Goal: Task Accomplishment & Management: Complete application form

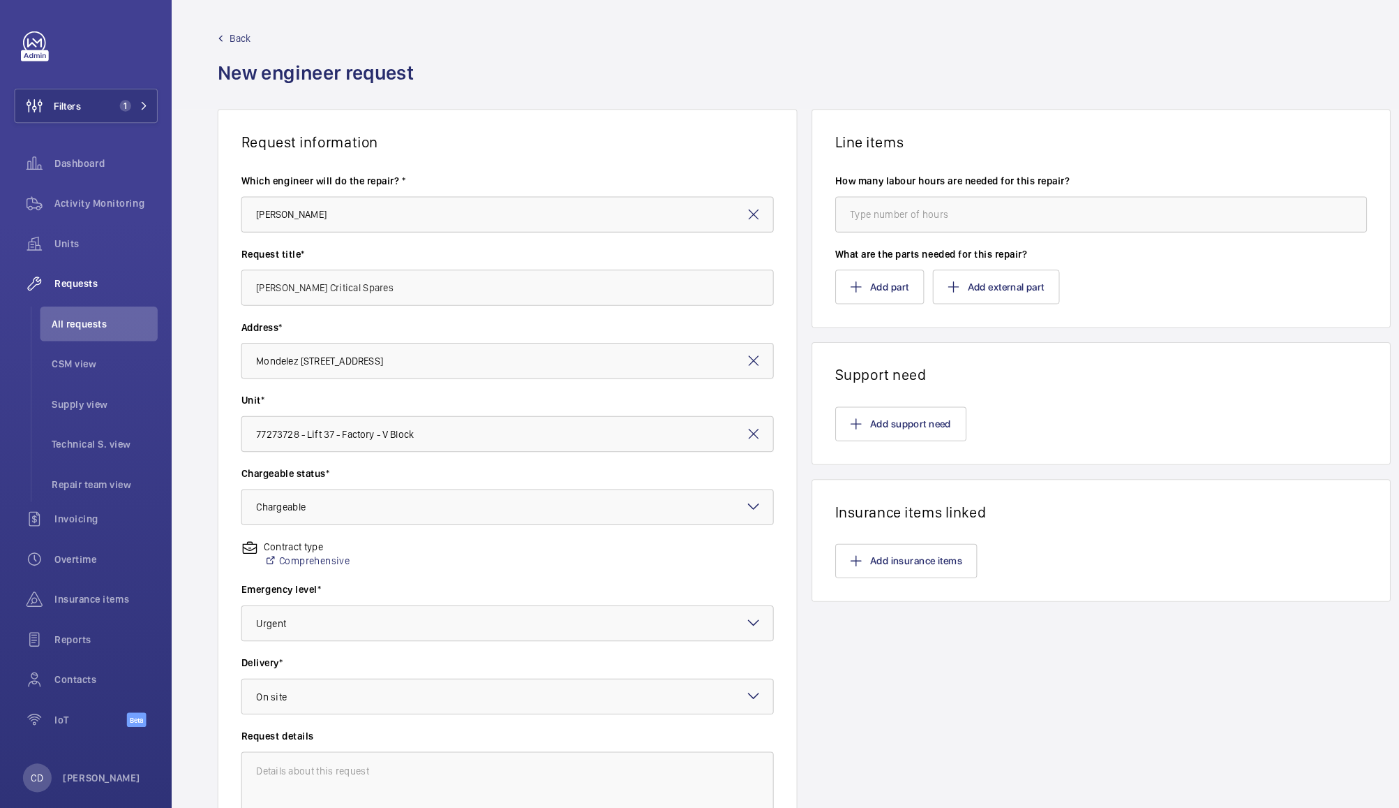
scroll to position [11, 0]
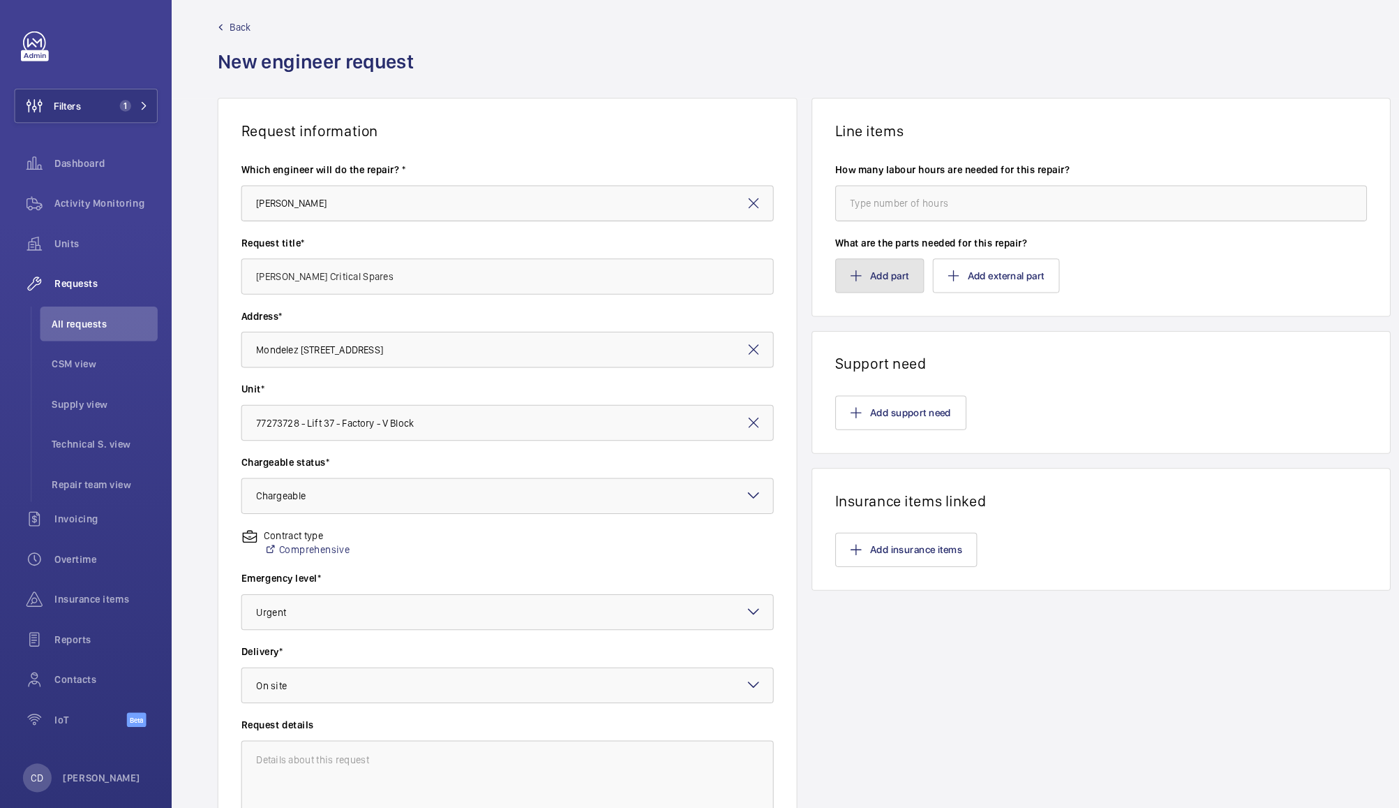
click at [831, 266] on mat-icon "button" at bounding box center [833, 271] width 11 height 11
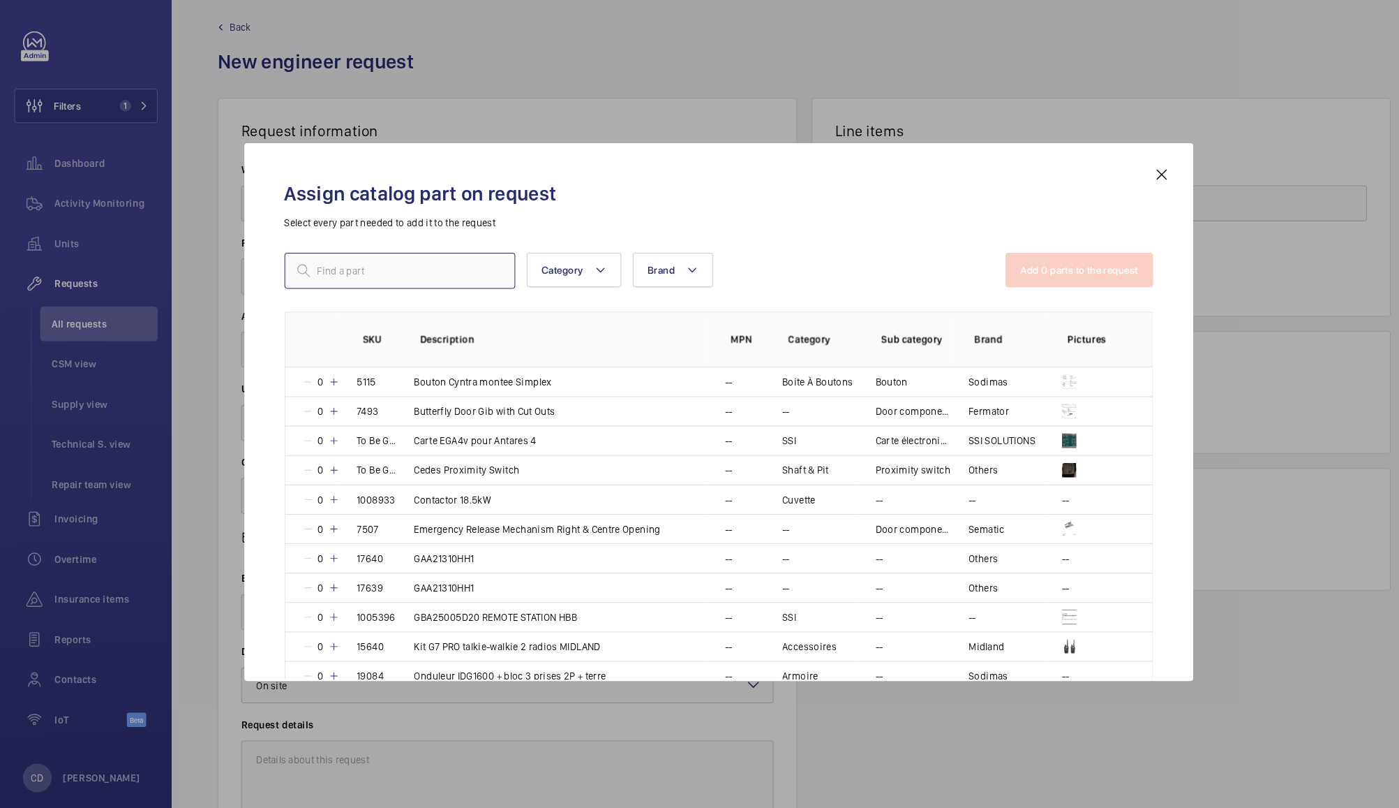
click at [430, 262] on input "text" at bounding box center [389, 266] width 225 height 35
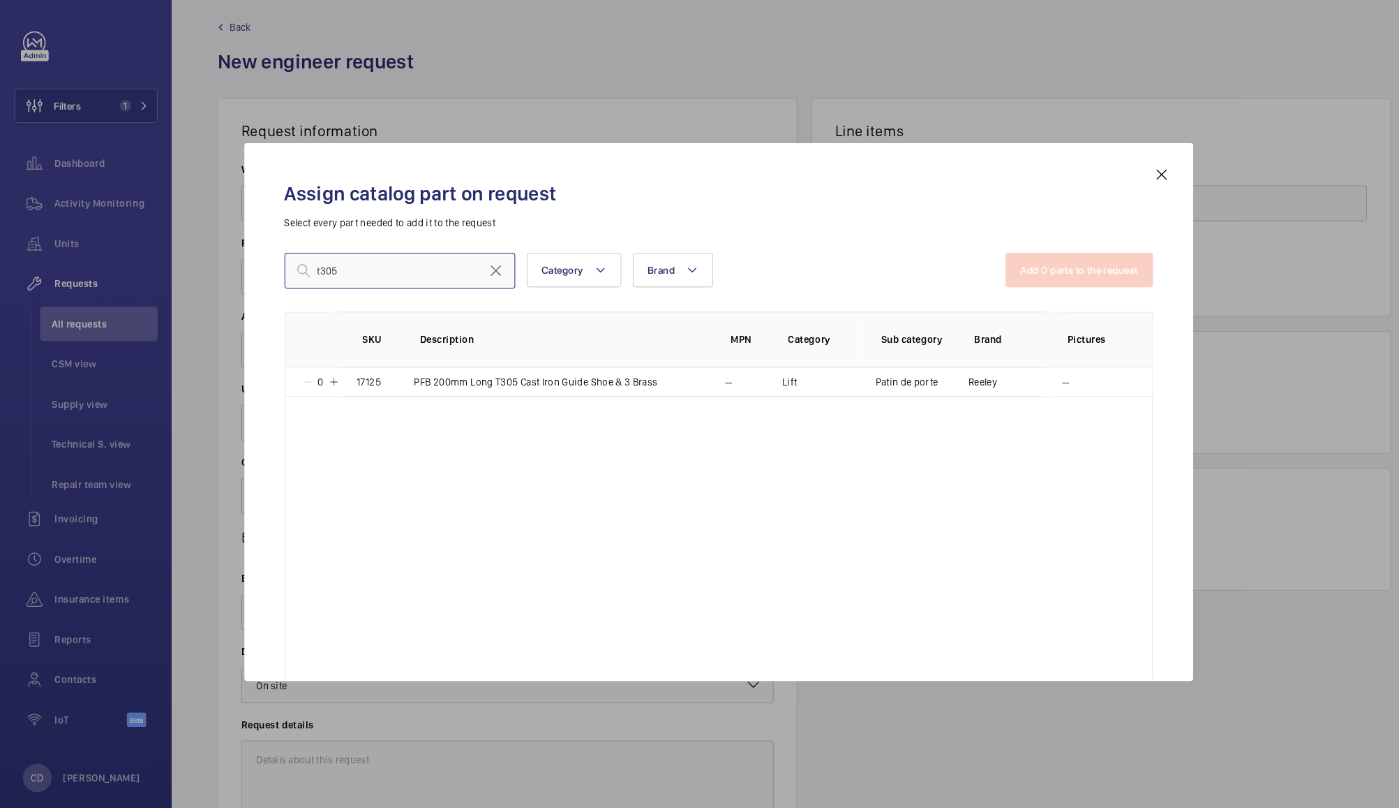
type input "t305"
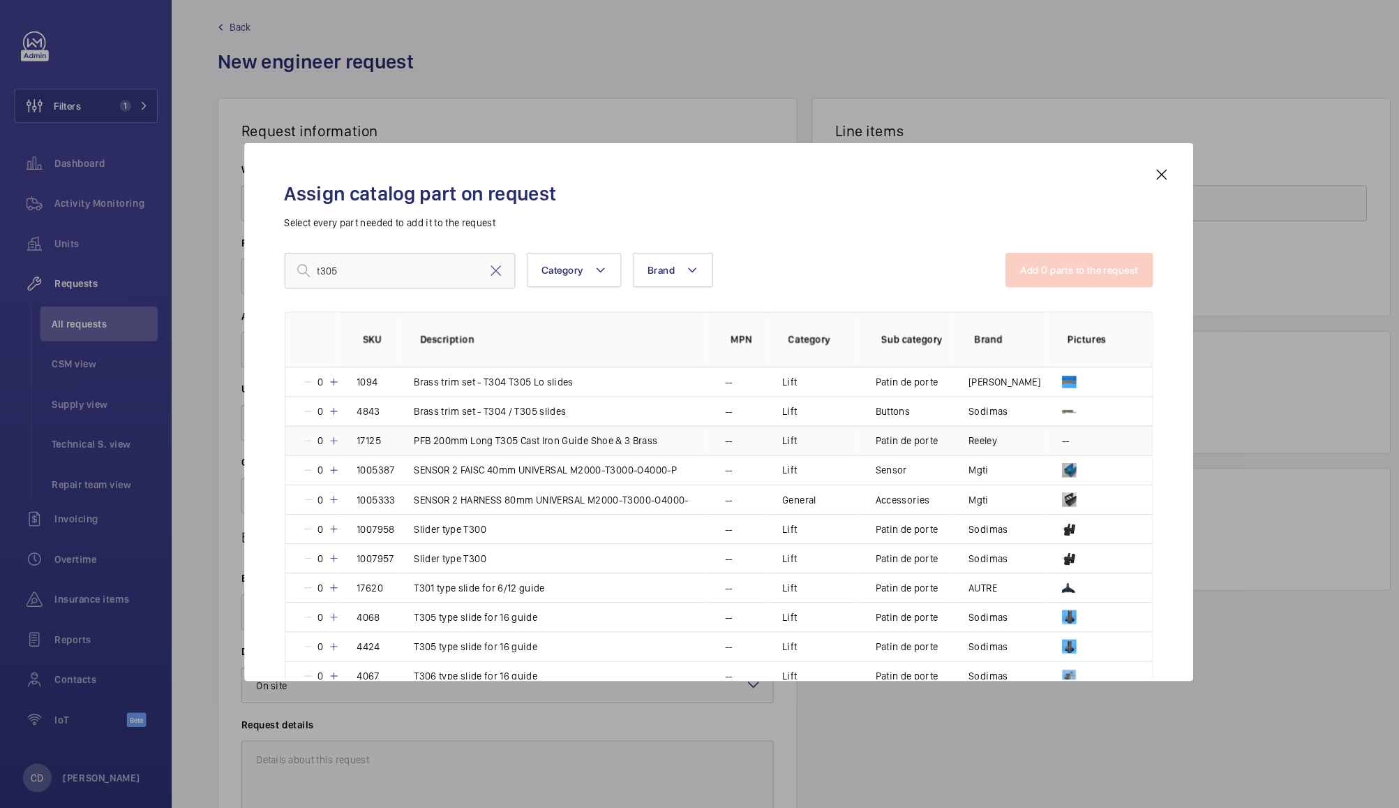
click at [327, 429] on mat-icon at bounding box center [325, 431] width 11 height 11
click at [327, 429] on mat-icon at bounding box center [323, 431] width 11 height 11
click at [327, 429] on mat-icon at bounding box center [325, 431] width 11 height 11
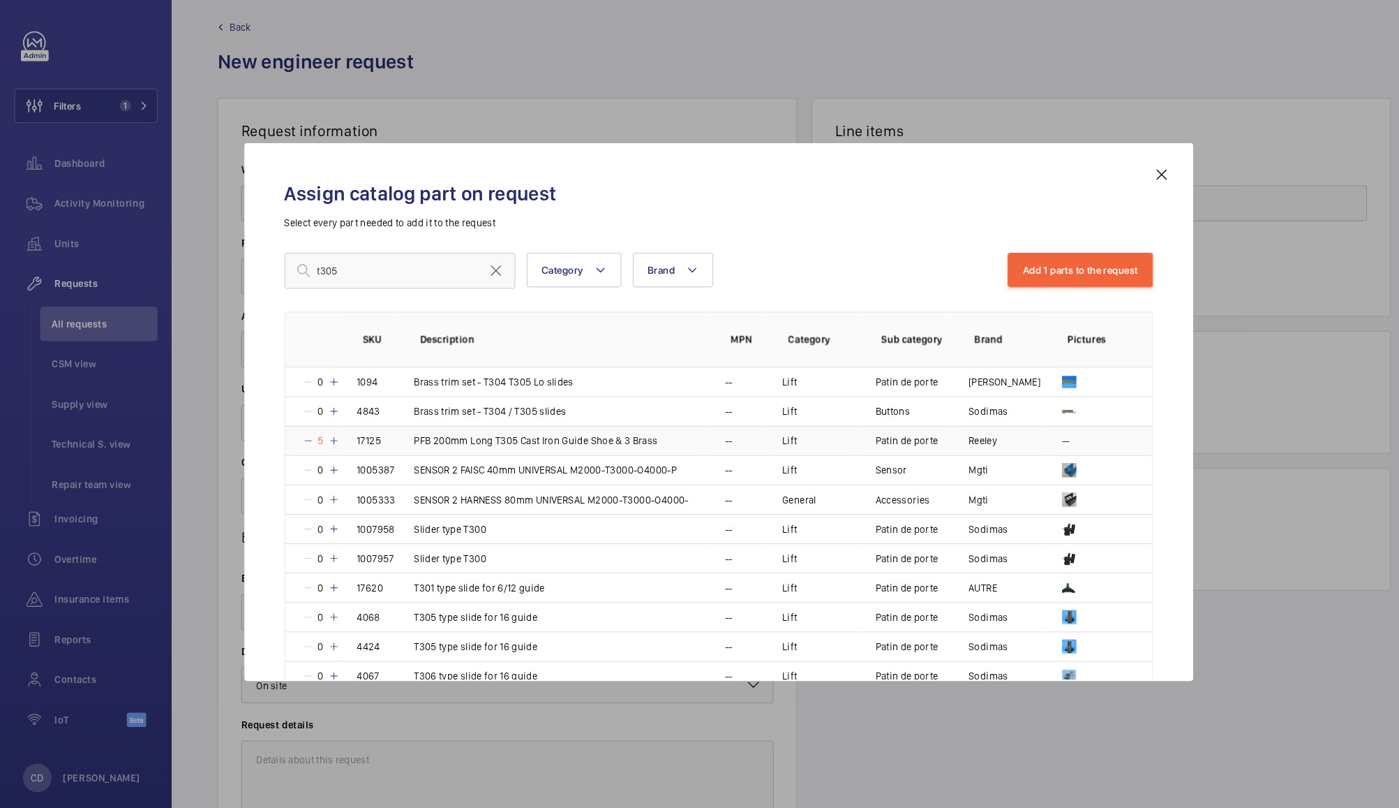
click at [327, 429] on mat-icon at bounding box center [325, 431] width 11 height 11
click at [1071, 269] on button "Add 1 parts to the request" at bounding box center [1052, 266] width 142 height 34
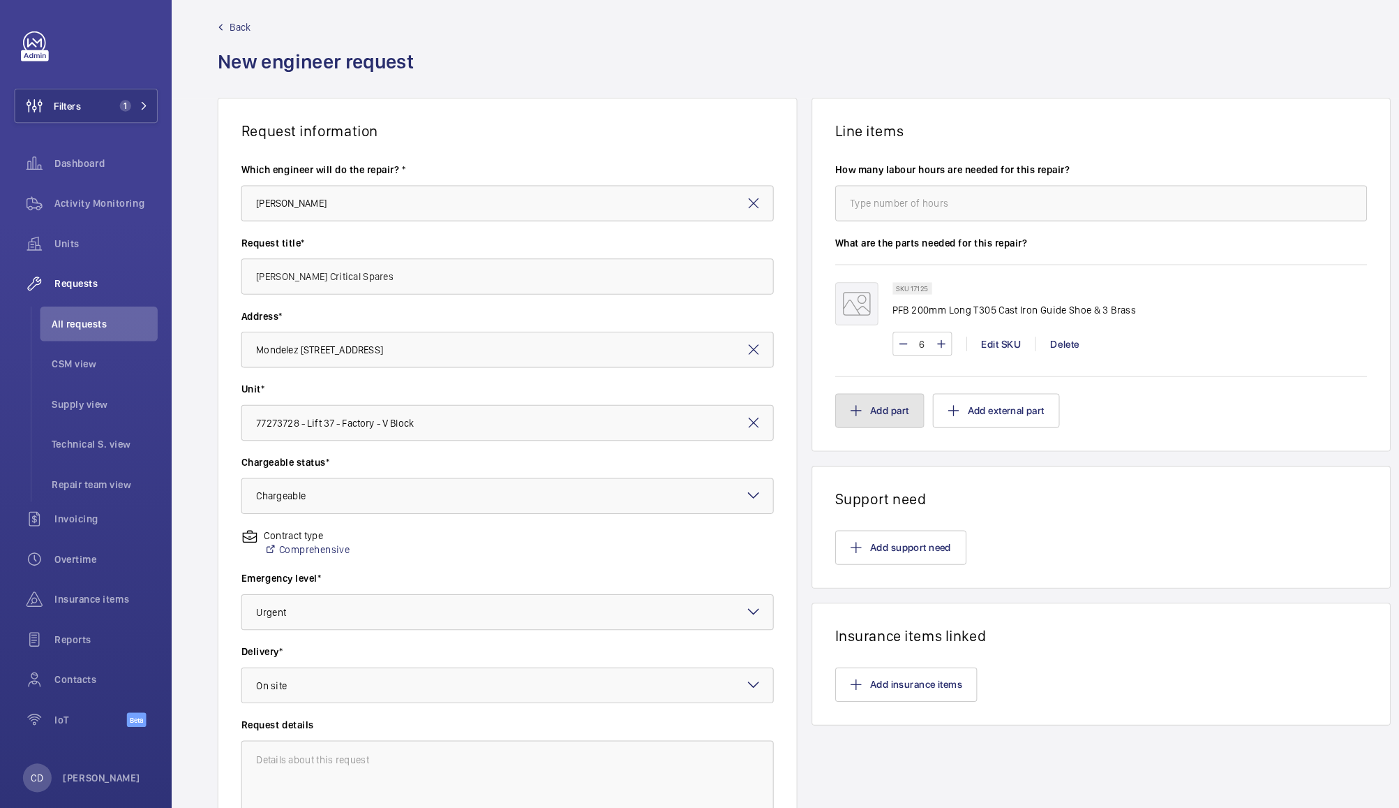
click at [842, 405] on button "Add part" at bounding box center [857, 403] width 87 height 34
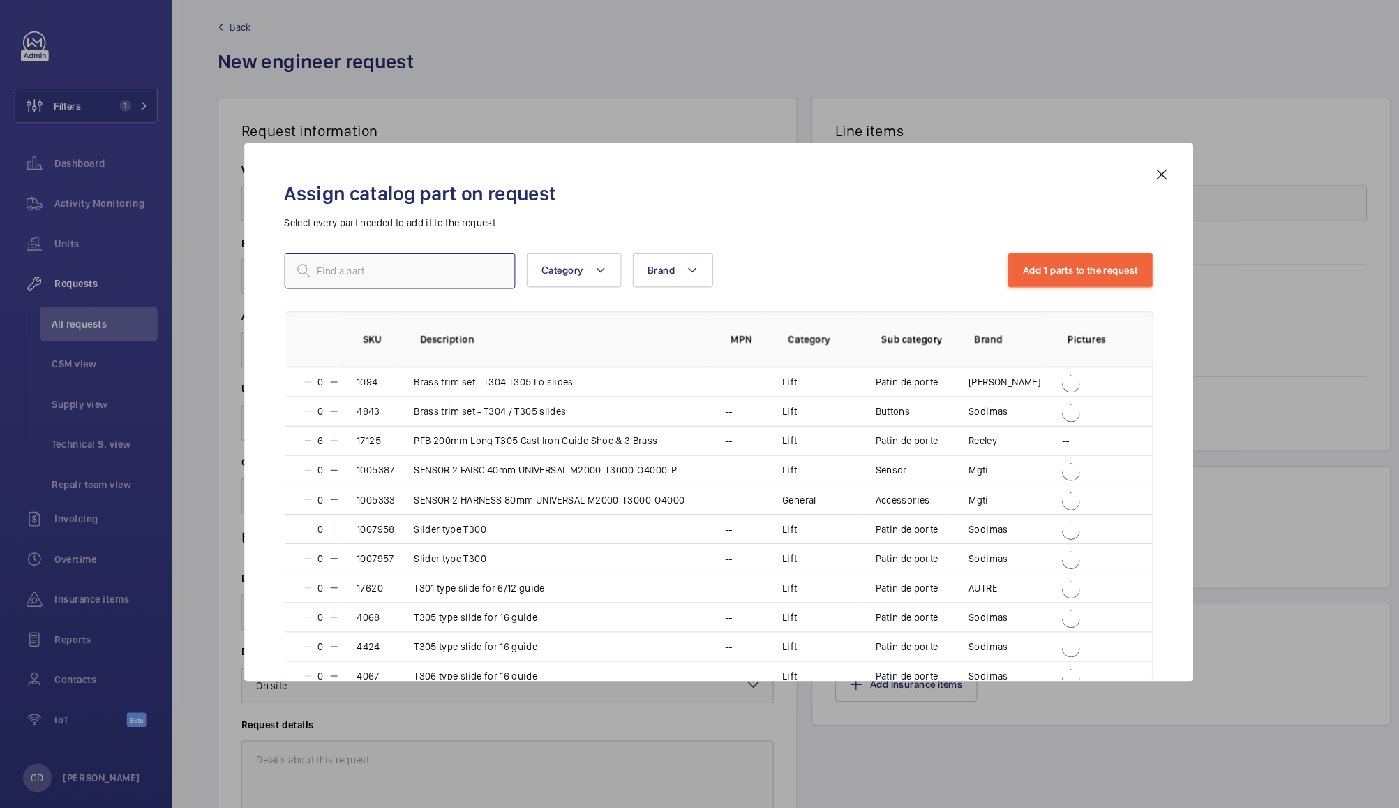
click at [430, 269] on input "text" at bounding box center [389, 266] width 225 height 35
click at [324, 265] on input "text" at bounding box center [389, 266] width 225 height 35
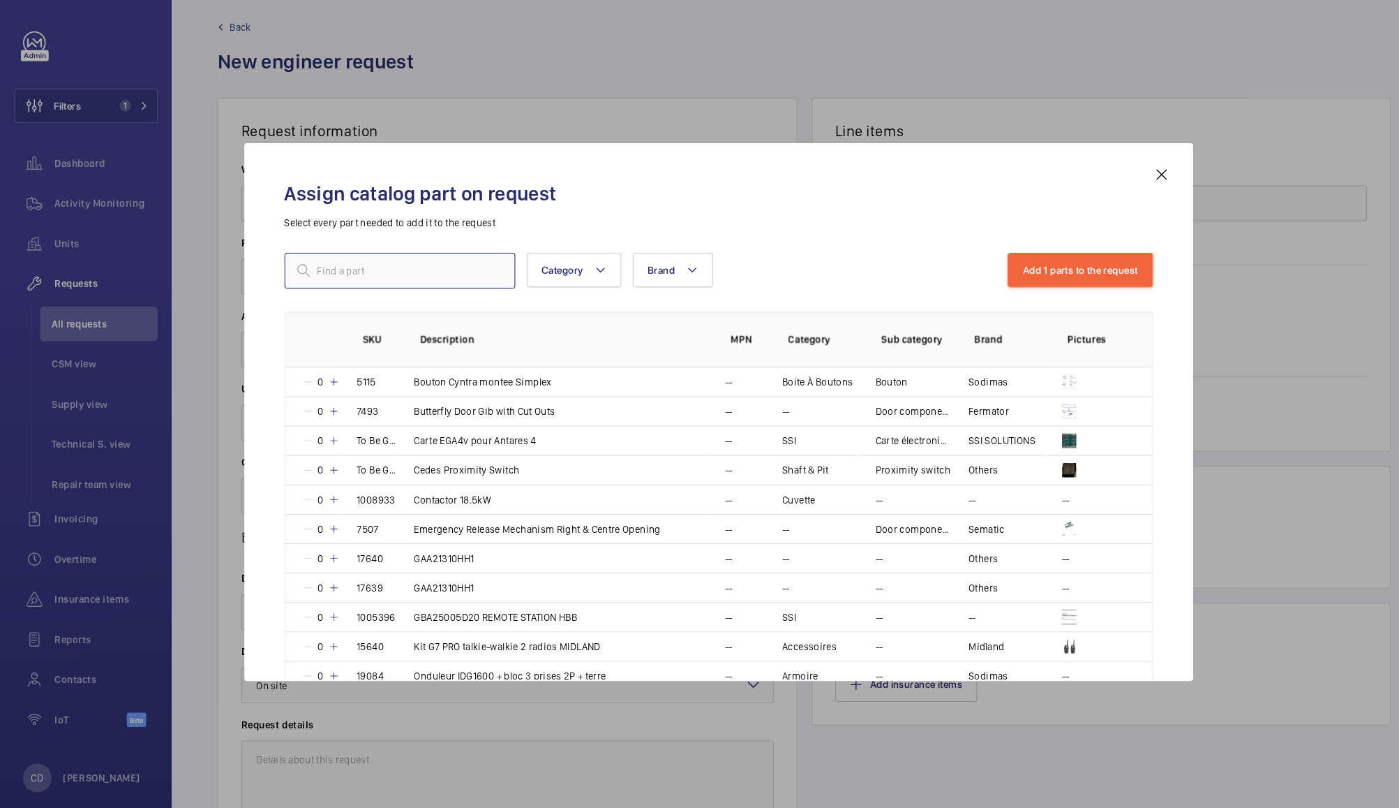
click at [324, 265] on input "text" at bounding box center [389, 266] width 225 height 35
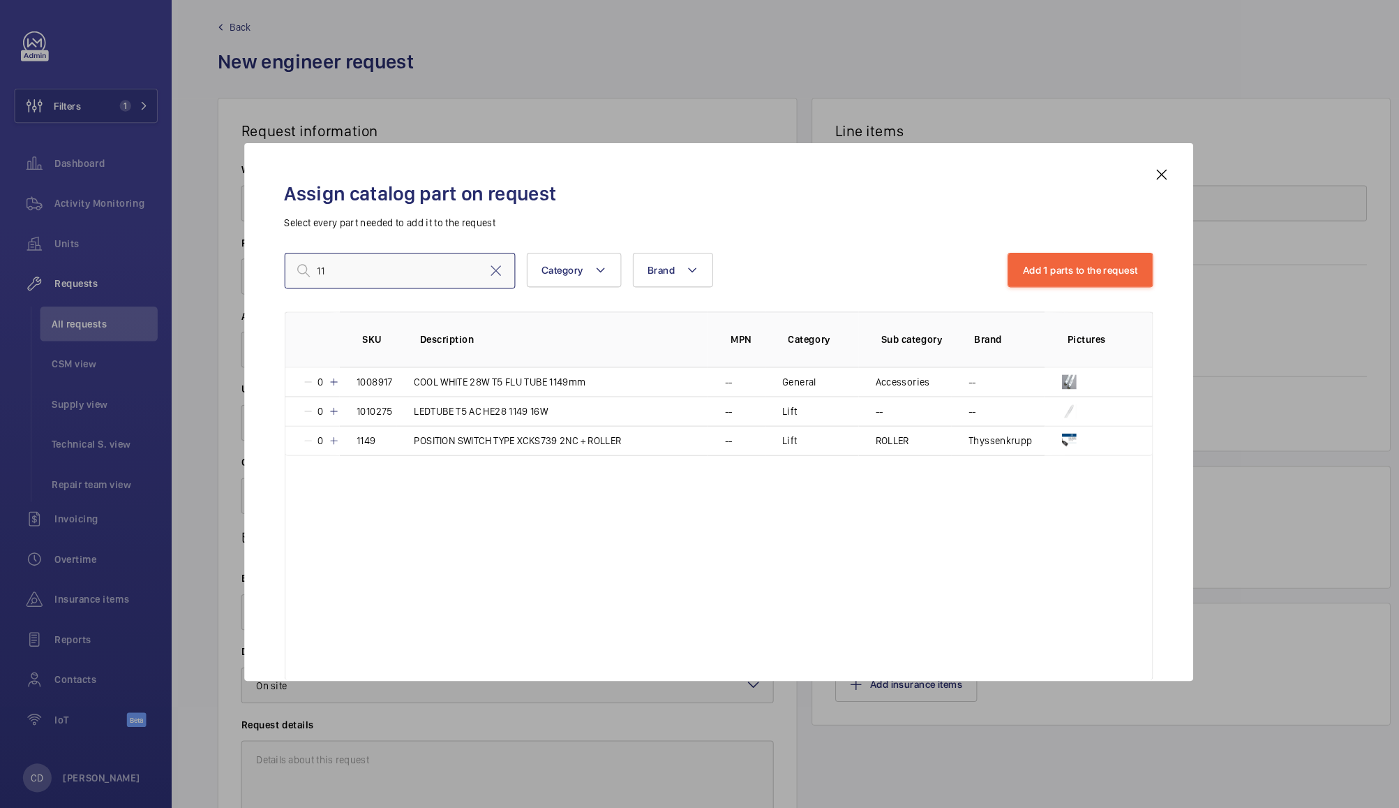
type input "1"
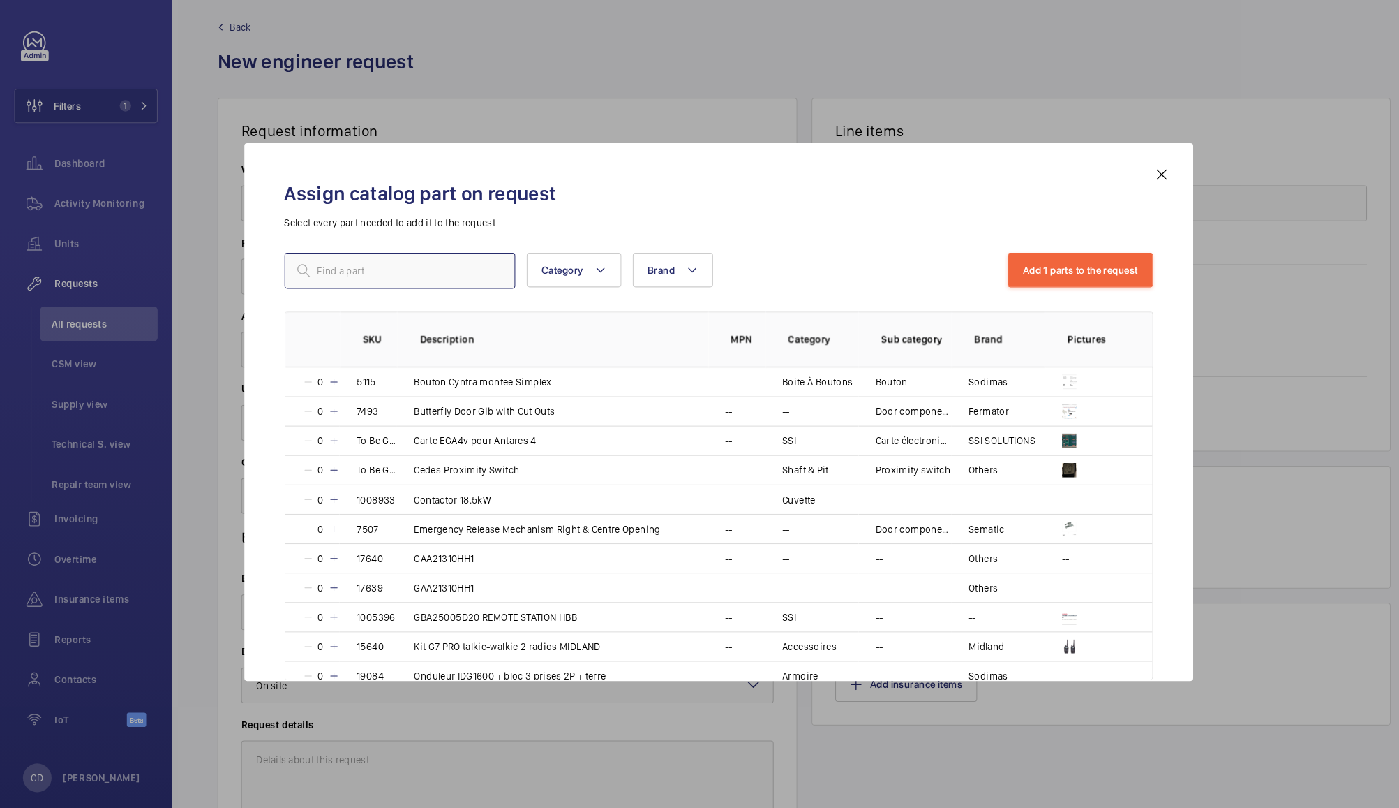
click at [324, 265] on input "text" at bounding box center [389, 266] width 225 height 35
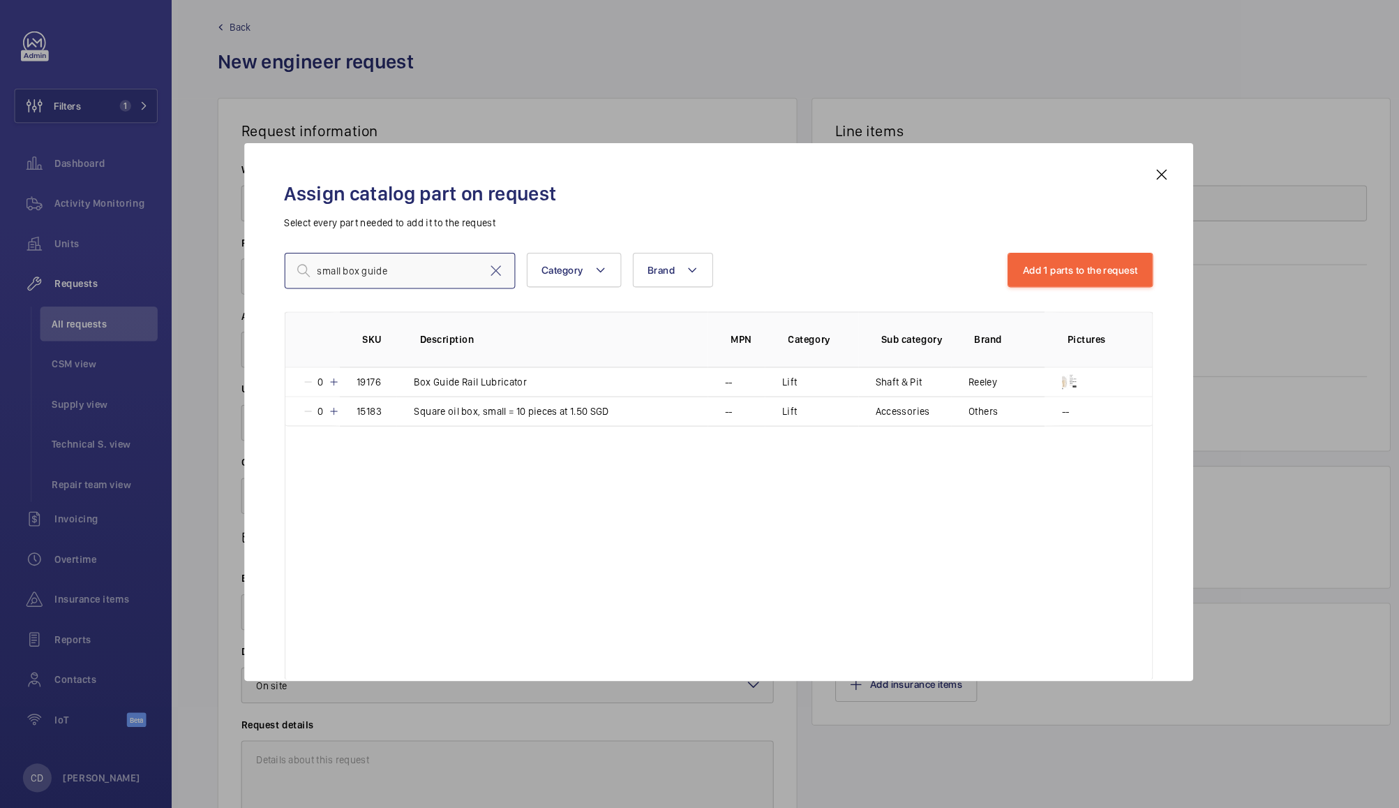
type input "small box guide"
click at [970, 61] on div at bounding box center [699, 404] width 1399 height 808
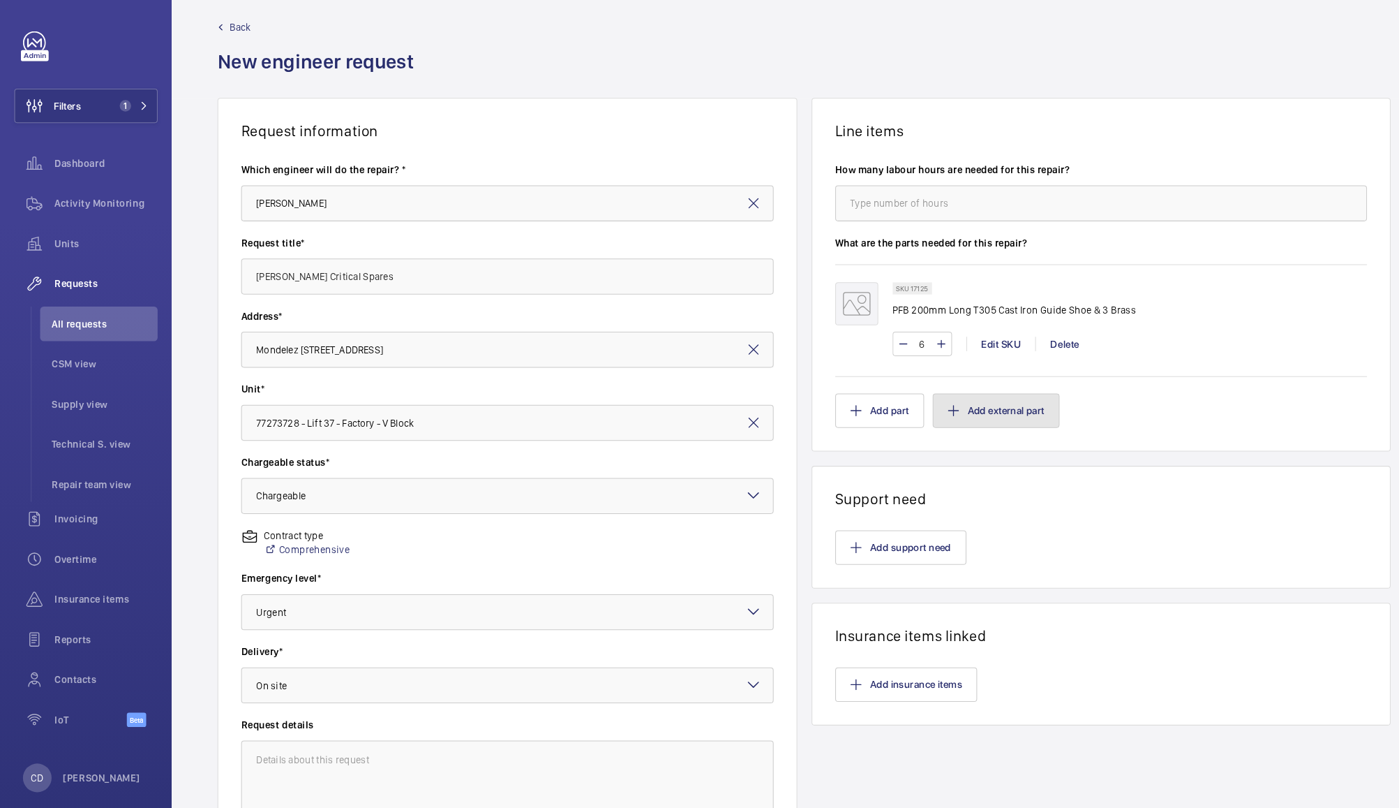
click at [977, 404] on button "Add external part" at bounding box center [971, 403] width 124 height 34
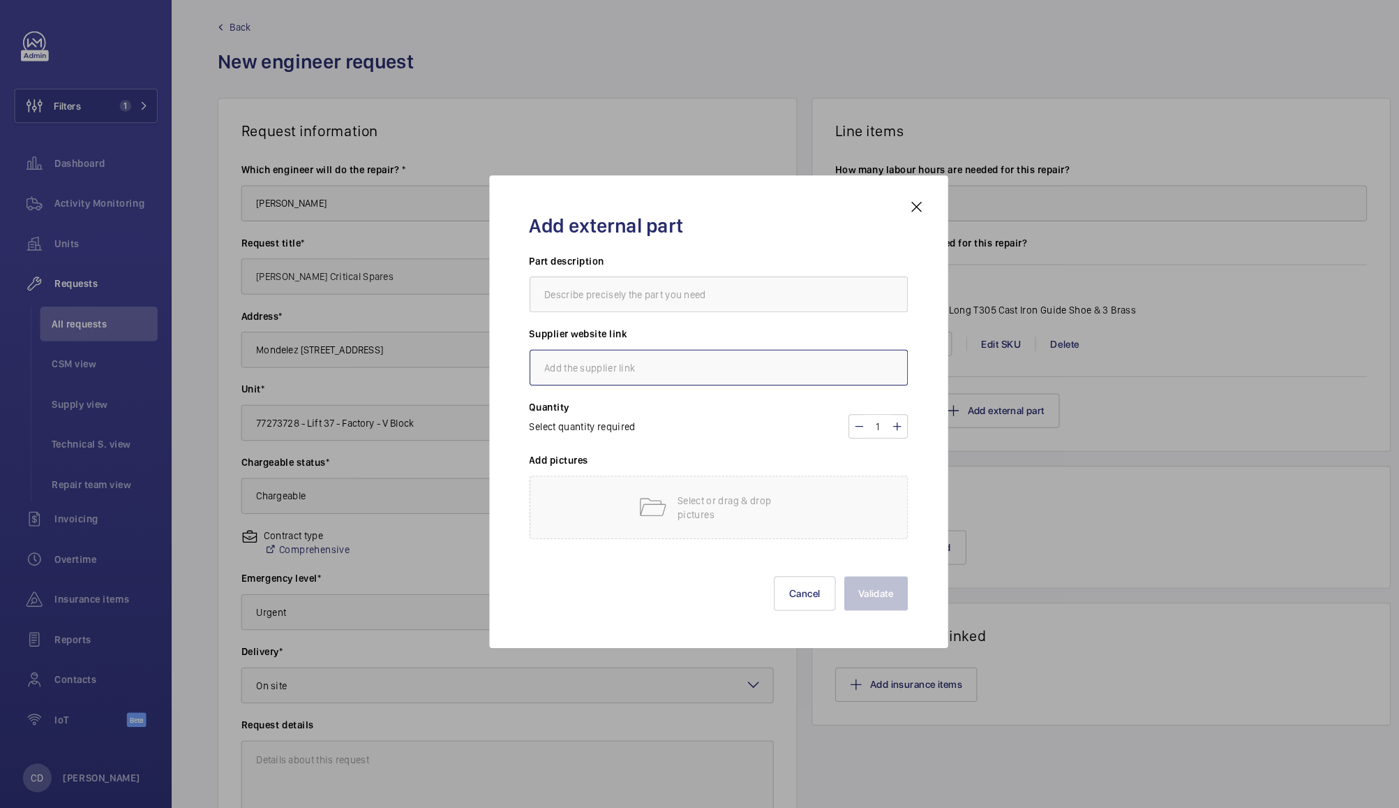
click at [586, 365] on input "text" at bounding box center [700, 360] width 369 height 35
paste input "https://www.reeley.co.uk/products/small-box-guide-rail-lubricator-to-suit-5-16m…"
type input "https://www.reeley.co.uk/products/small-box-guide-rail-lubricator-to-suit-5-16m…"
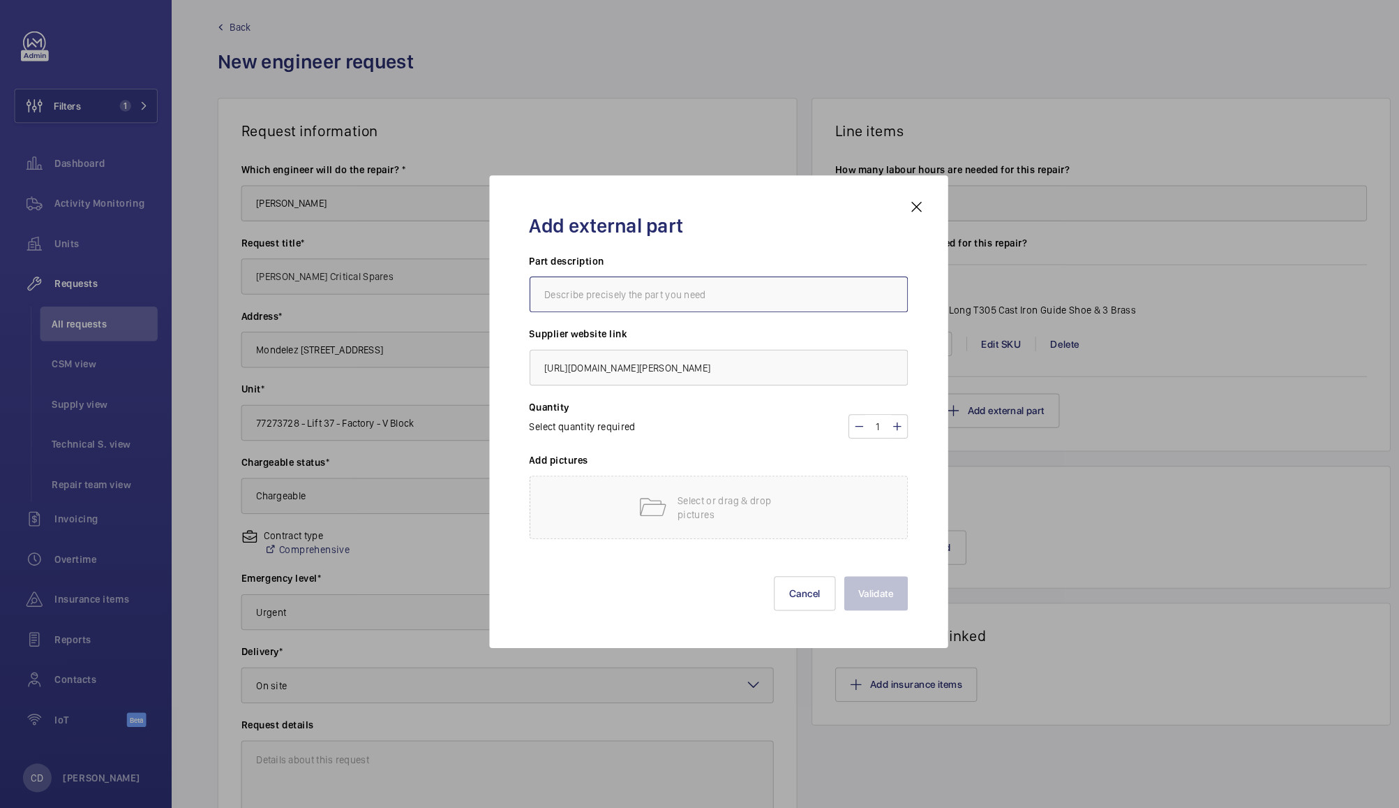
scroll to position [0, 0]
click at [618, 296] on input "text" at bounding box center [700, 289] width 369 height 35
type input "Small Box Guide Rail Lubricator"
click at [873, 418] on mat-icon at bounding box center [873, 418] width 11 height 17
click at [877, 422] on mat-icon at bounding box center [873, 418] width 11 height 17
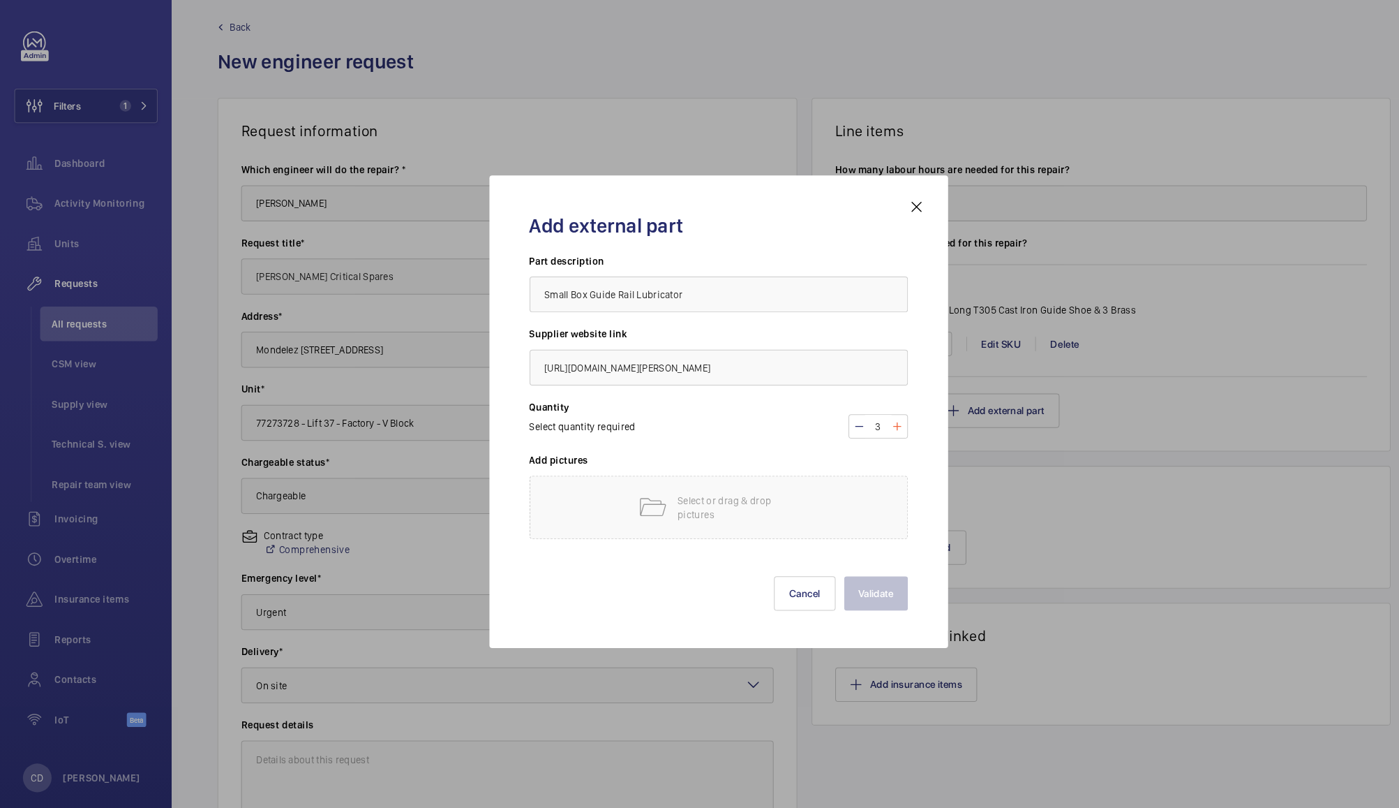
click at [871, 417] on mat-icon at bounding box center [873, 418] width 11 height 17
click at [873, 418] on mat-icon at bounding box center [873, 418] width 11 height 17
type input "6"
click at [746, 493] on p "Select or drag & drop pictures" at bounding box center [719, 497] width 119 height 28
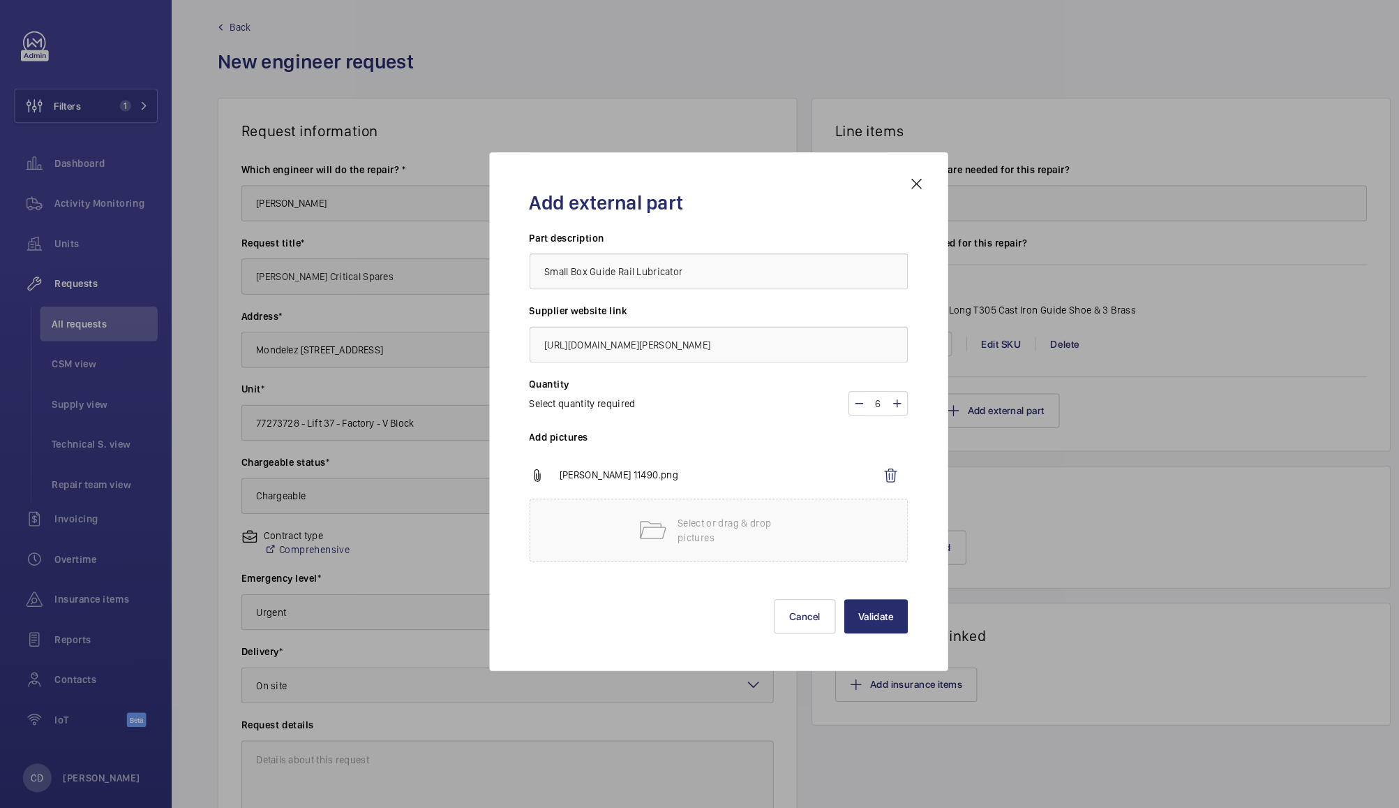
click at [854, 602] on button "Validate" at bounding box center [853, 603] width 62 height 34
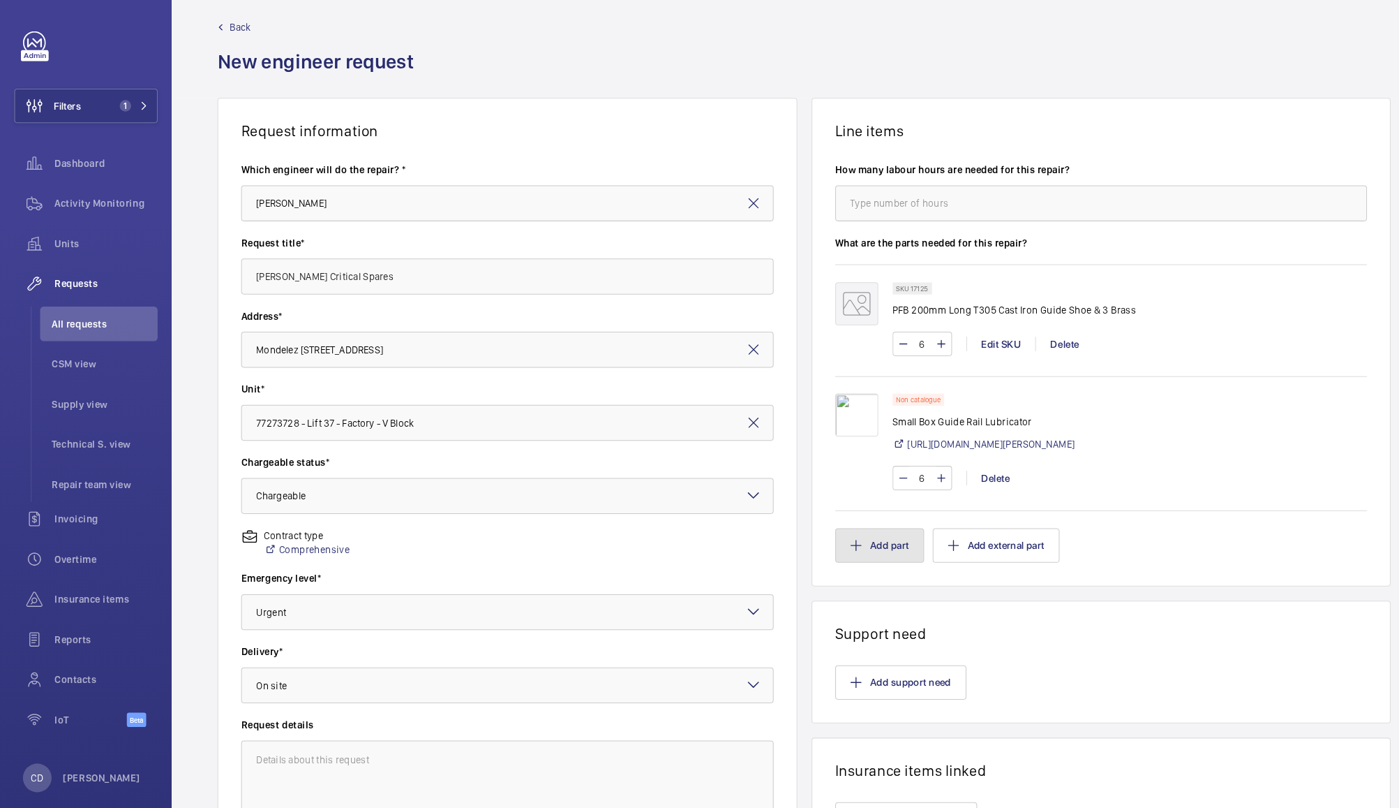
click at [859, 547] on button "Add part" at bounding box center [857, 534] width 87 height 34
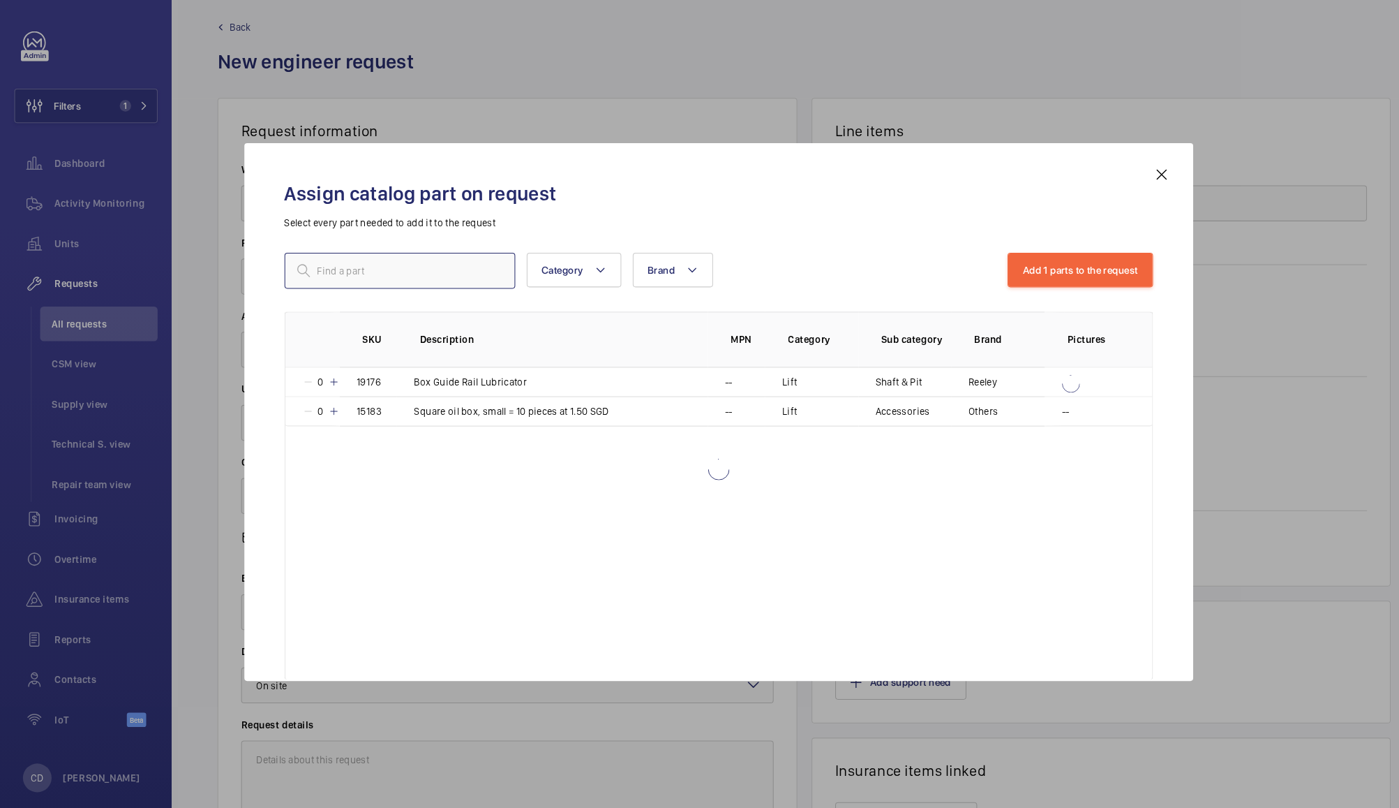
click at [435, 261] on input "text" at bounding box center [389, 266] width 225 height 35
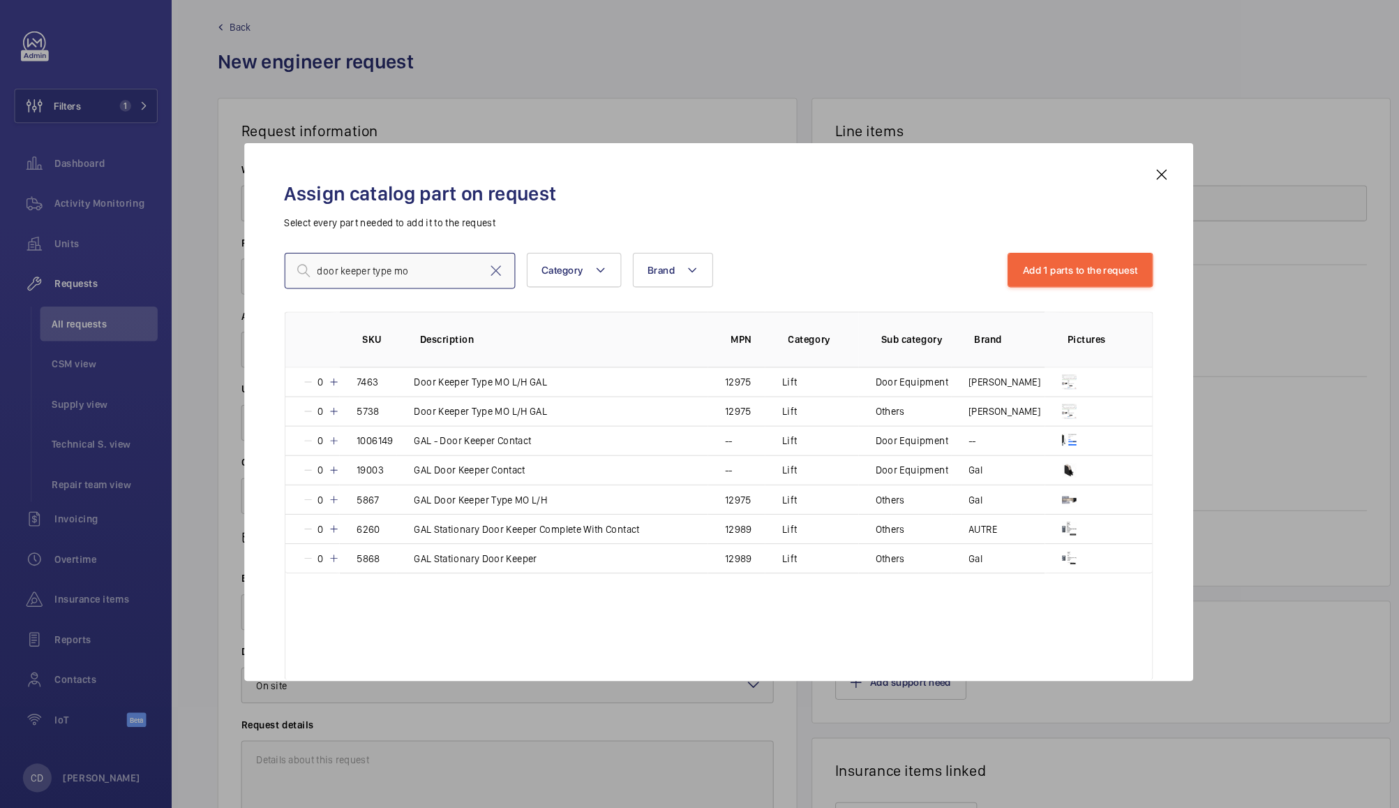
click at [419, 260] on input "door keeper type mo" at bounding box center [389, 266] width 225 height 35
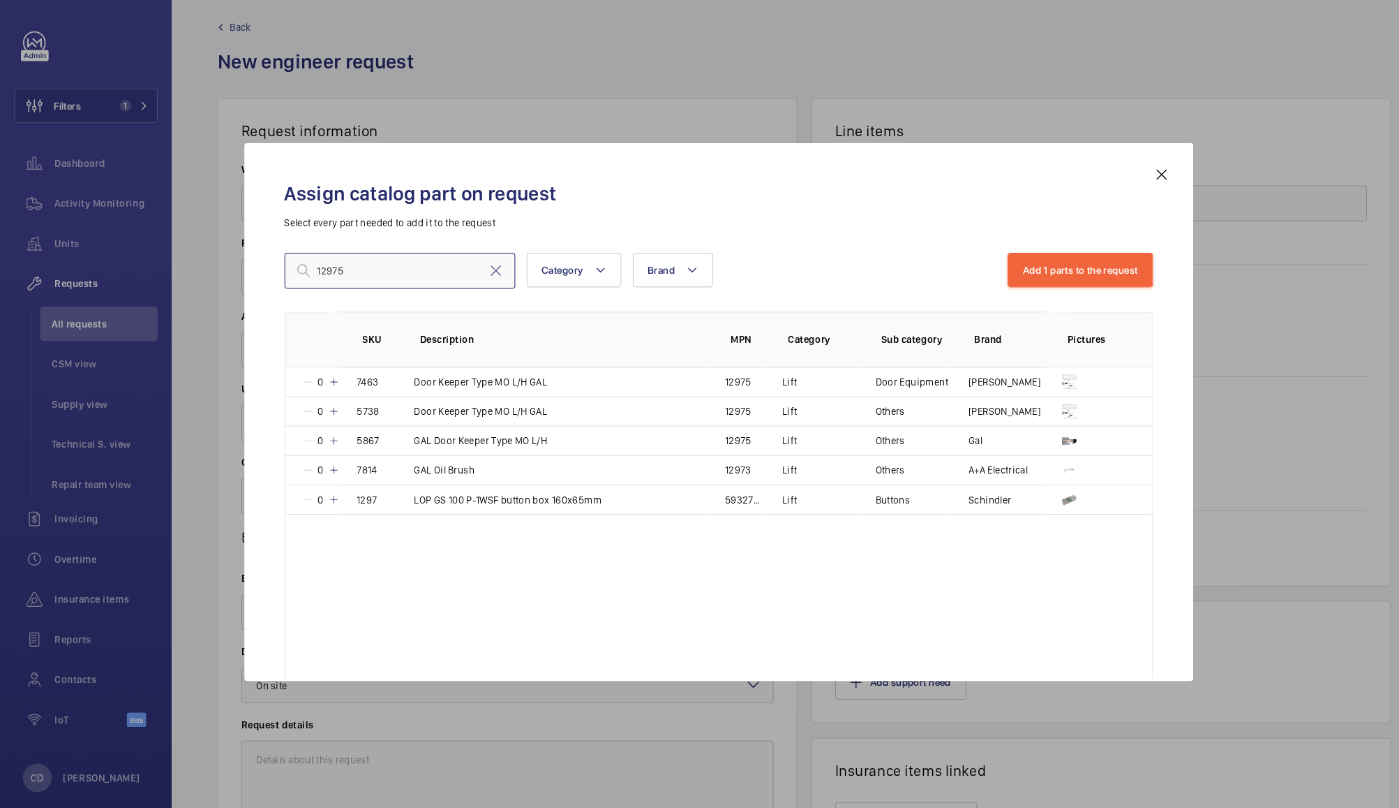
type input "12975"
click at [328, 430] on mat-icon at bounding box center [325, 431] width 11 height 11
click at [328, 430] on mat-icon at bounding box center [323, 431] width 11 height 11
click at [1078, 274] on button "Add 2 parts to the request" at bounding box center [1051, 266] width 143 height 34
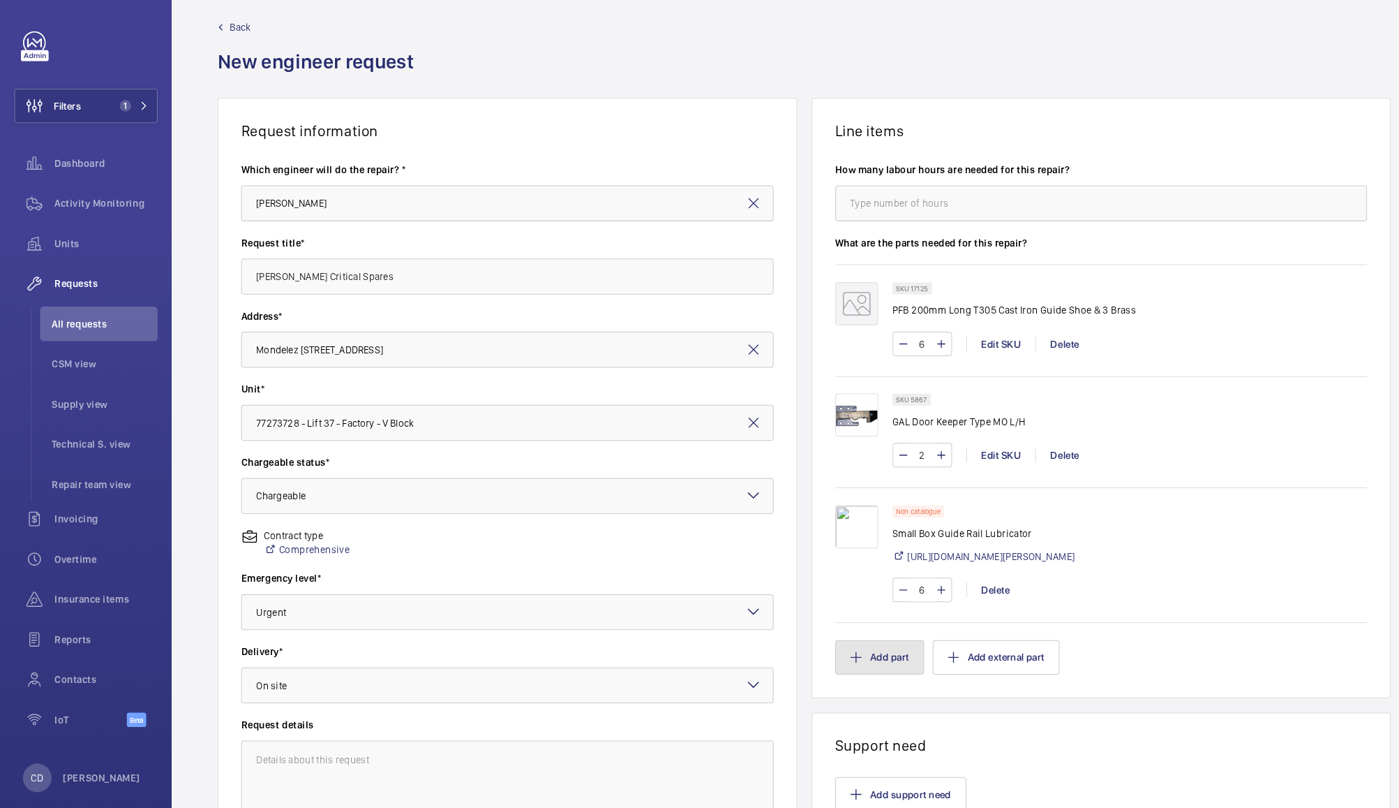
click at [856, 654] on button "Add part" at bounding box center [857, 643] width 87 height 34
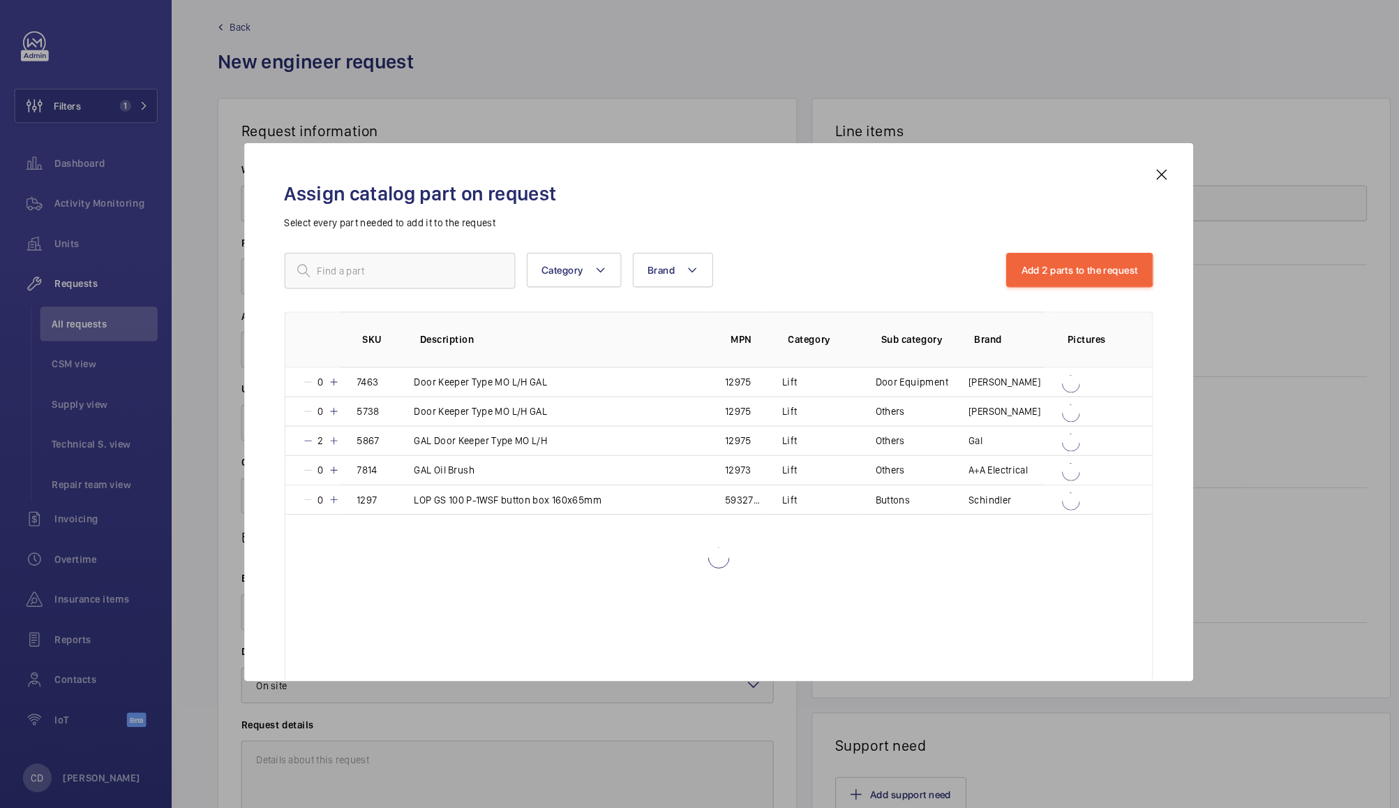
click at [356, 267] on div "Assign catalog part on request Select every part needed to add it to the reques…" at bounding box center [699, 415] width 879 height 501
click at [315, 267] on input "text" at bounding box center [389, 266] width 225 height 35
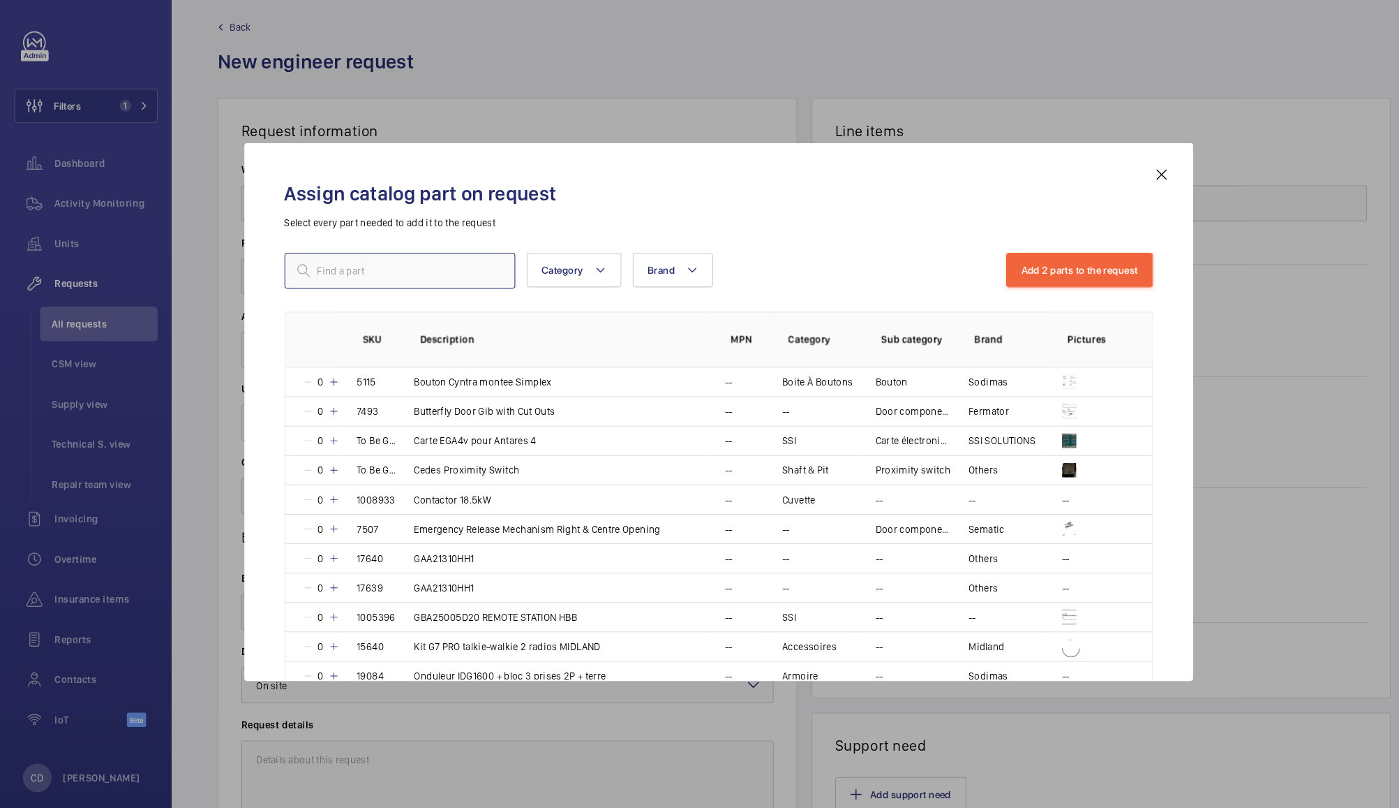
click at [387, 267] on input "text" at bounding box center [389, 266] width 225 height 35
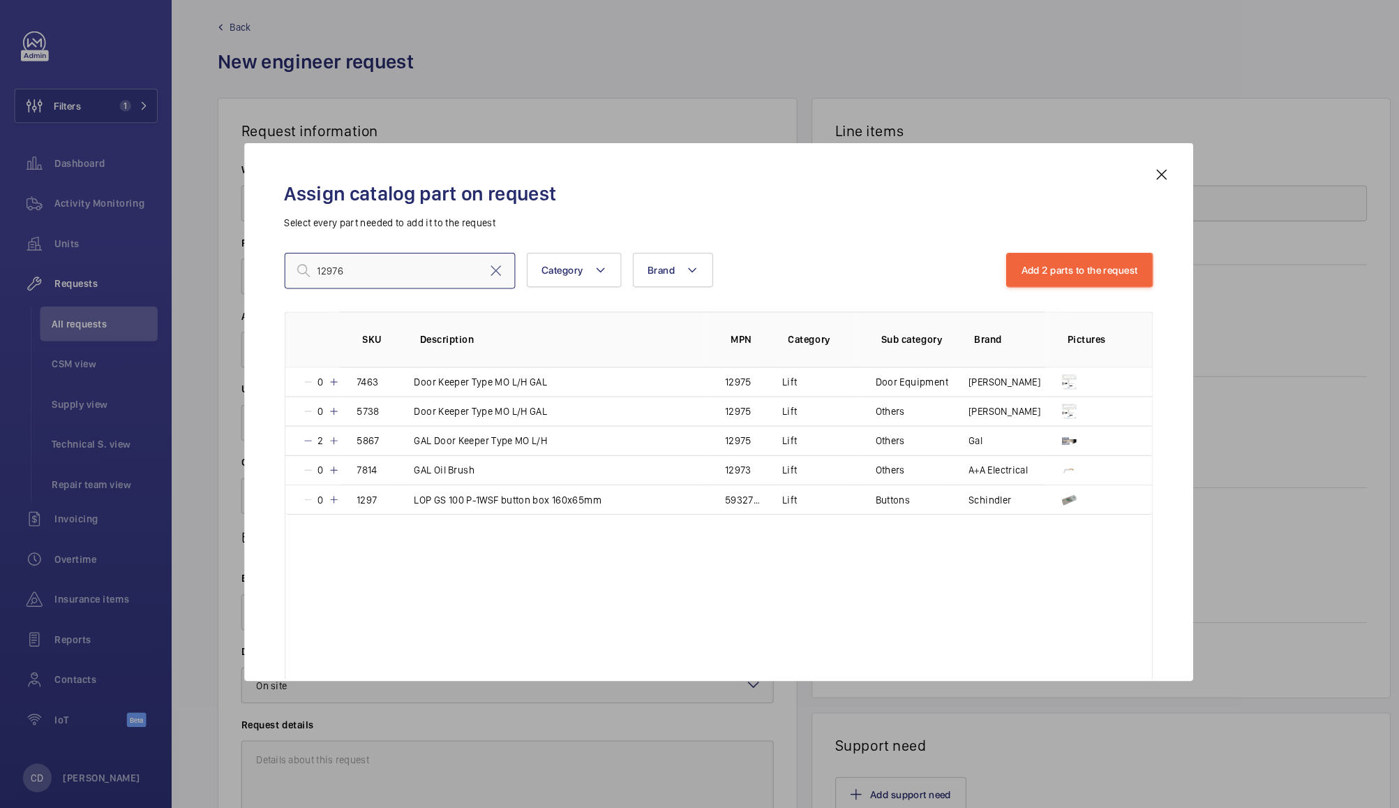
drag, startPoint x: 378, startPoint y: 269, endPoint x: 227, endPoint y: 262, distance: 151.6
click at [227, 262] on div "Assign catalog part on request Select every part needed to add it to the reques…" at bounding box center [699, 404] width 1399 height 808
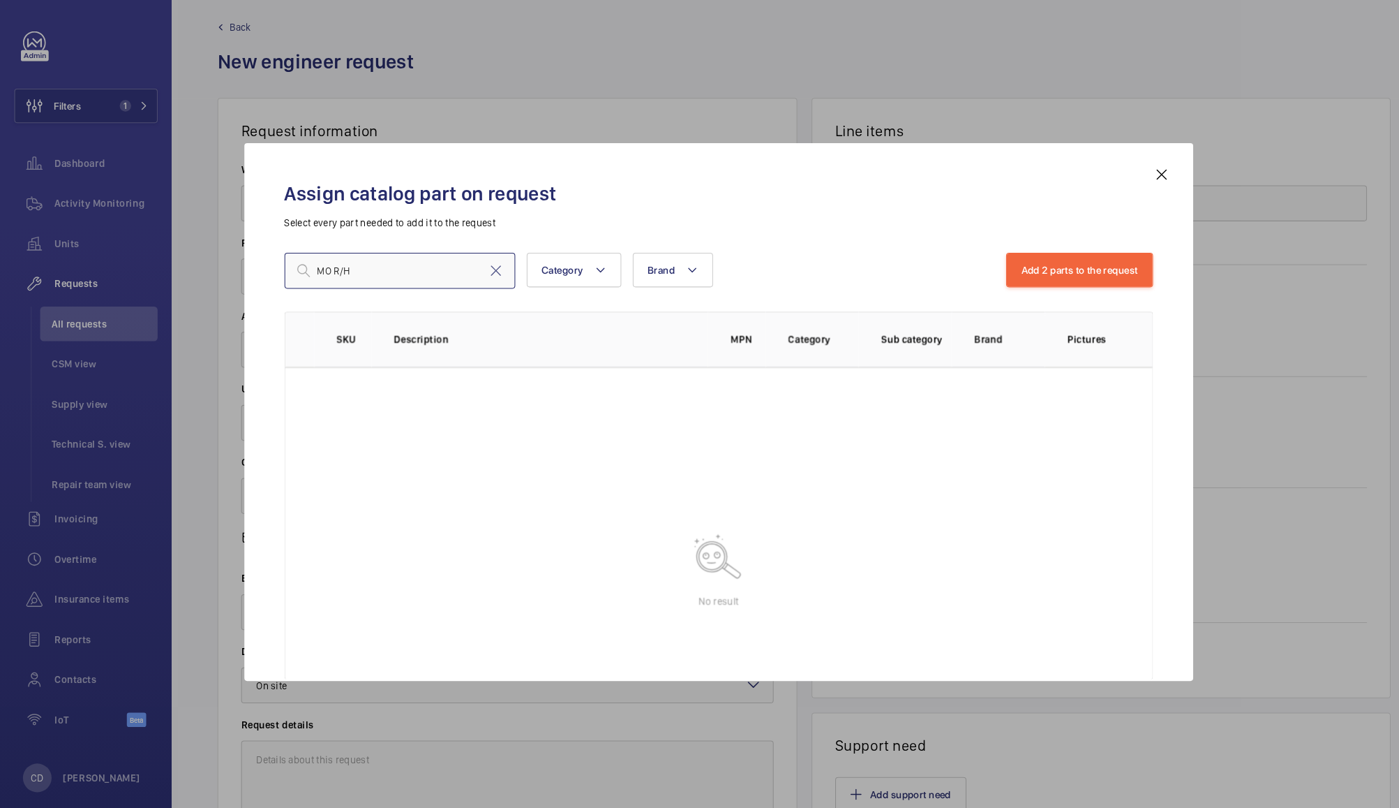
type input "MO R/H"
click at [1131, 172] on mat-icon at bounding box center [1131, 173] width 17 height 17
click at [993, 653] on button "Add external part" at bounding box center [971, 643] width 124 height 34
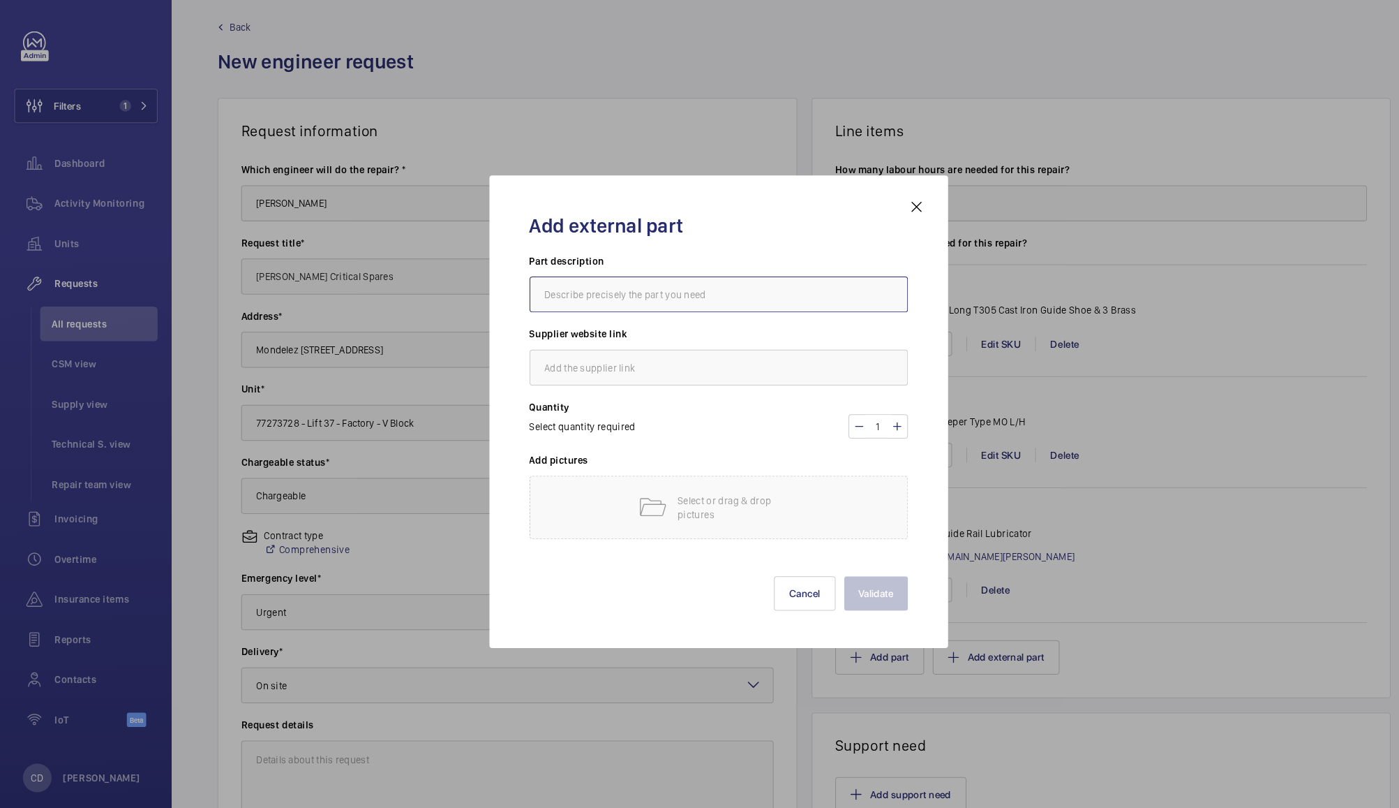
click at [699, 288] on input "text" at bounding box center [700, 289] width 369 height 35
type input "Door Keeper Type MO R/H"
paste input "https://www.reeley.co.uk/products/door-keeper-type-mo-right-hand?keyword=12976"
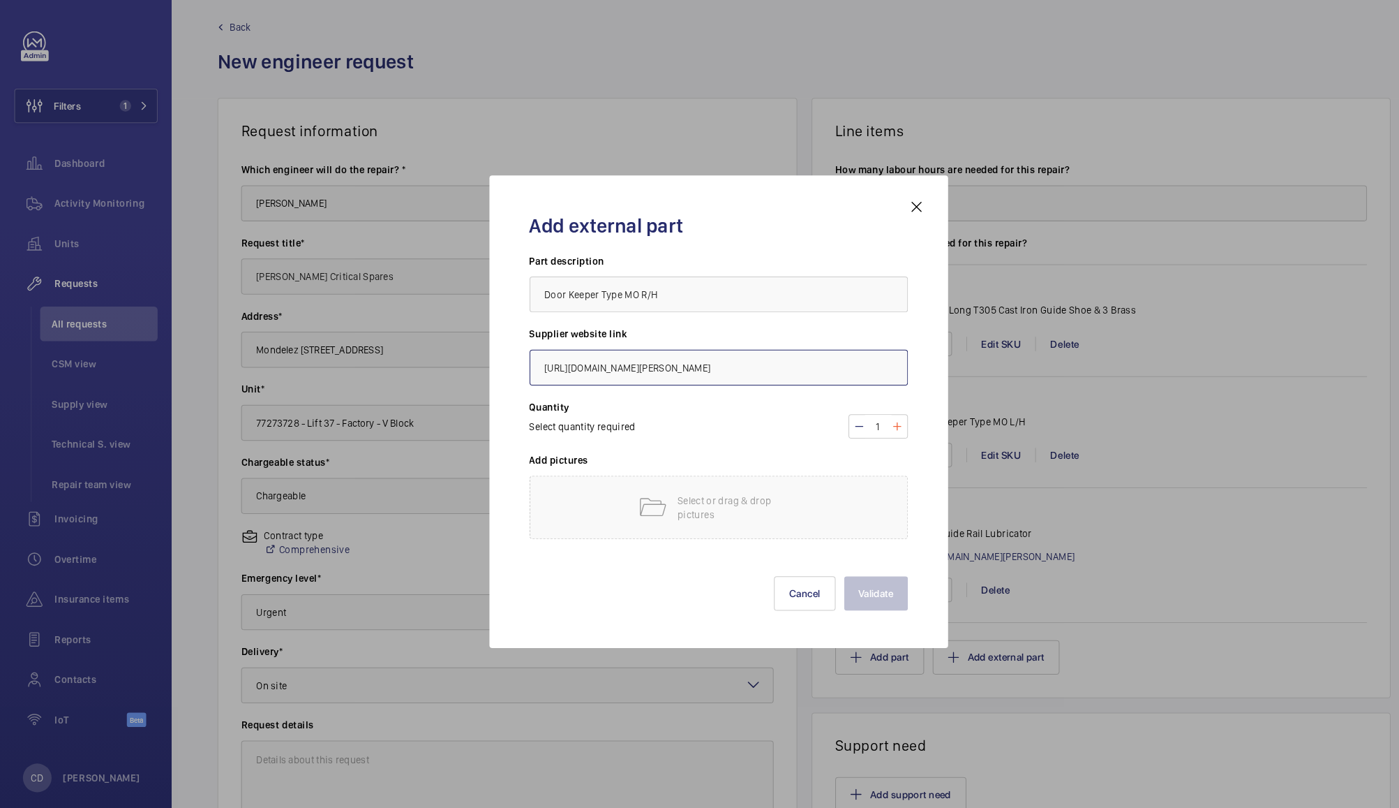
type input "https://www.reeley.co.uk/products/door-keeper-type-mo-right-hand?keyword=12976"
click at [877, 422] on mat-icon at bounding box center [873, 418] width 11 height 17
type input "2"
click at [782, 487] on div "Select or drag & drop pictures" at bounding box center [700, 496] width 369 height 61
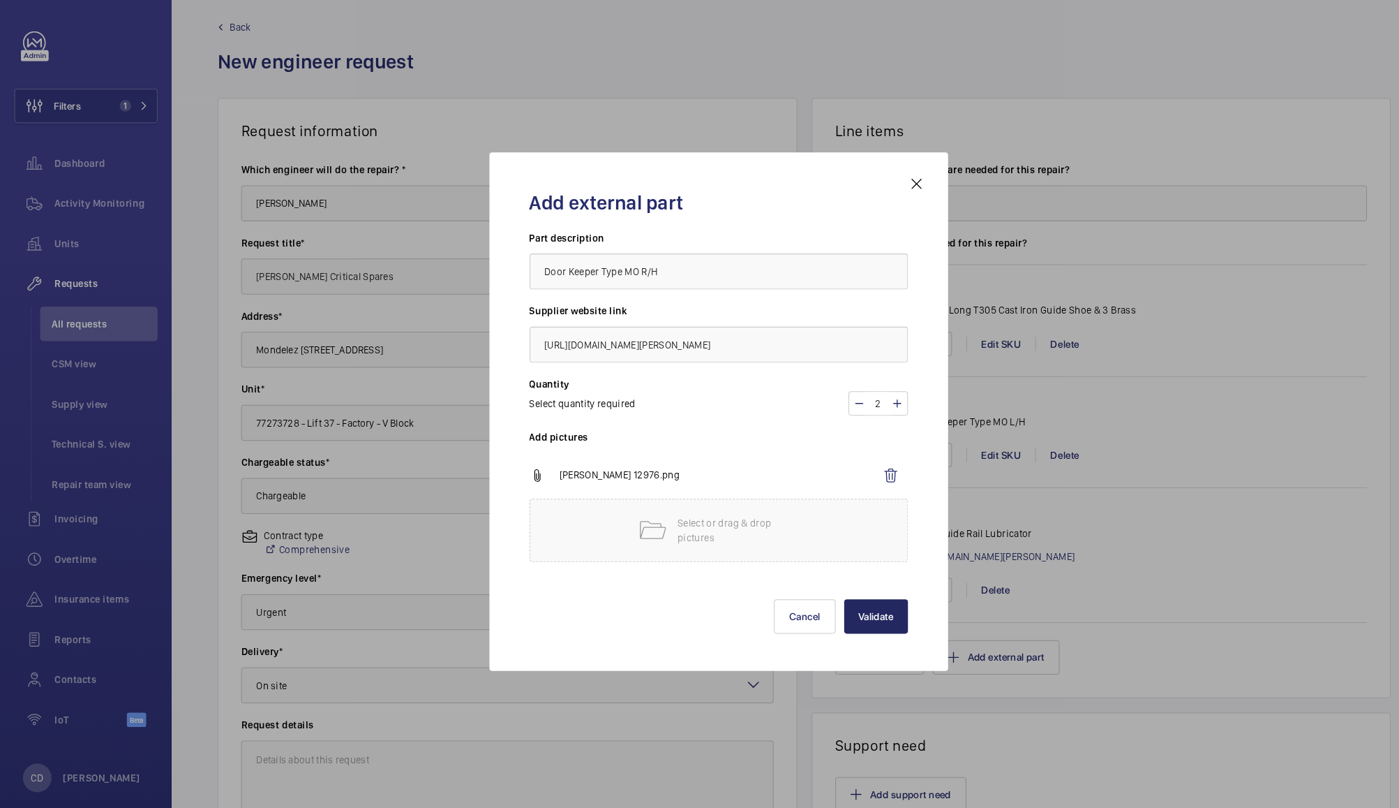
click at [858, 603] on button "Validate" at bounding box center [853, 603] width 62 height 34
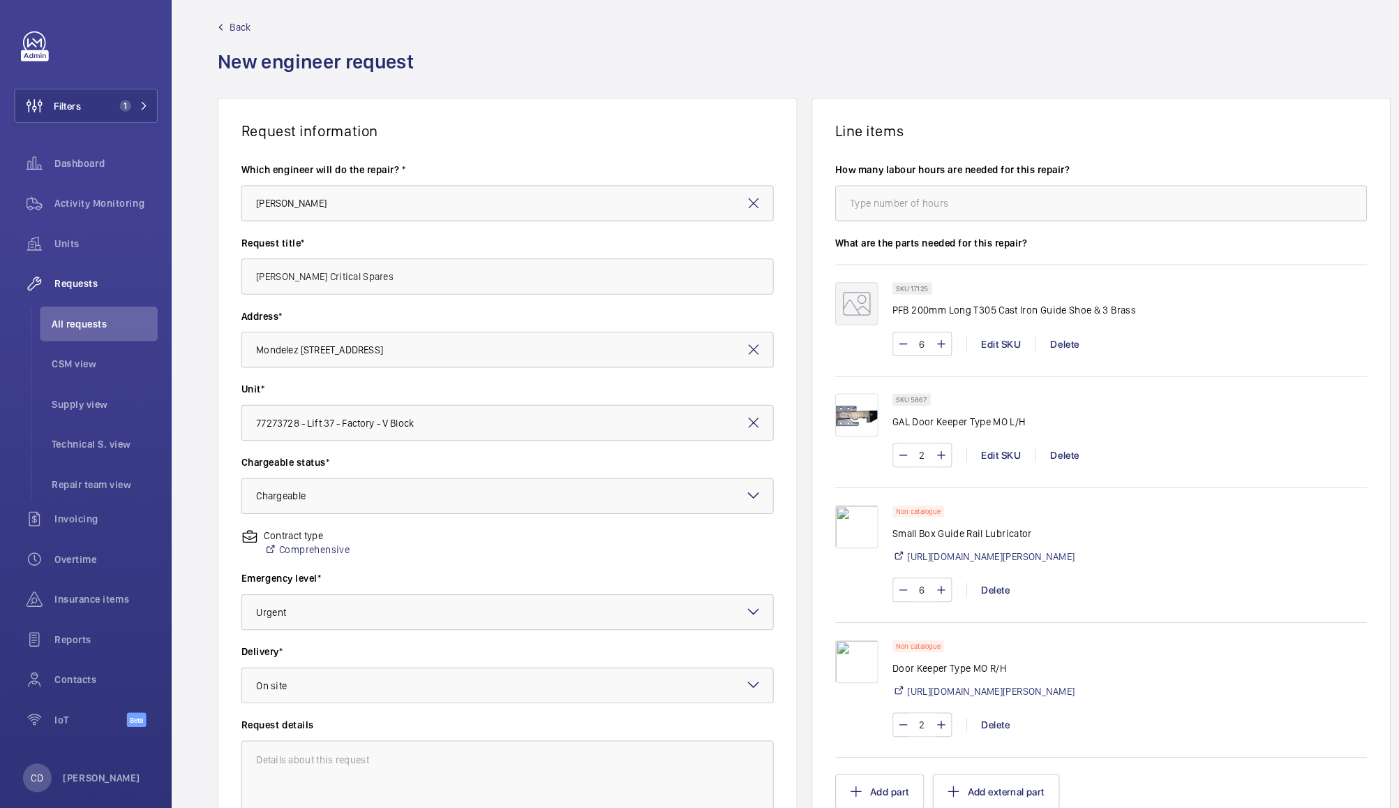
click at [870, 497] on div "Non catalogue Small Box Guide Rail Lubricator https://www.reeley.co.uk/products…" at bounding box center [959, 527] width 178 height 65
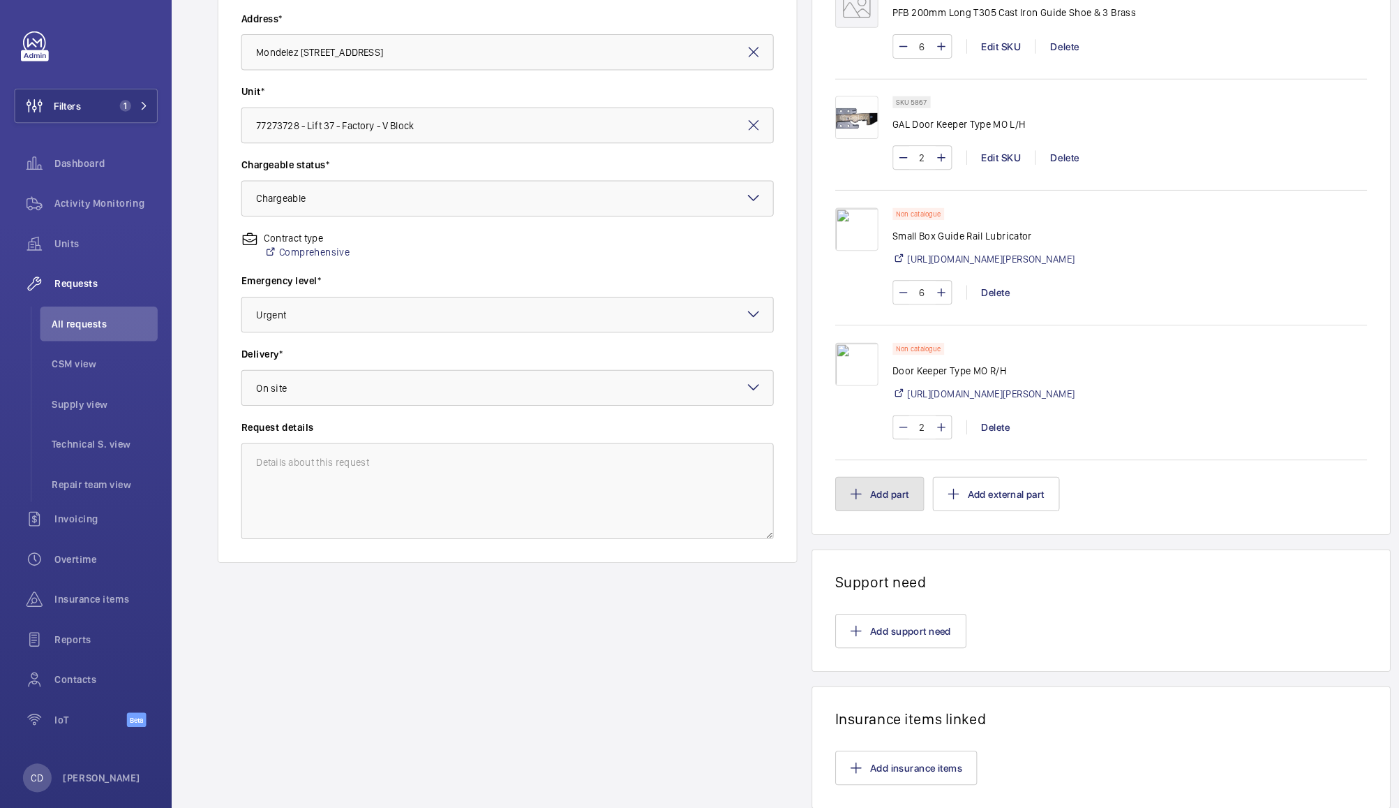
click at [854, 498] on button "Add part" at bounding box center [857, 484] width 87 height 34
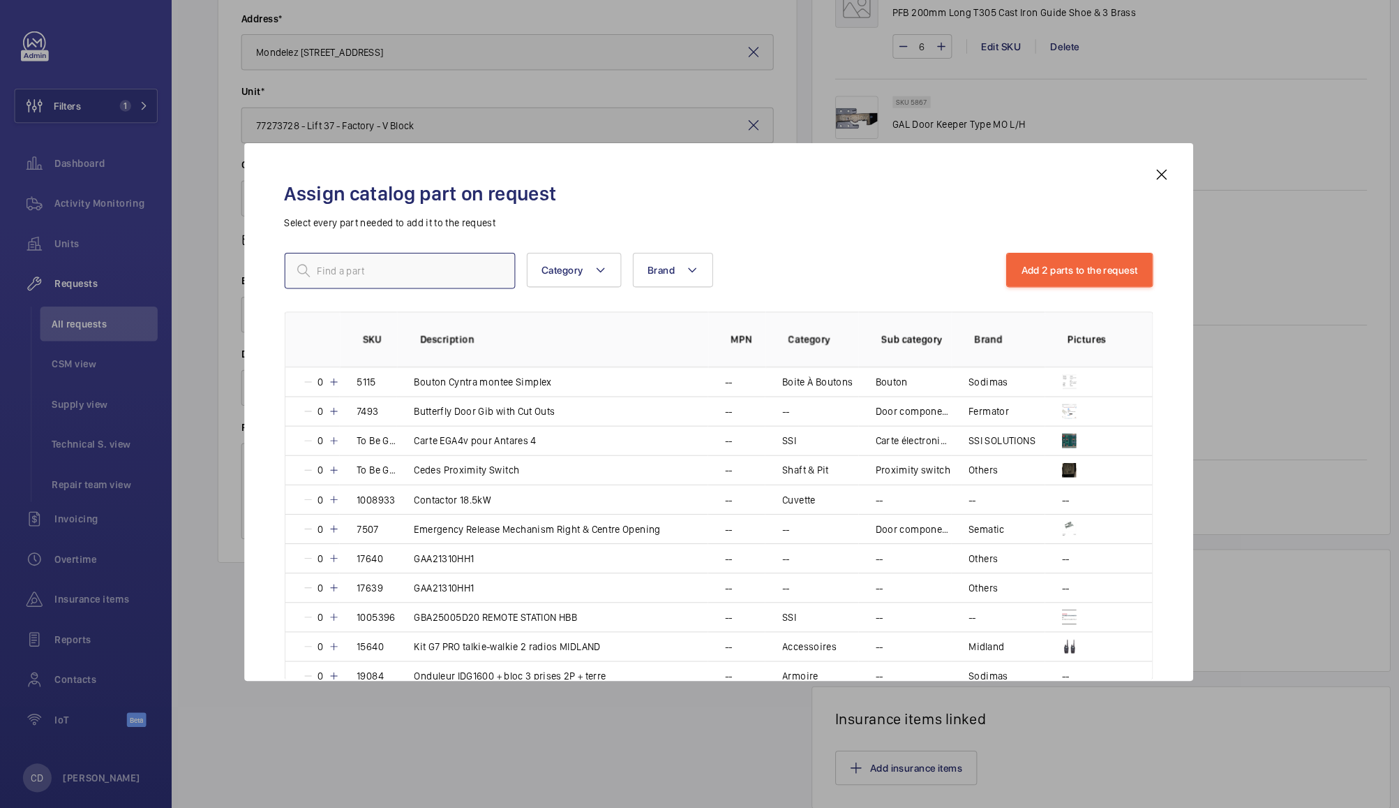
click at [420, 267] on input "text" at bounding box center [389, 266] width 225 height 35
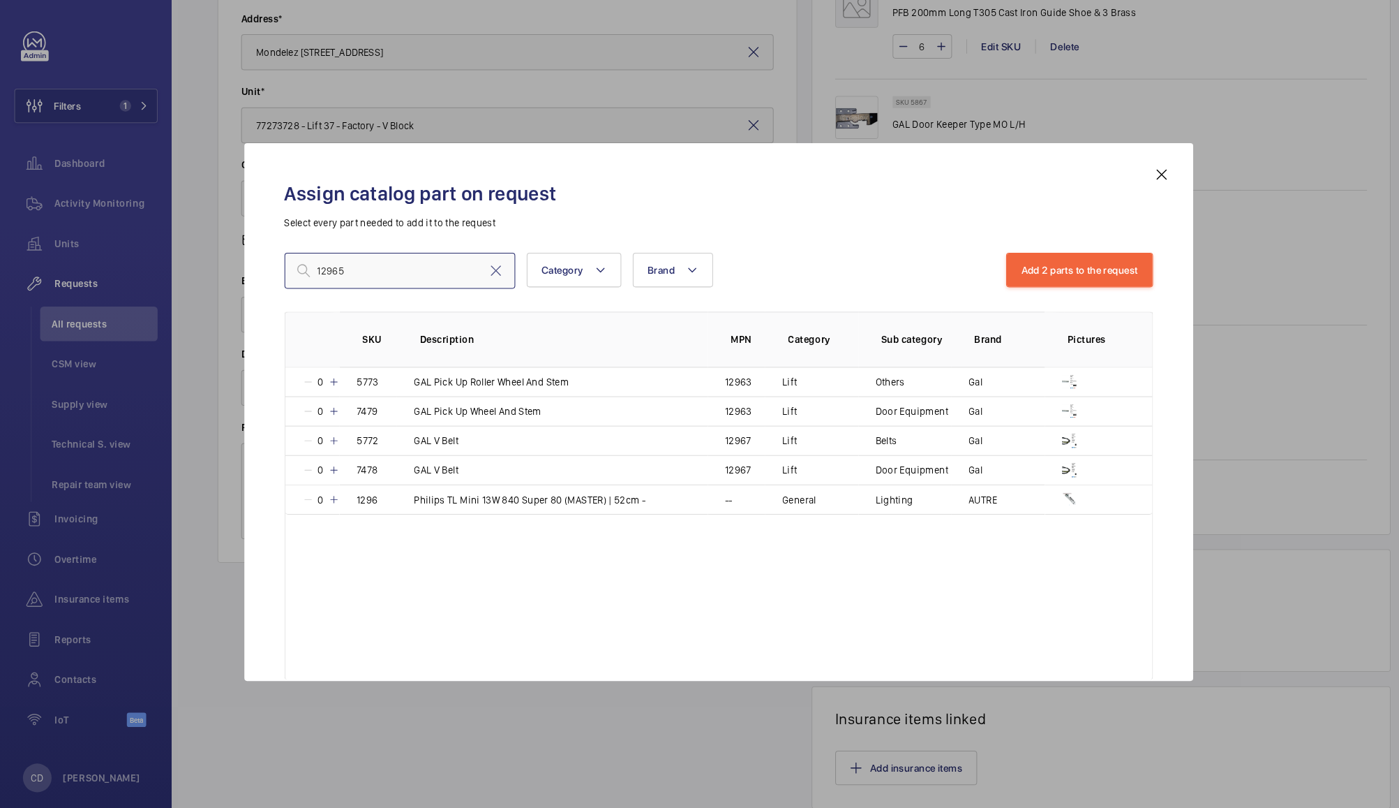
type input "12965"
click at [1136, 175] on mat-icon at bounding box center [1131, 173] width 17 height 17
click at [950, 494] on button "Add external part" at bounding box center [971, 484] width 124 height 34
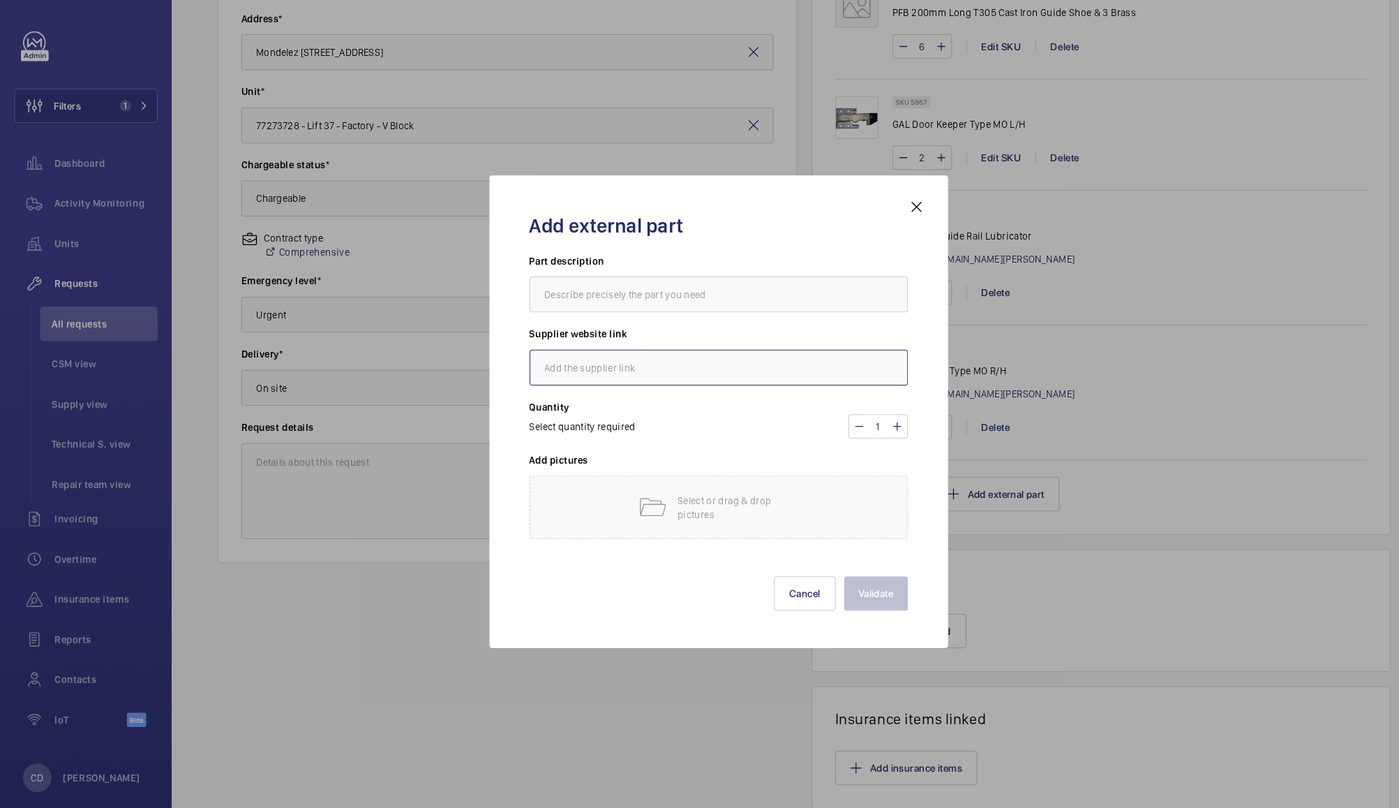
click at [642, 366] on input "text" at bounding box center [700, 360] width 369 height 35
click at [553, 357] on input "text" at bounding box center [700, 360] width 369 height 35
paste input "https://www.reeley.co.uk/products/door-release-assembly-moh-horizontal-left-han…"
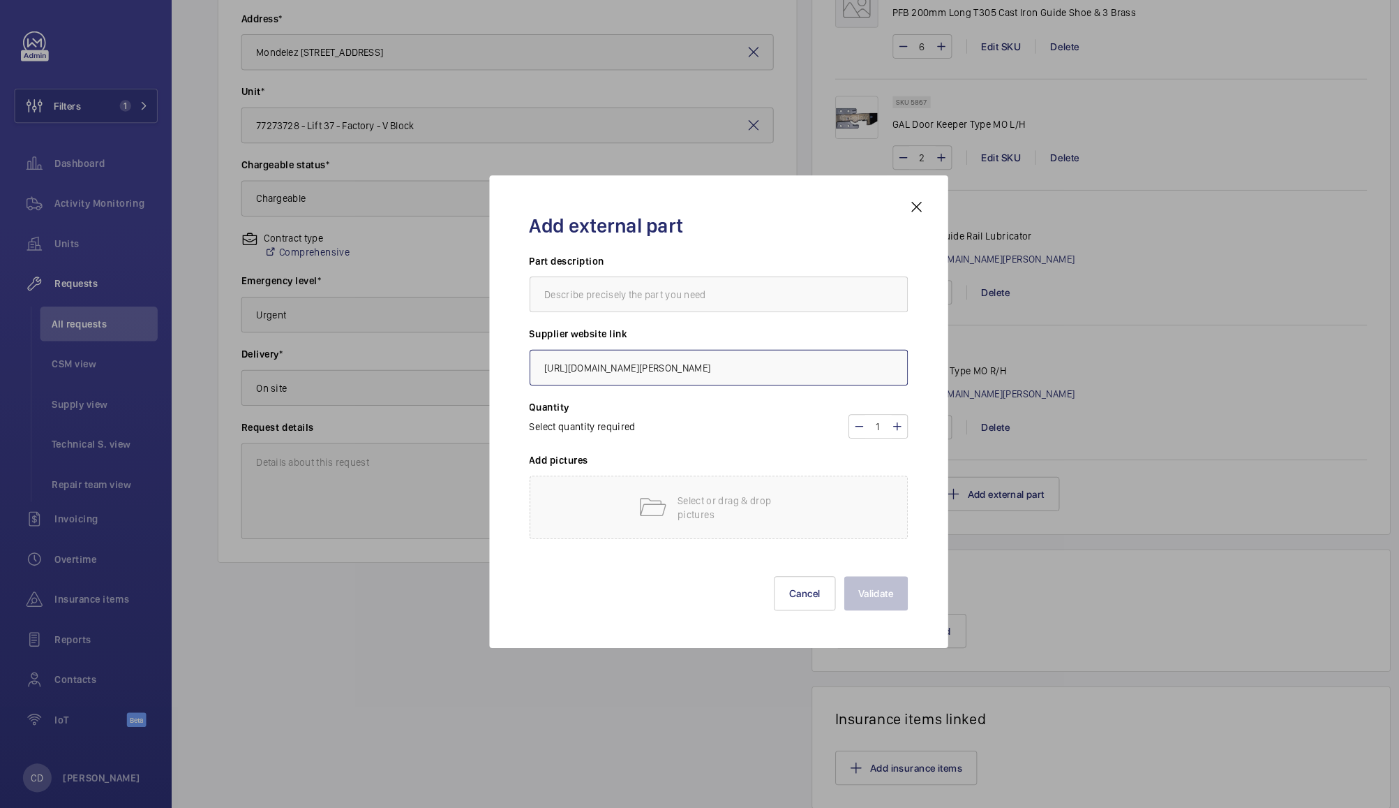
type input "https://www.reeley.co.uk/products/door-release-assembly-moh-horizontal-left-han…"
click at [690, 290] on input "text" at bounding box center [700, 289] width 369 height 35
type input "Door Release Assembly MOH"
click at [873, 419] on mat-icon at bounding box center [873, 418] width 11 height 17
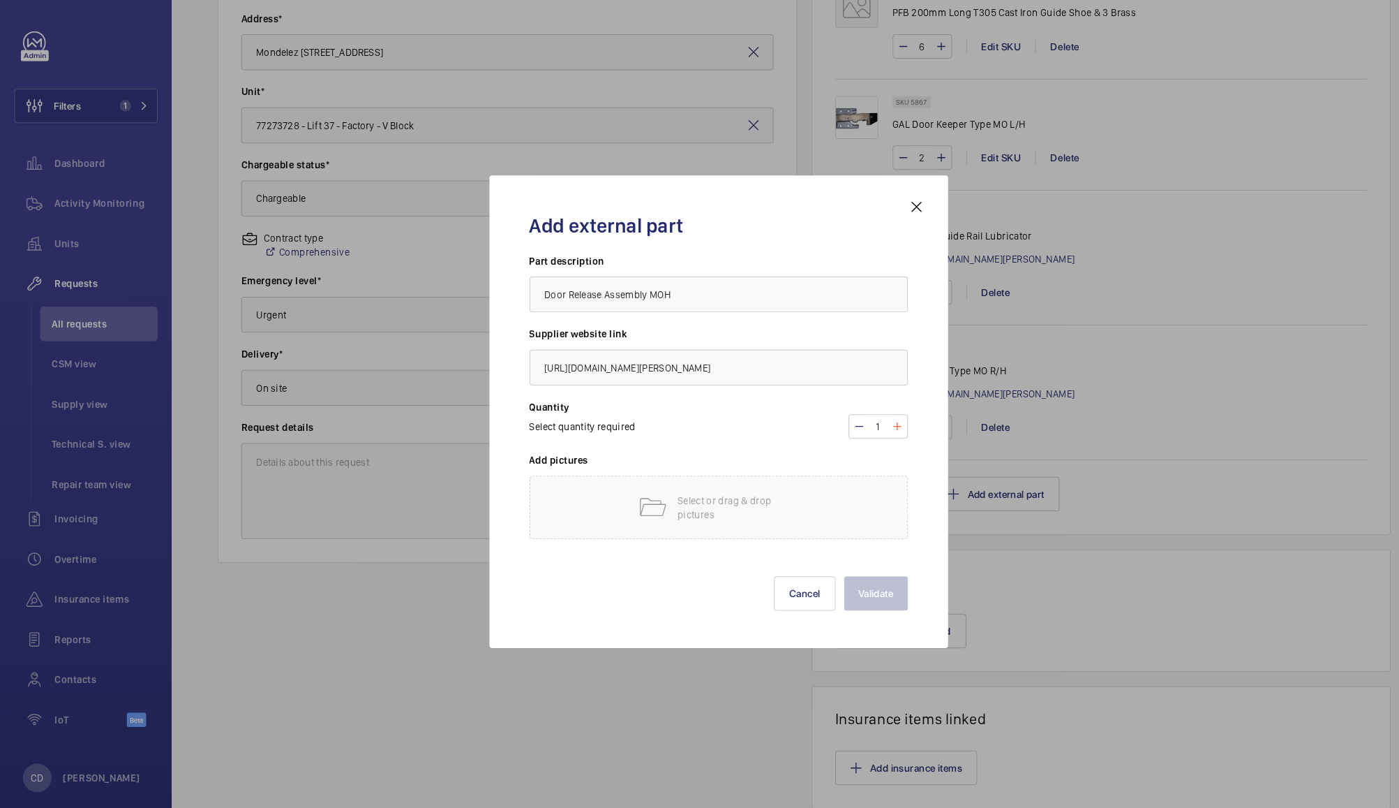
type input "2"
click at [718, 493] on p "Select or drag & drop pictures" at bounding box center [719, 497] width 119 height 28
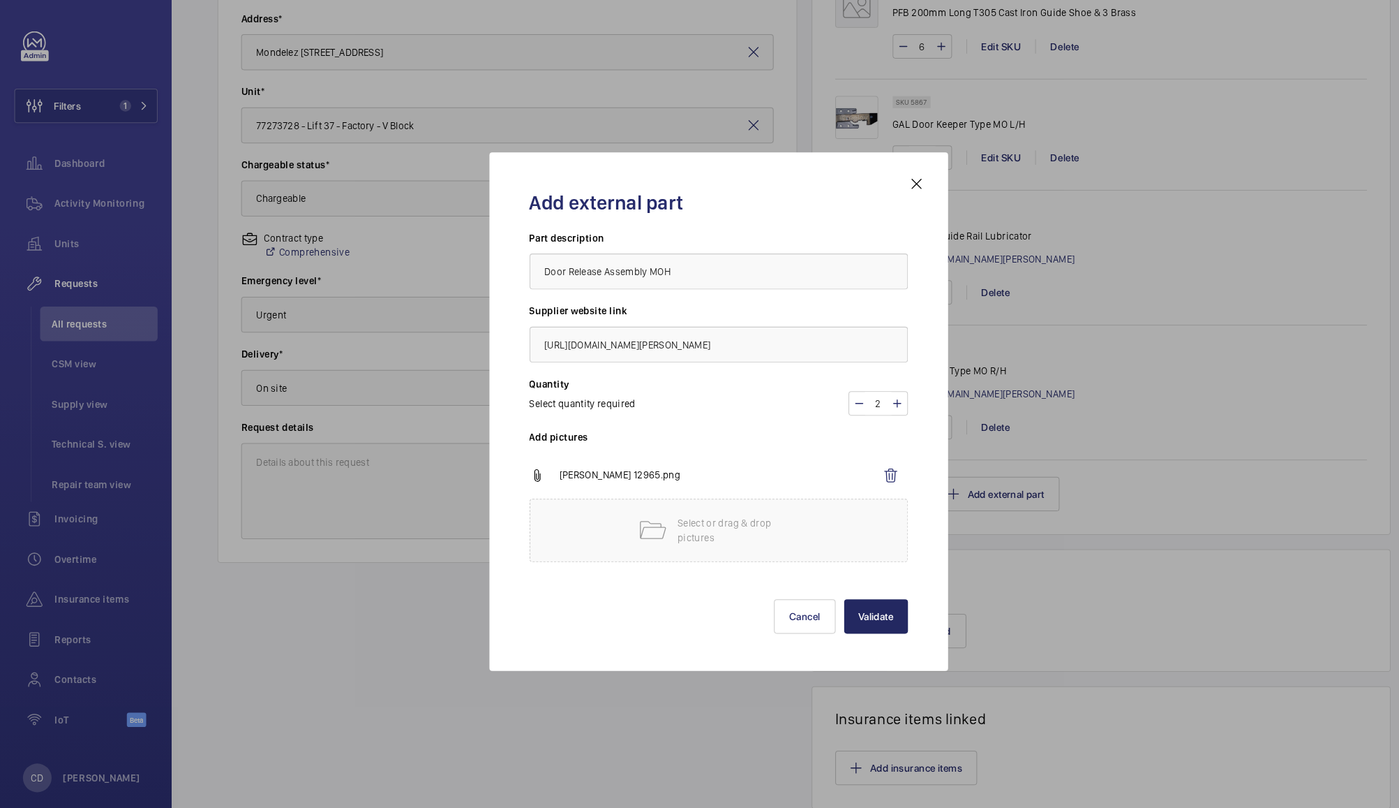
click at [865, 603] on button "Validate" at bounding box center [853, 603] width 62 height 34
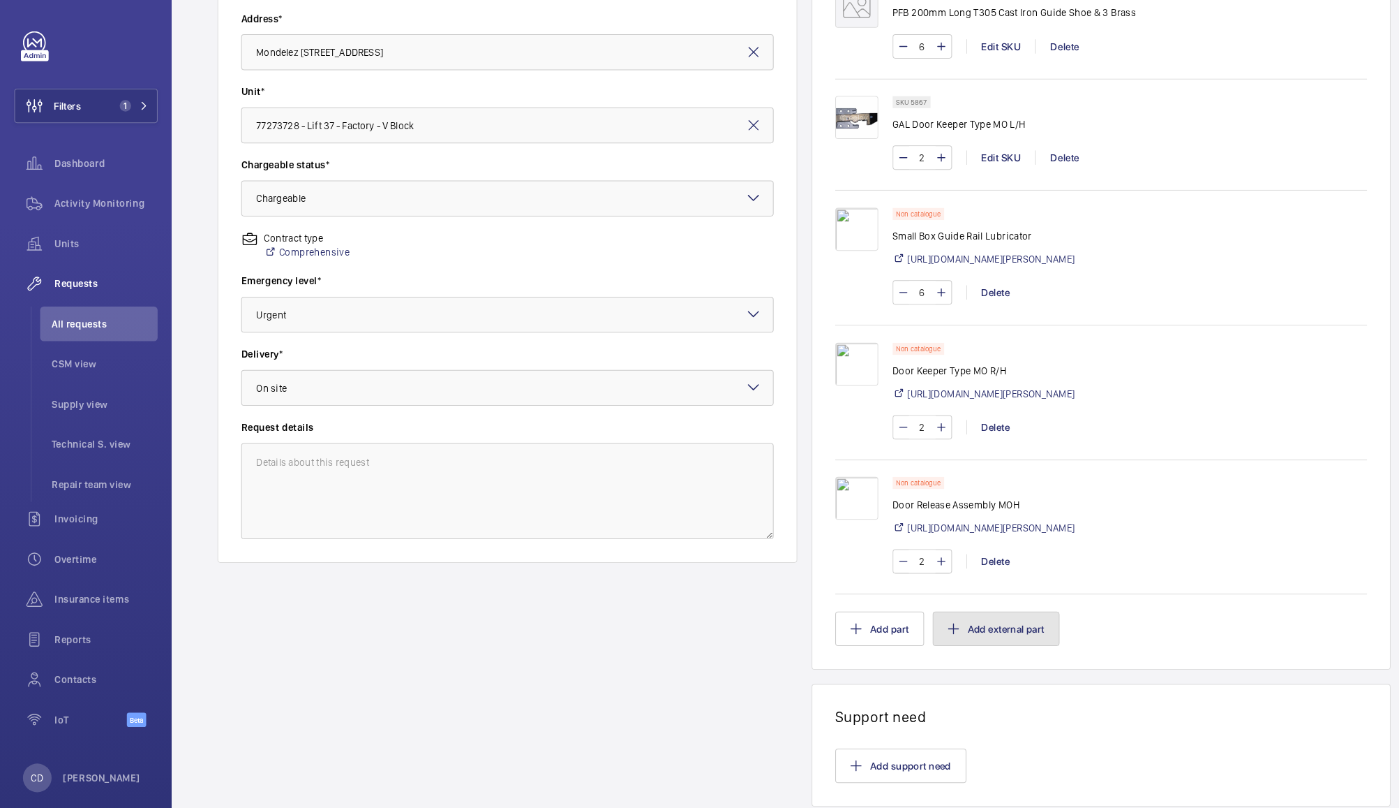
click at [965, 620] on button "Add external part" at bounding box center [971, 615] width 124 height 34
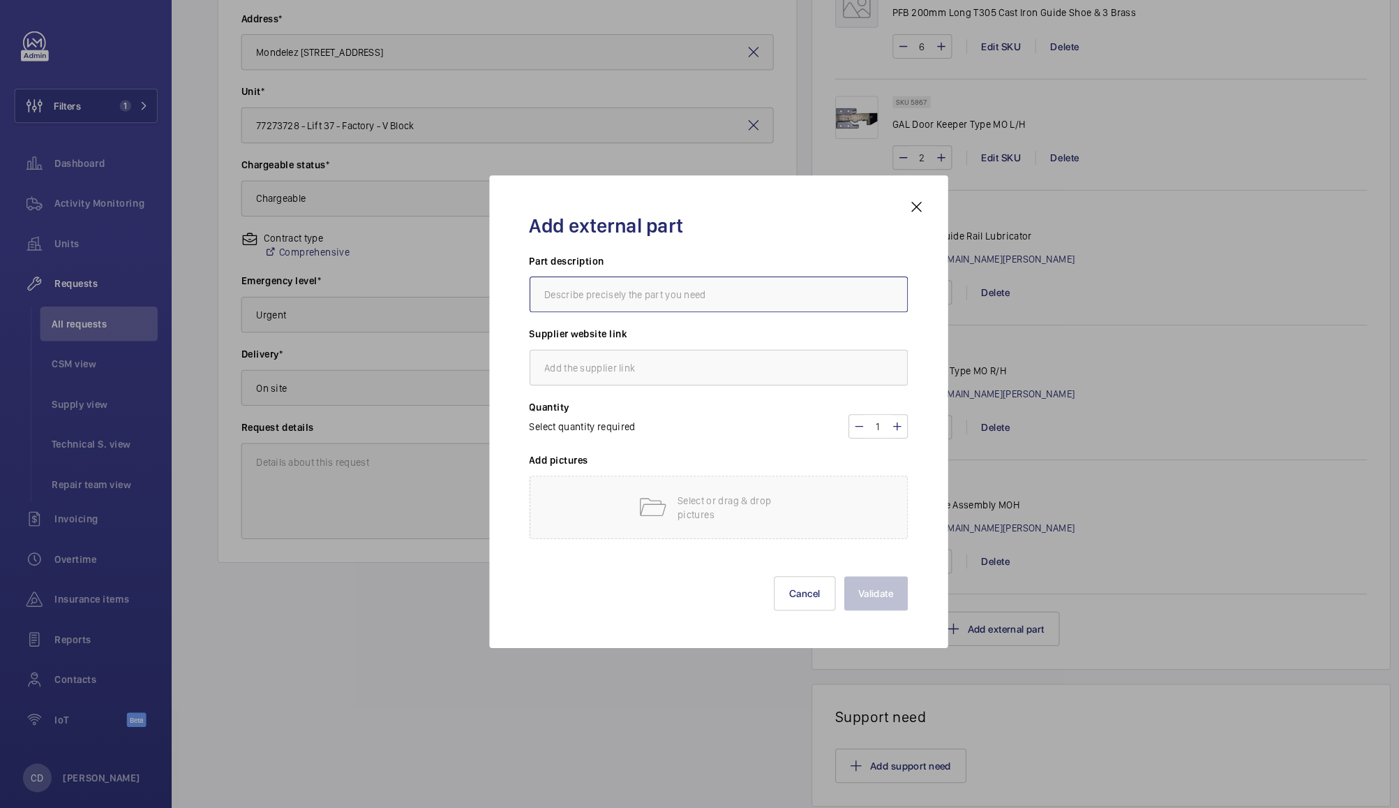
click at [664, 297] on input "text" at bounding box center [700, 289] width 369 height 35
click at [593, 357] on input "text" at bounding box center [700, 360] width 369 height 35
paste input "https://www.reeley.co.uk/products/door-release-assembly-moh-horizontal-right-ha…"
click at [593, 357] on input "https://www.reeley.co.uk/products/door-release-assembly-moh-horizontal-right-ha…" at bounding box center [700, 360] width 369 height 35
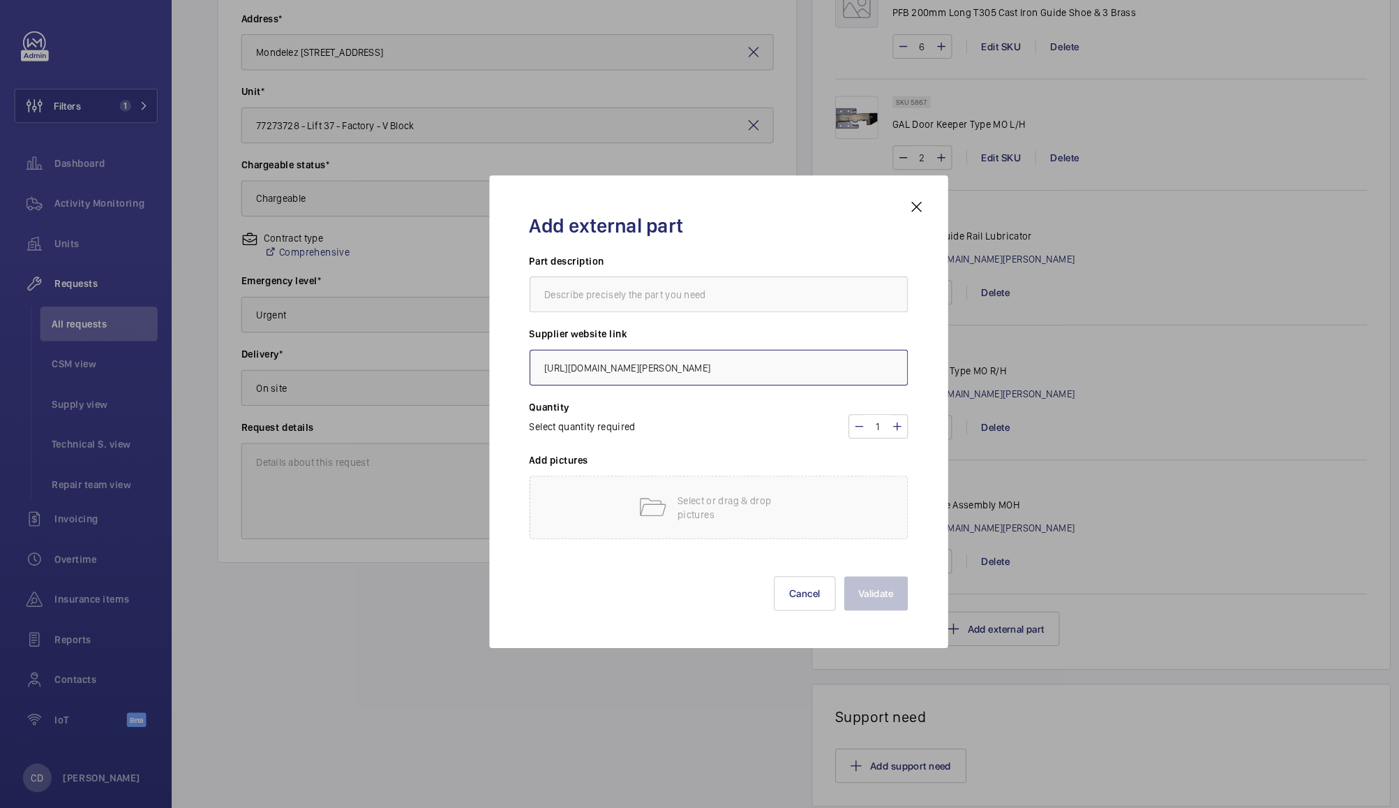
paste input "https://www.reeley.co.uk/products/door-release-assembly-moh-horizontal-right-ha…"
type input "https://www.reeley.co.uk/products/door-https://www.reeley.co.uk/products/door-r…"
click at [664, 290] on input "text" at bounding box center [700, 289] width 369 height 35
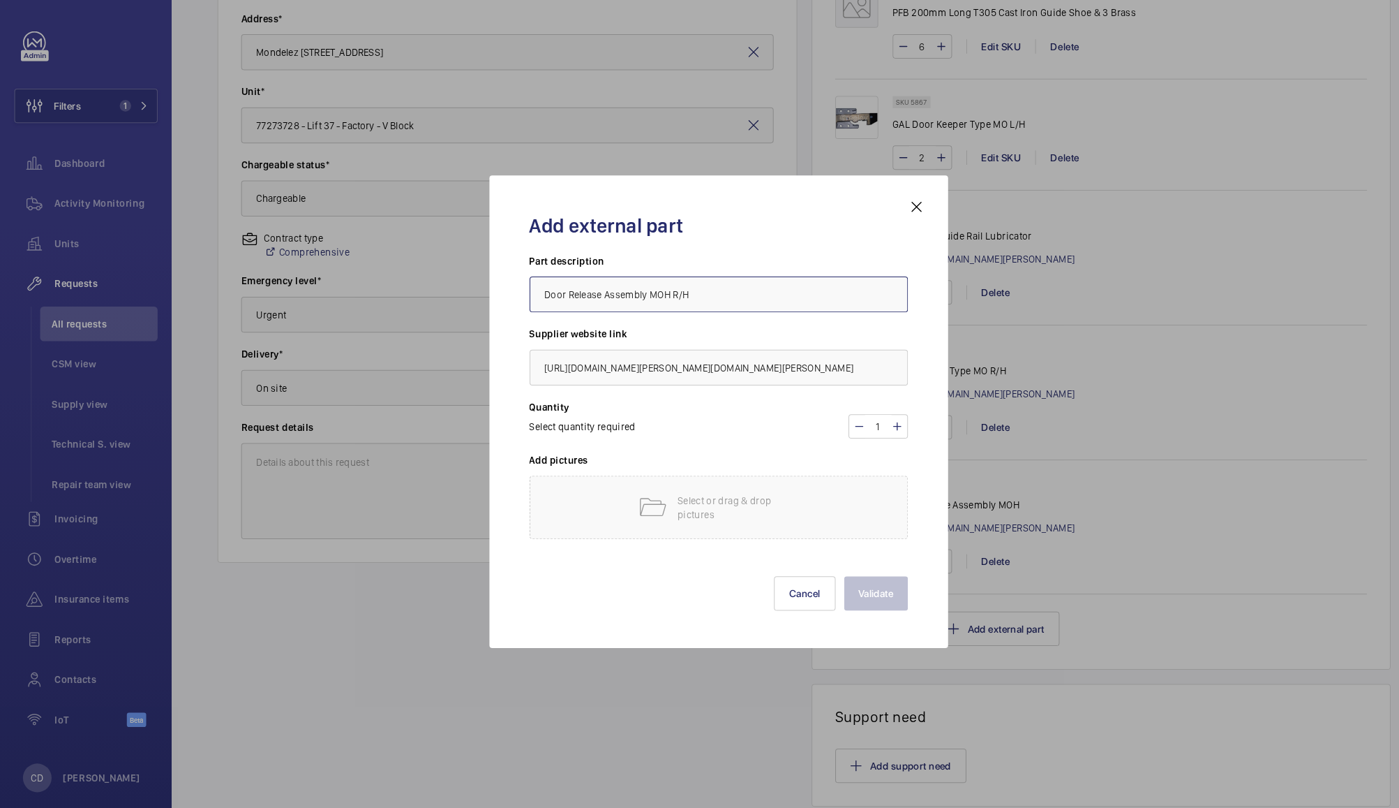
type input "Door Release Assembly MOH R/H"
click at [877, 421] on mat-icon at bounding box center [873, 418] width 11 height 17
type input "2"
click at [802, 509] on div "Select or drag & drop pictures" at bounding box center [700, 496] width 369 height 61
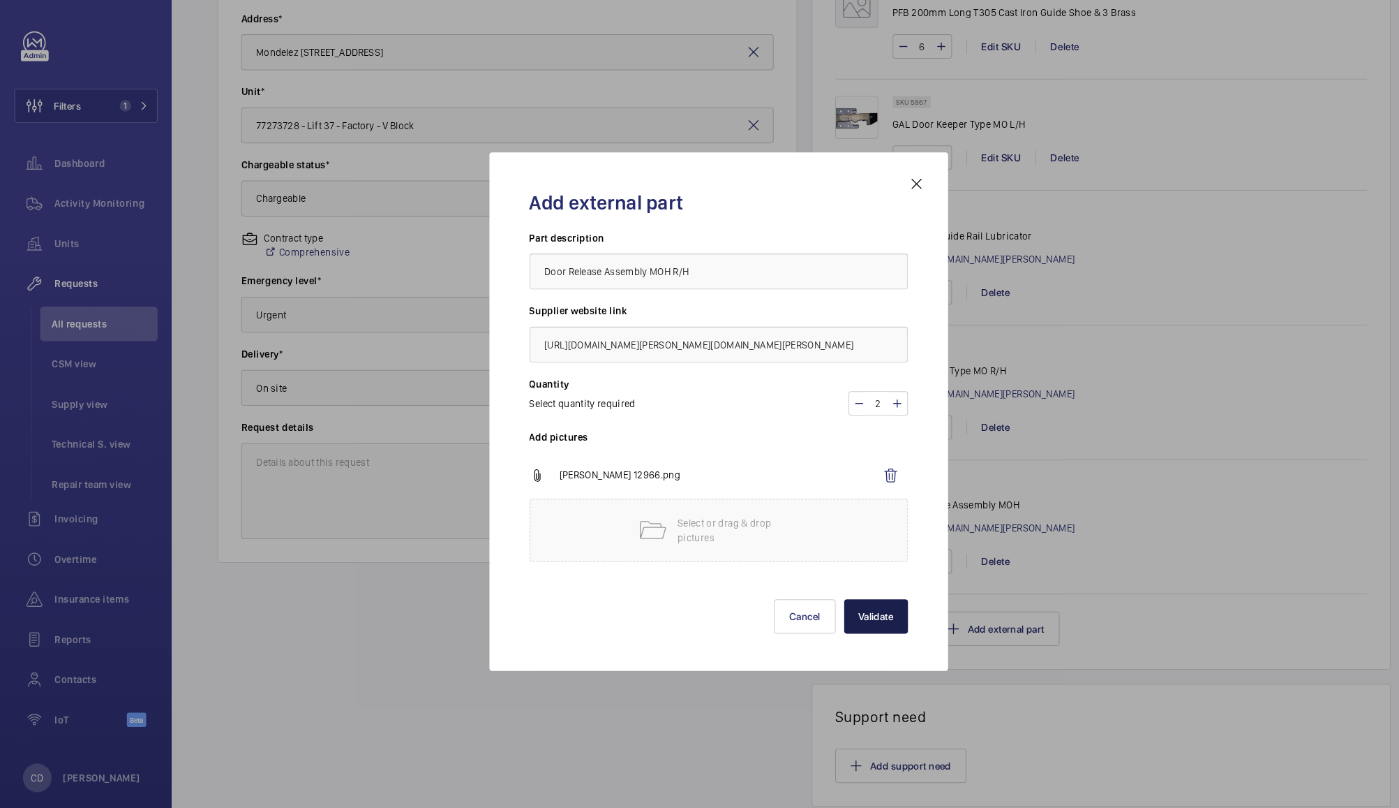
click at [854, 602] on button "Validate" at bounding box center [853, 603] width 62 height 34
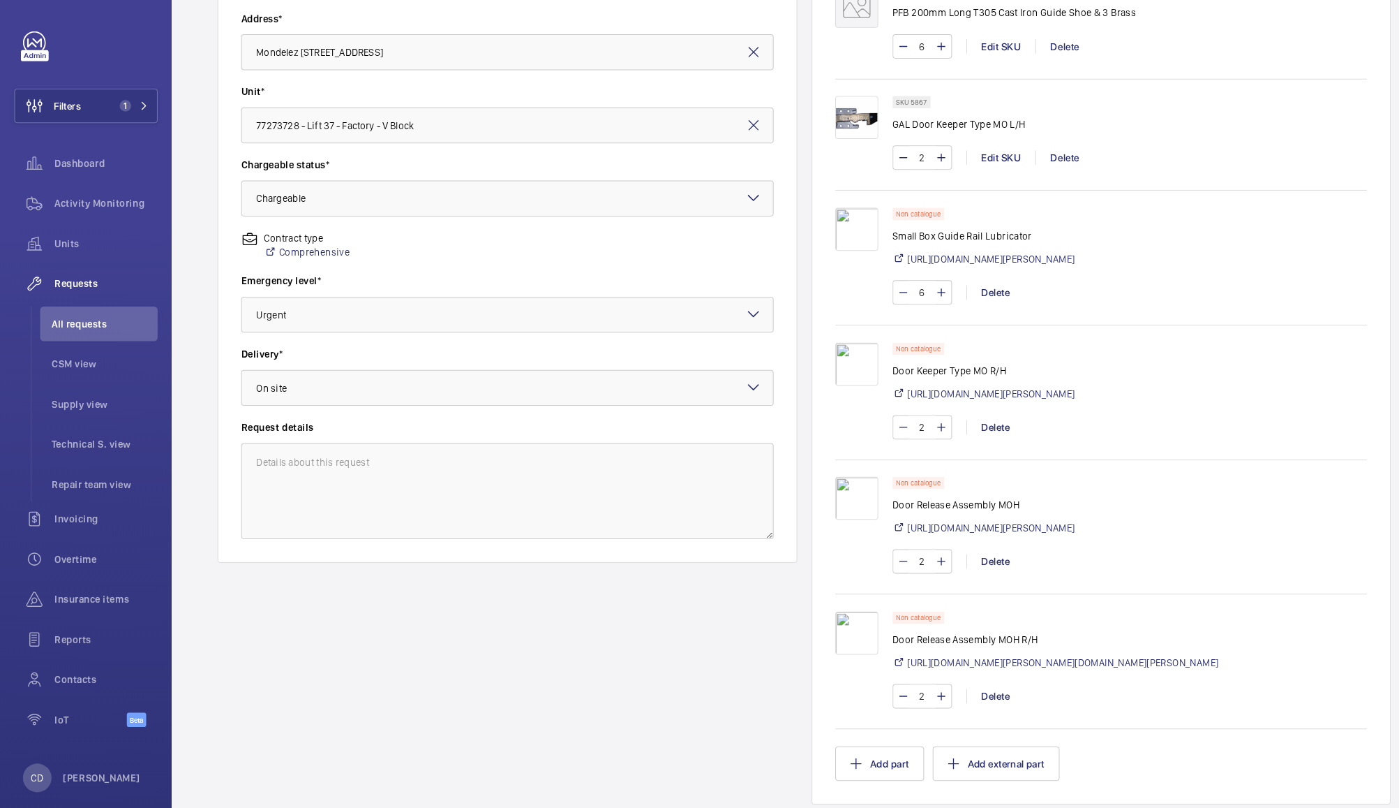
click at [854, 665] on div at bounding box center [842, 645] width 56 height 94
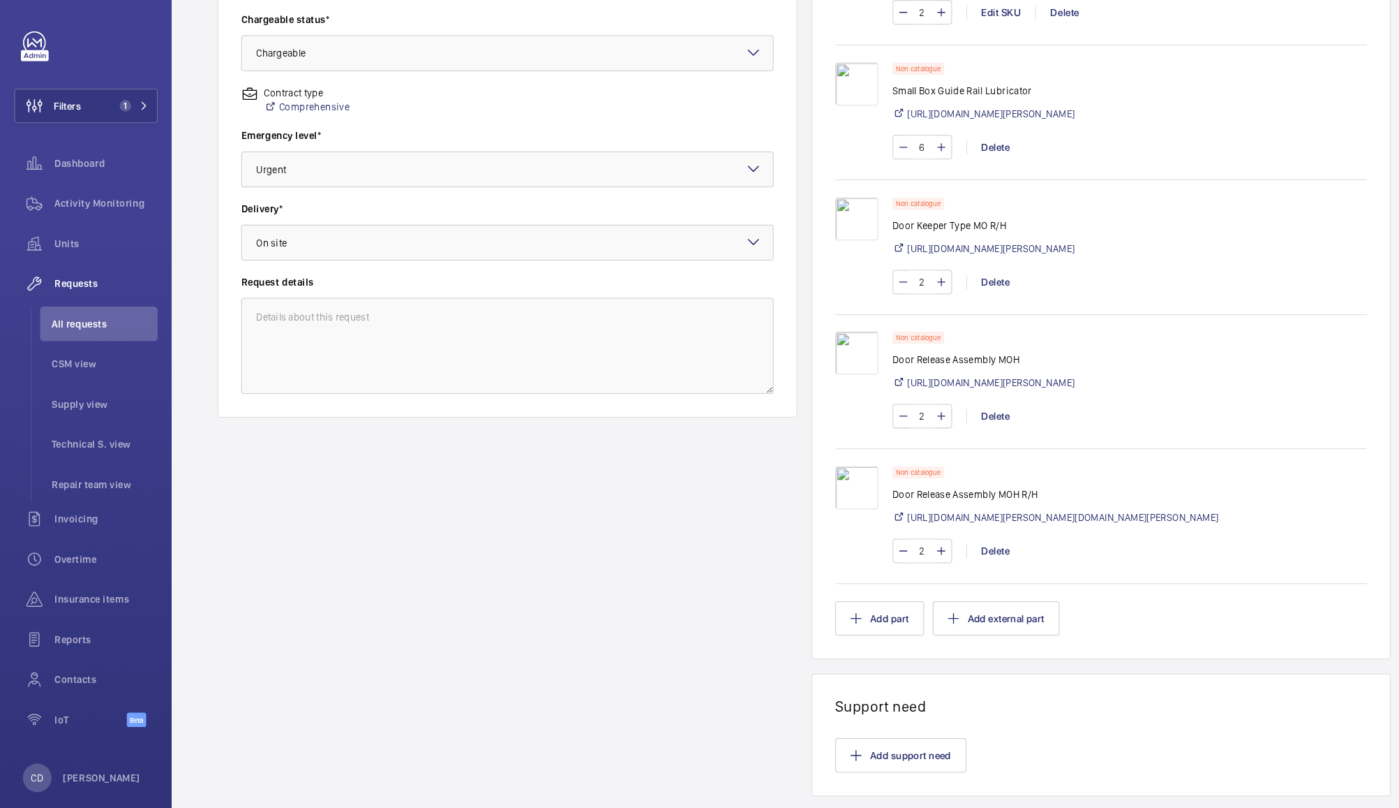
scroll to position [671, 0]
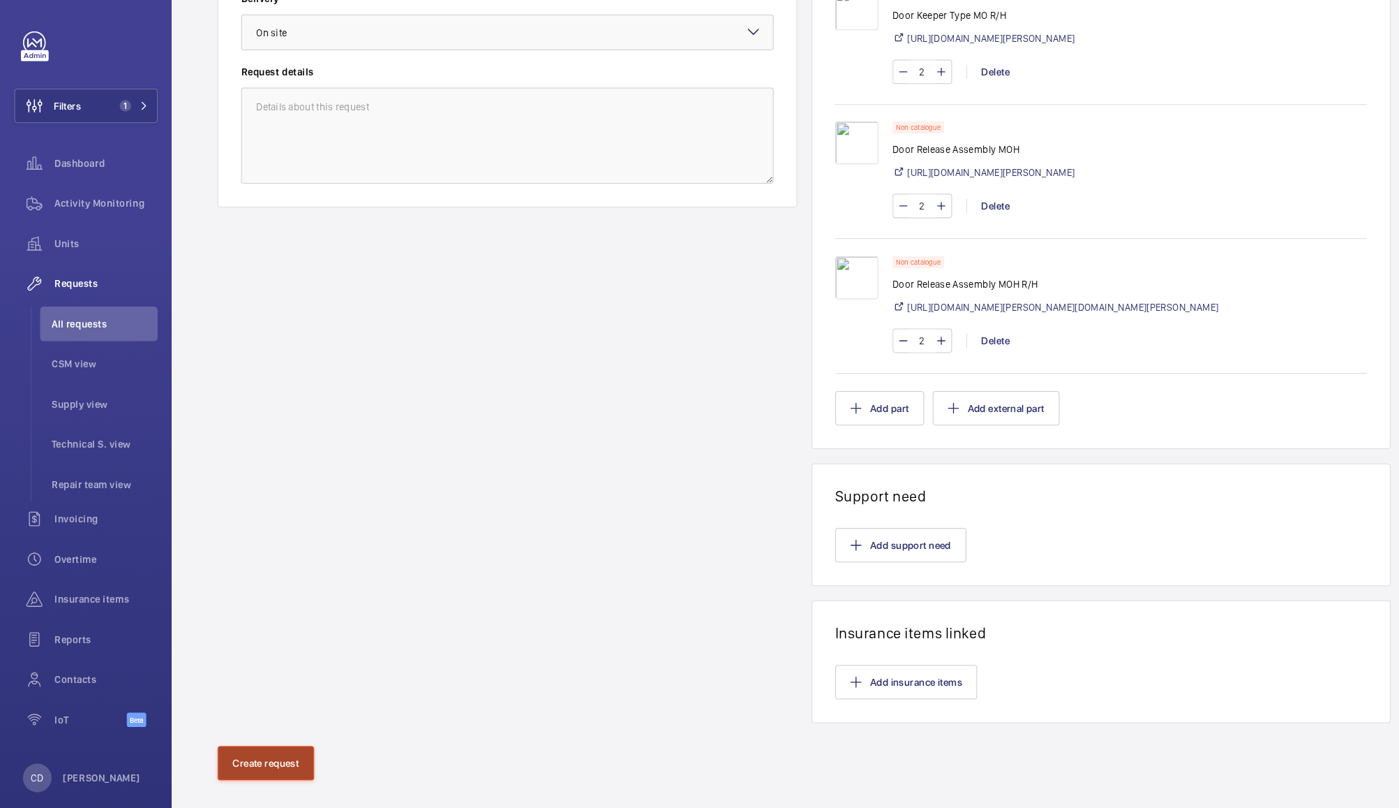
click at [279, 745] on button "Create request" at bounding box center [259, 746] width 94 height 34
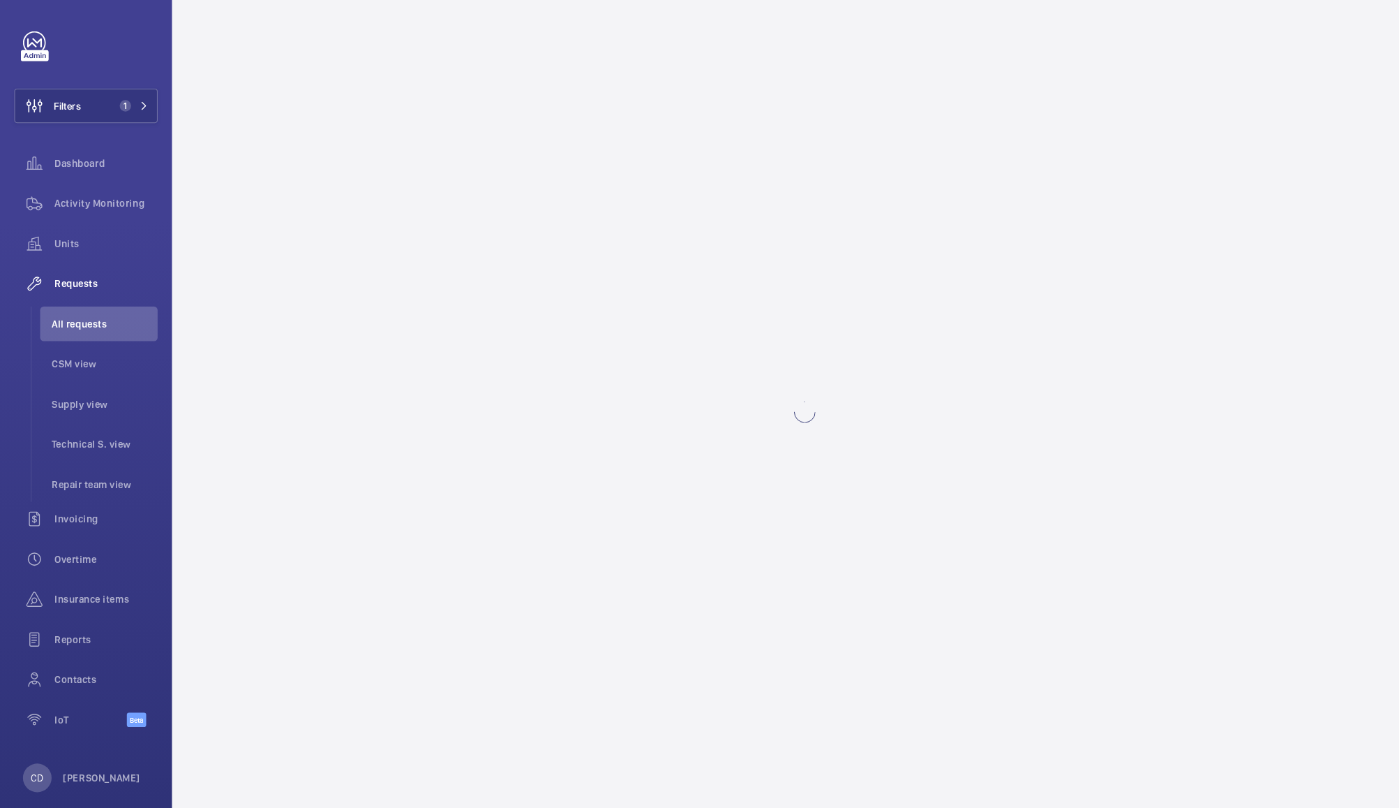
scroll to position [0, 0]
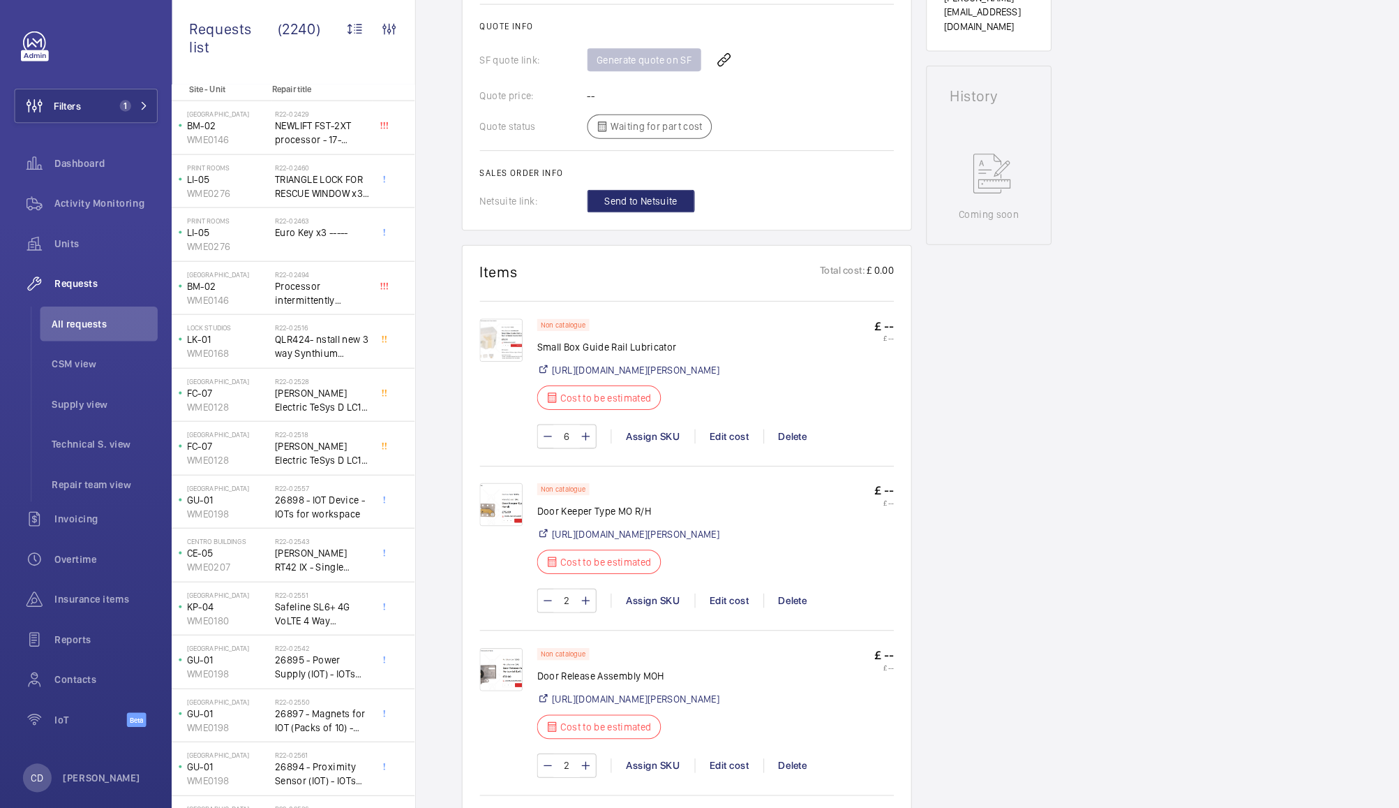
scroll to position [606, 0]
click at [482, 325] on img at bounding box center [488, 332] width 42 height 42
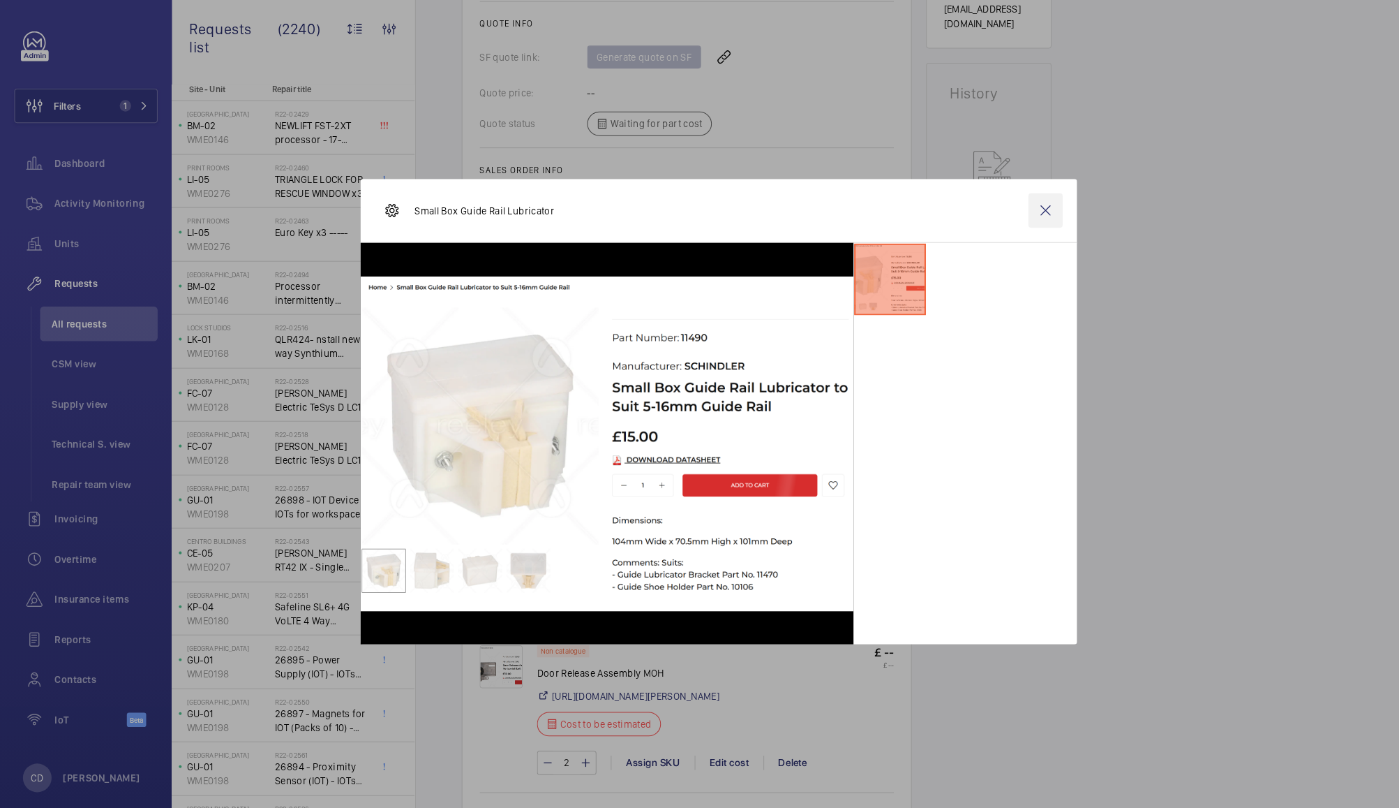
click at [1023, 207] on wm-front-icon-button at bounding box center [1019, 208] width 34 height 34
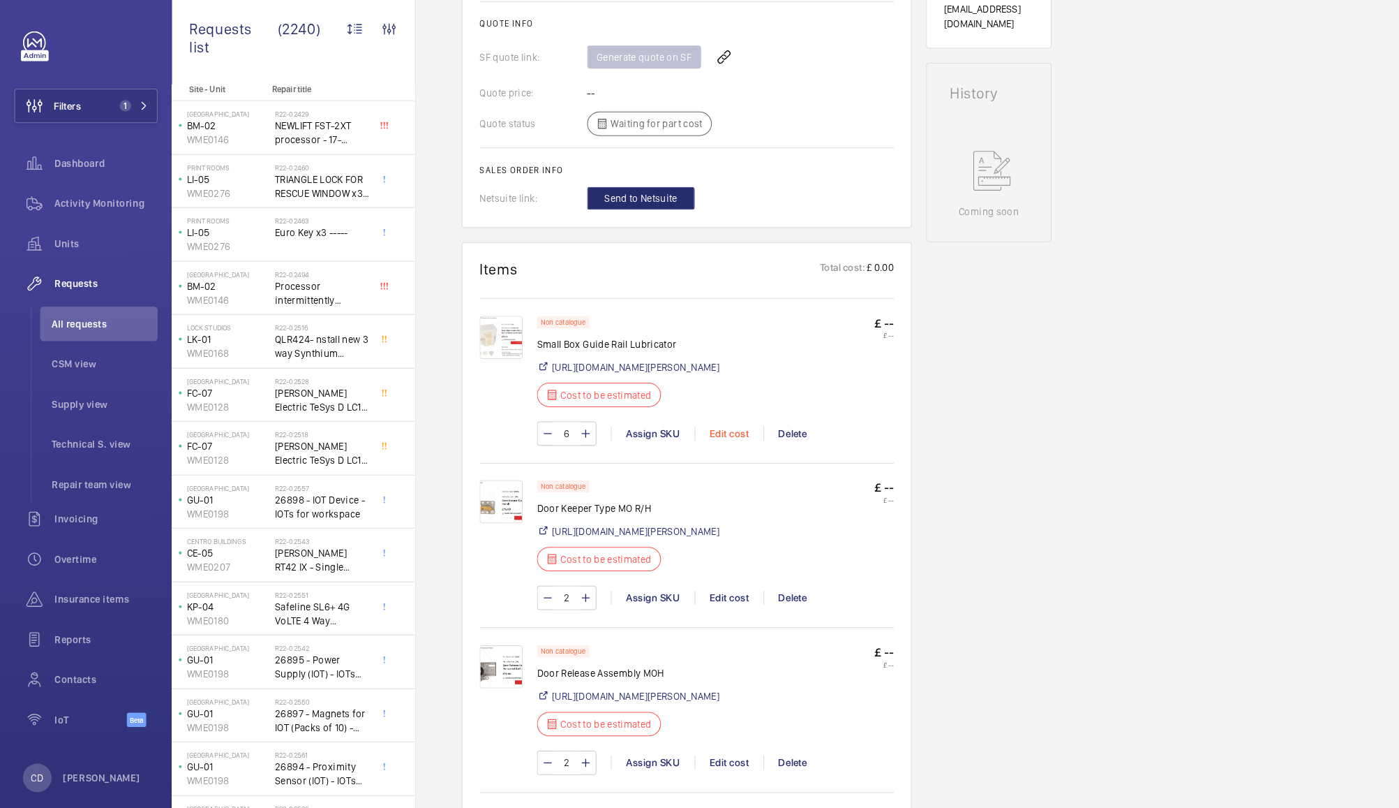
click at [706, 432] on div "Edit cost" at bounding box center [709, 425] width 67 height 14
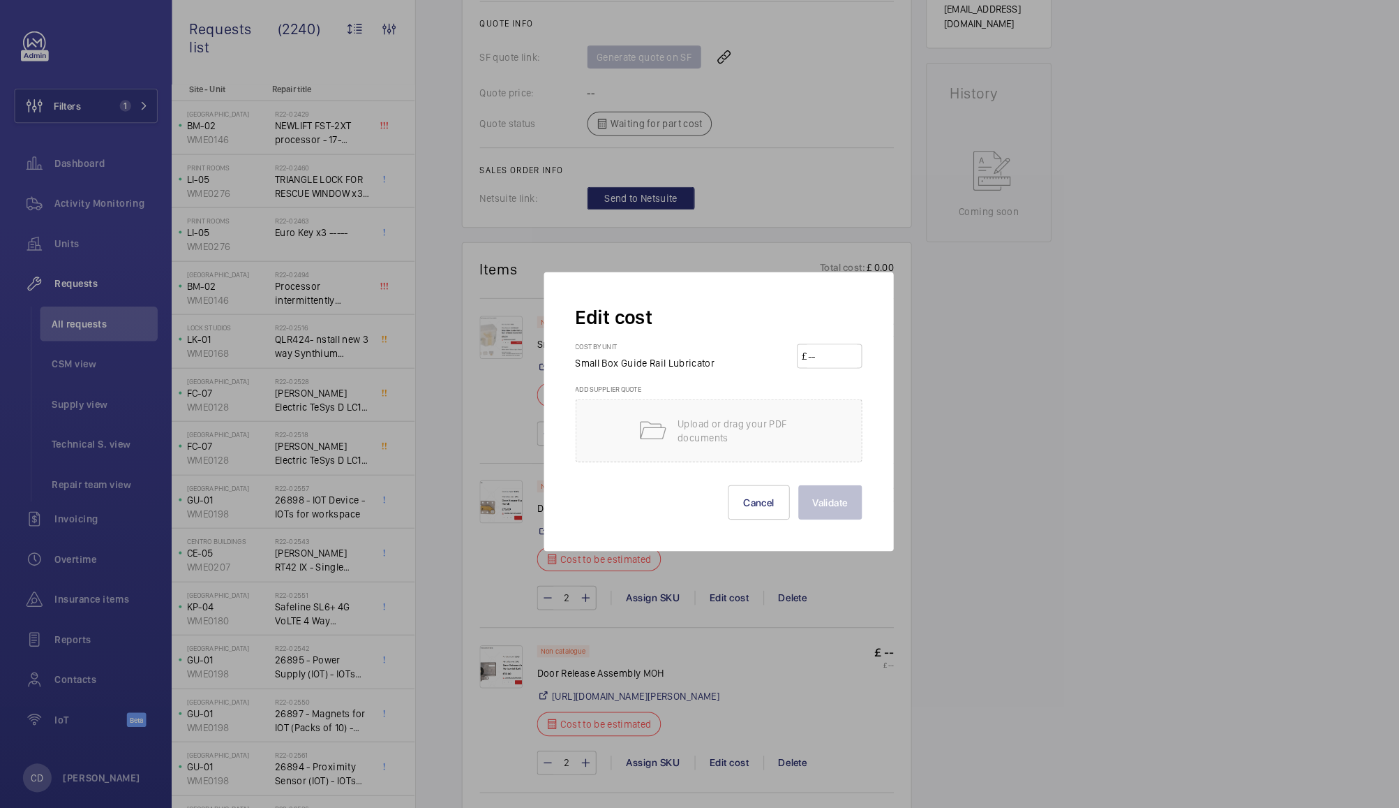
click at [803, 350] on input "number" at bounding box center [810, 350] width 49 height 22
type input "15"
click at [807, 487] on button "Validate" at bounding box center [809, 492] width 62 height 34
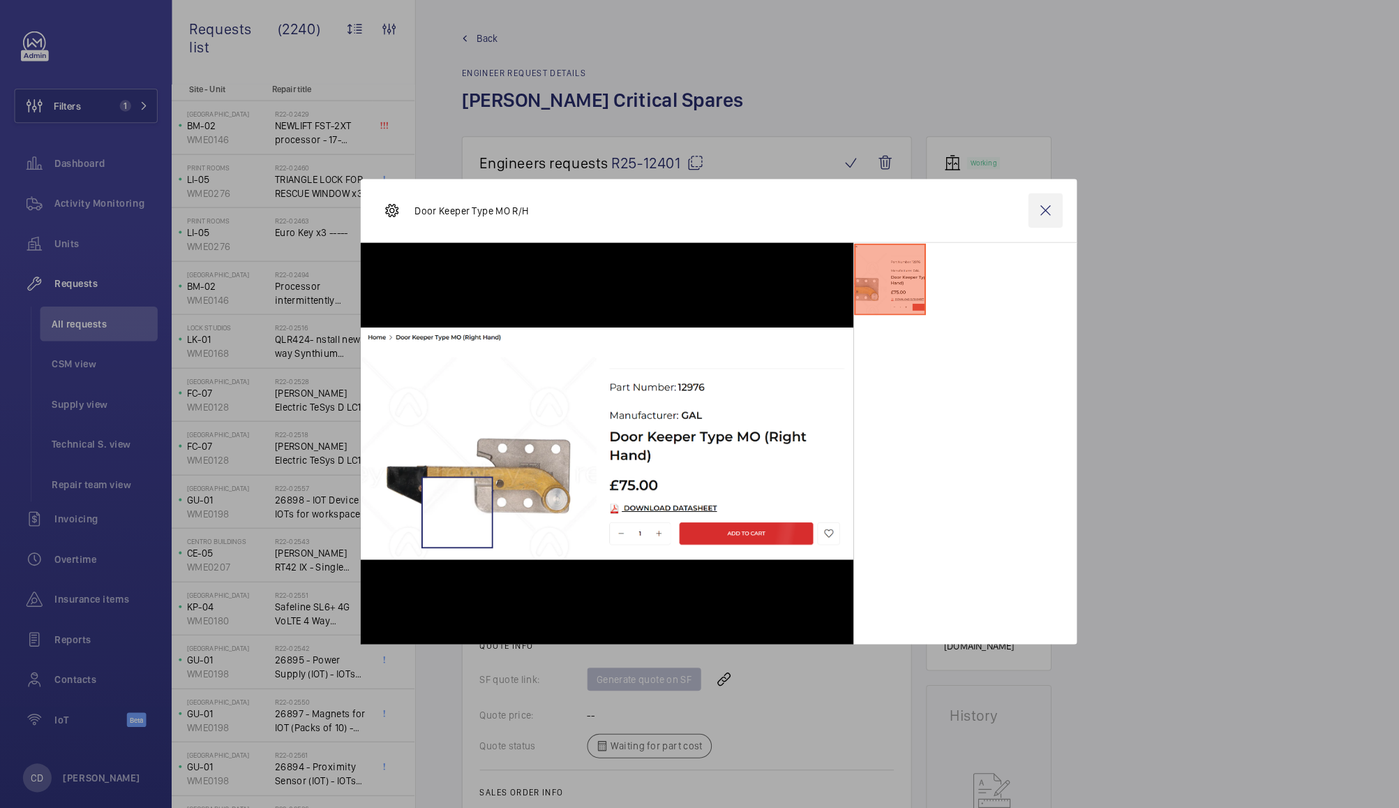
click at [1019, 208] on wm-front-icon-button at bounding box center [1019, 208] width 34 height 34
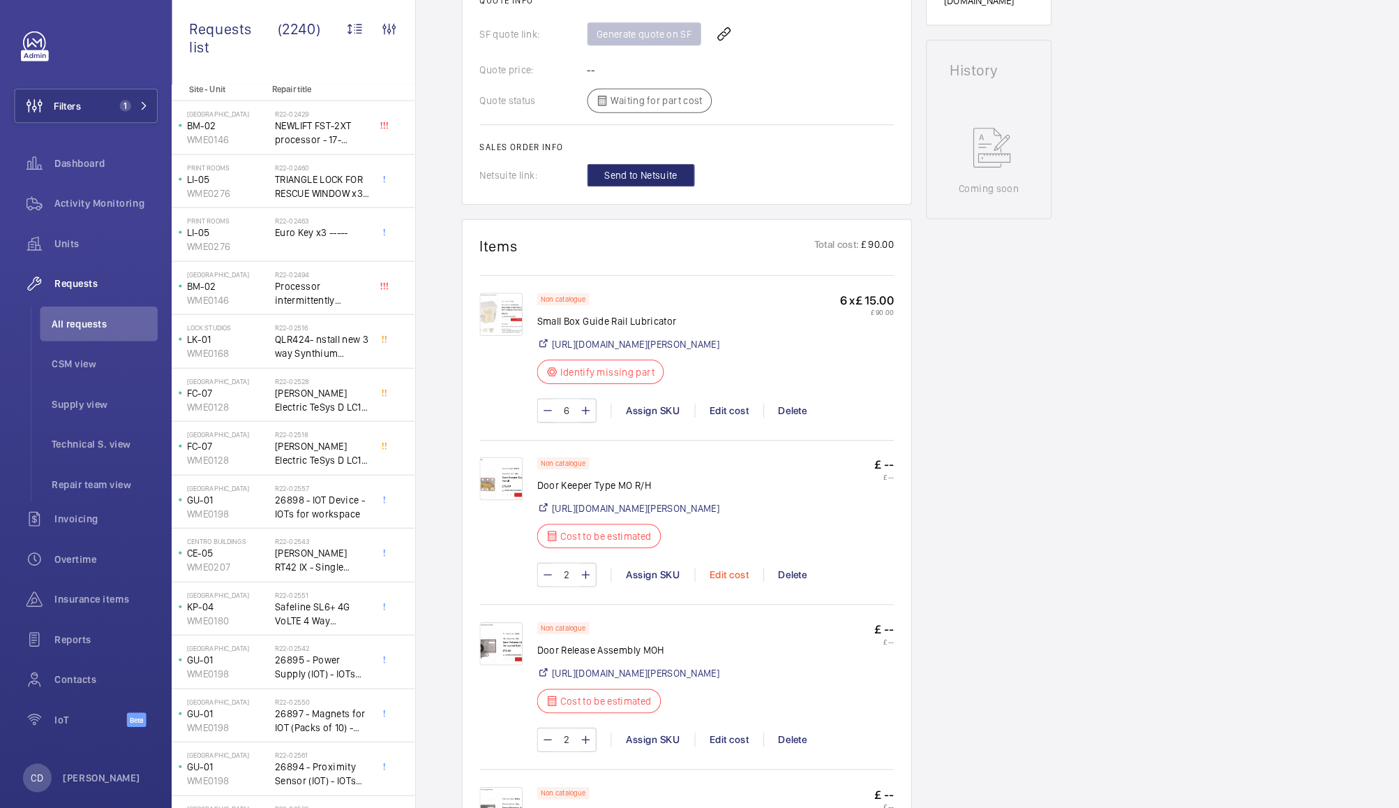
click at [717, 570] on div "Edit cost" at bounding box center [709, 563] width 67 height 14
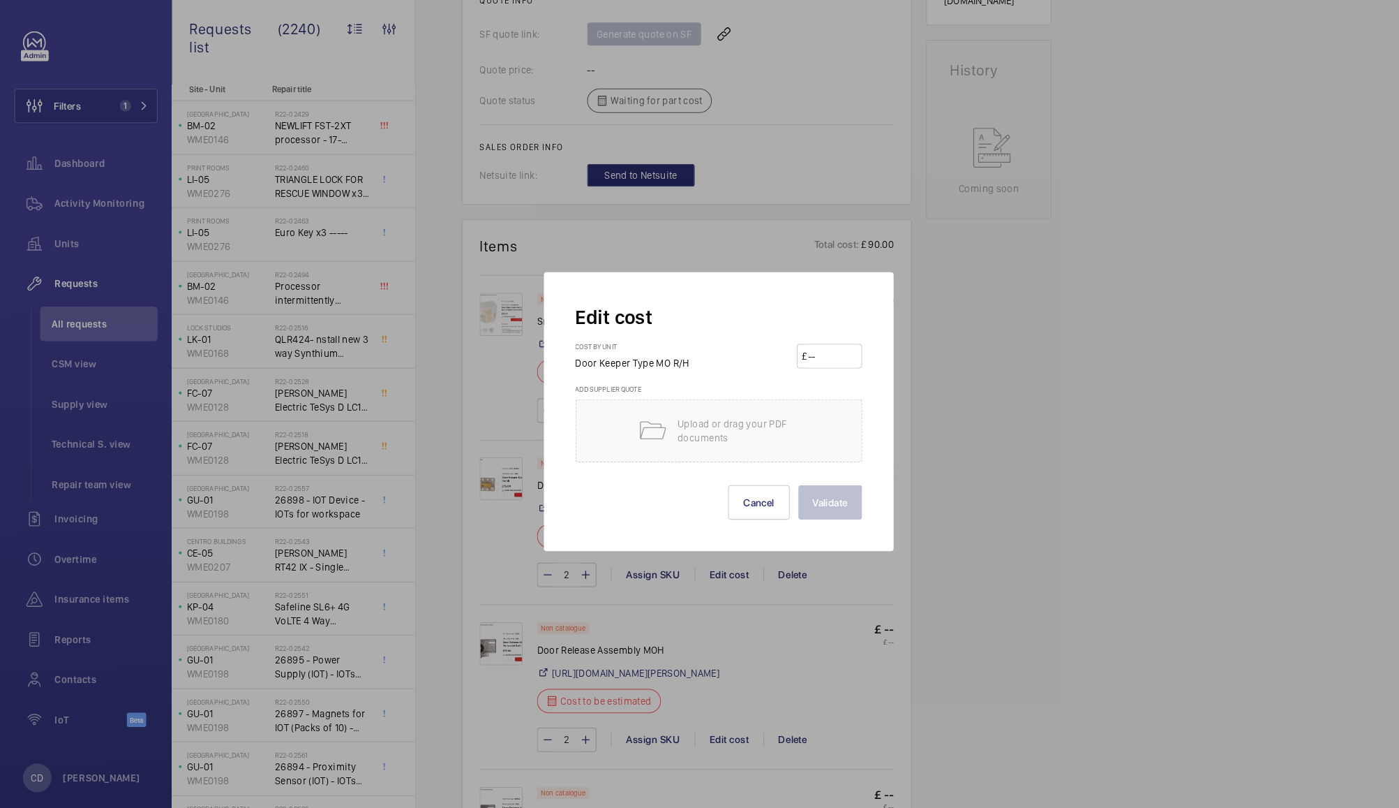
click at [809, 348] on input "number" at bounding box center [810, 350] width 49 height 22
type input "75"
click at [812, 482] on button "Validate" at bounding box center [809, 492] width 62 height 34
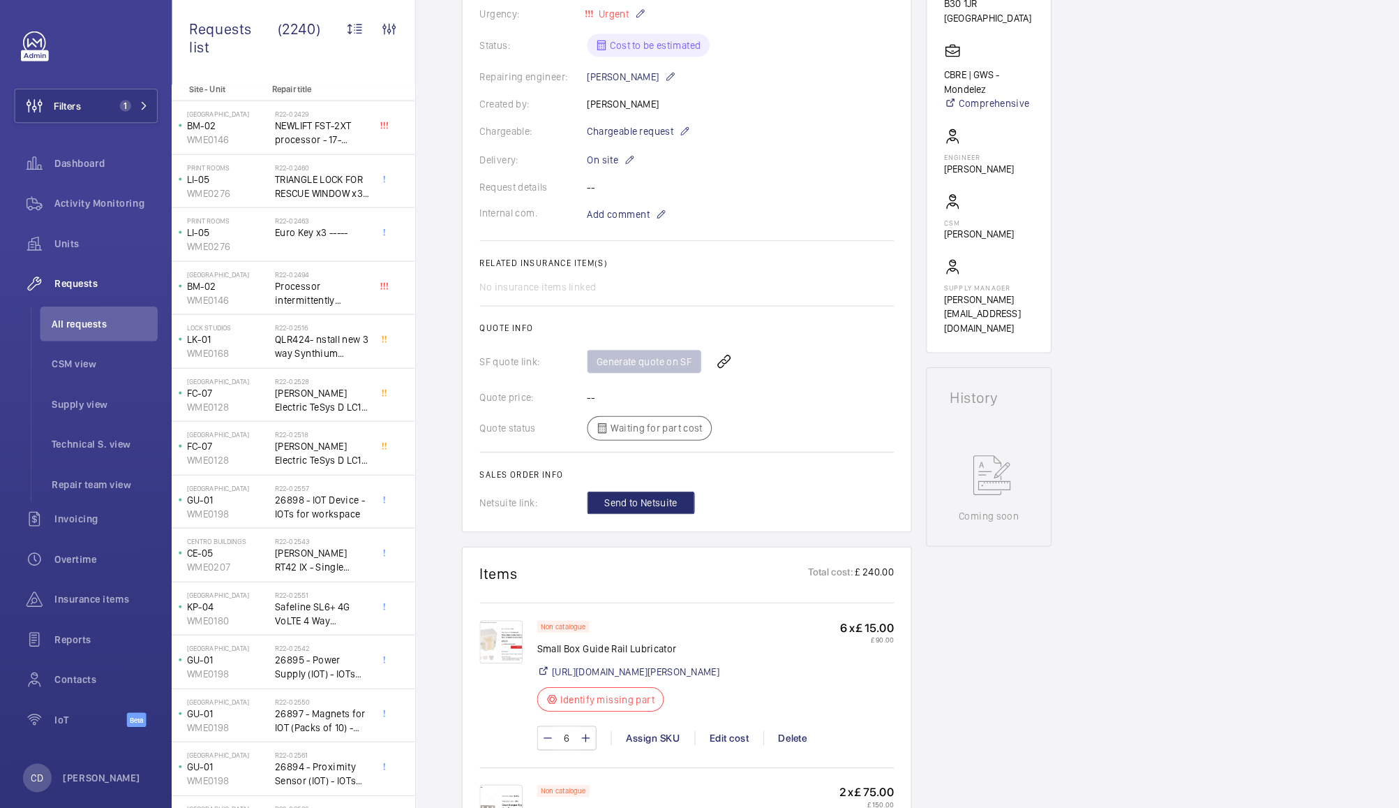
scroll to position [798, 0]
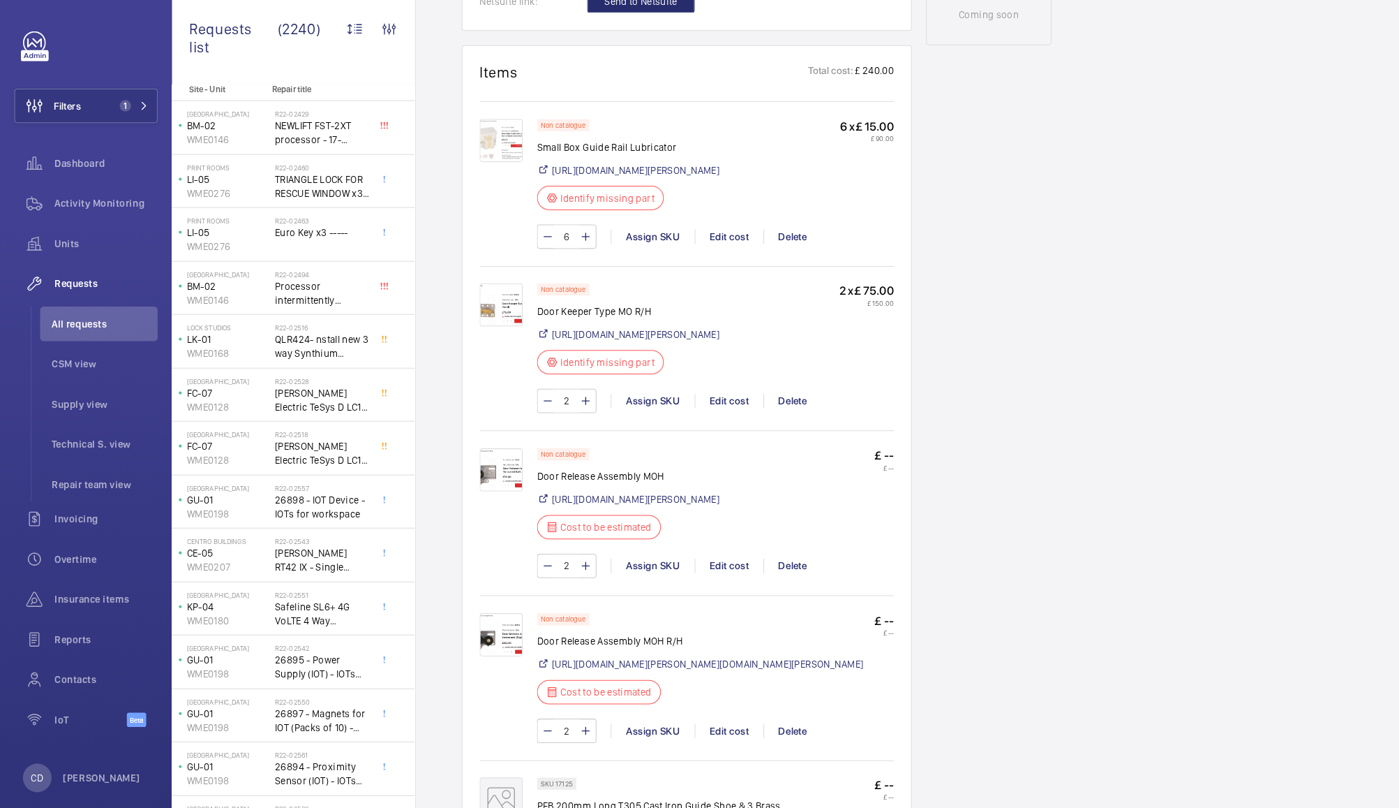
click at [483, 481] on img at bounding box center [488, 460] width 42 height 42
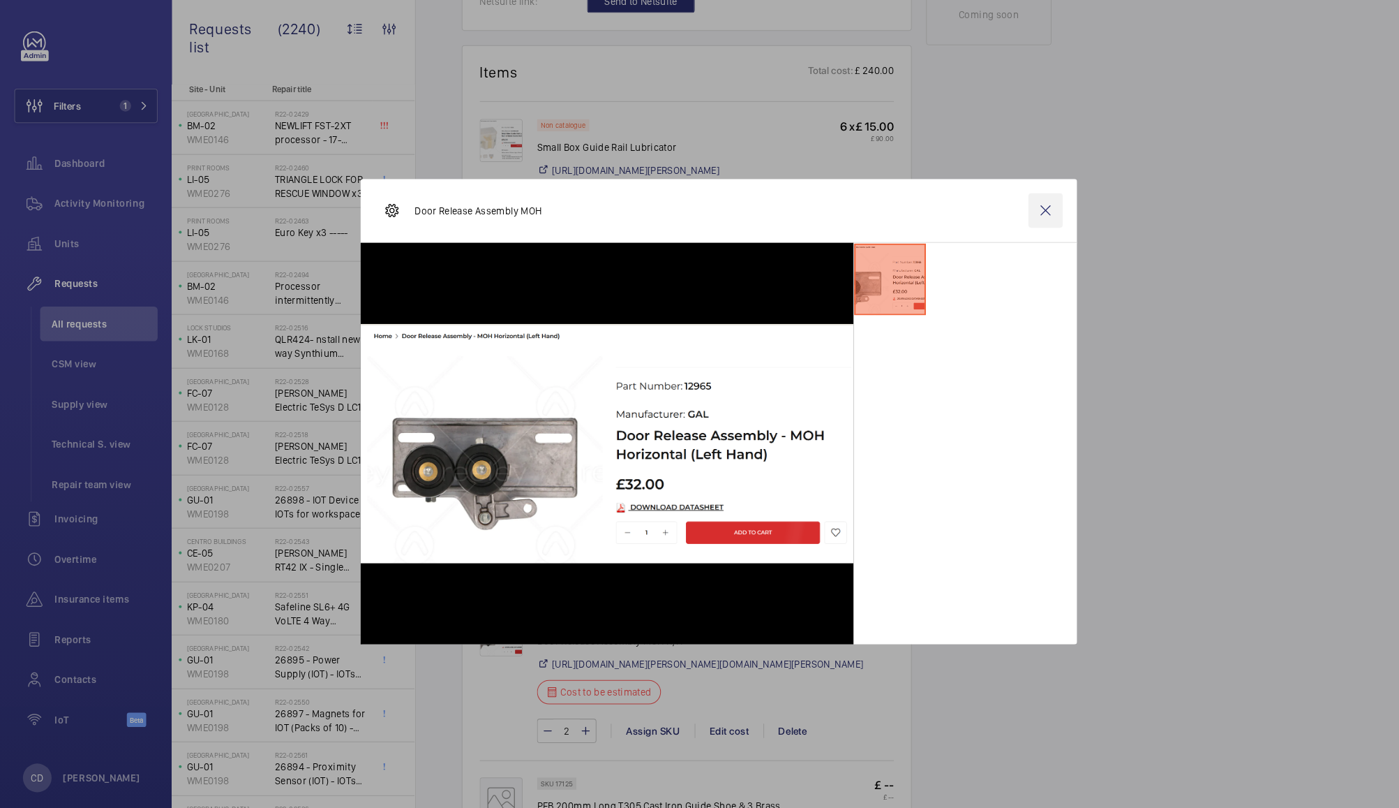
click at [1020, 205] on wm-front-icon-button at bounding box center [1019, 208] width 34 height 34
click at [1020, 213] on wm-front-icon-button at bounding box center [1019, 208] width 34 height 34
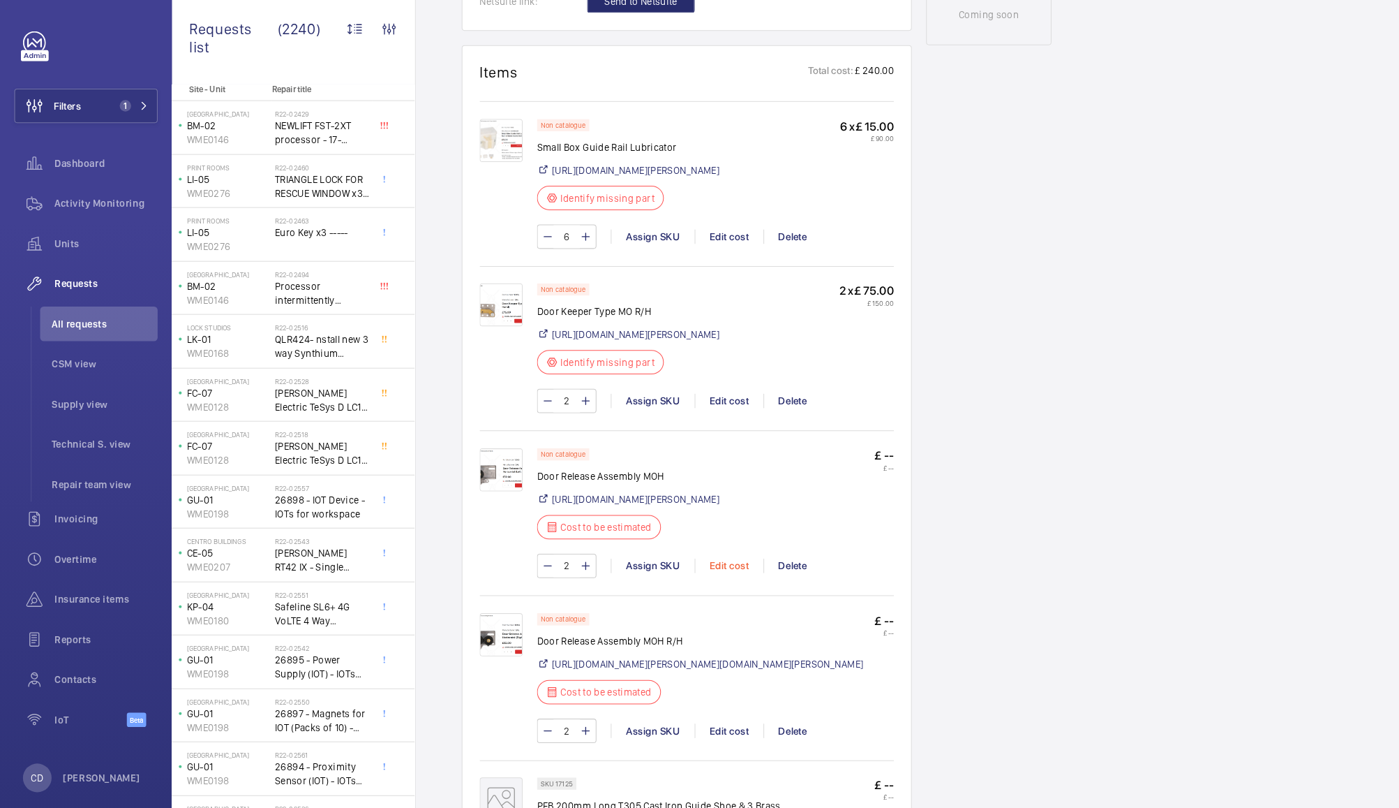
click at [711, 560] on div "Edit cost" at bounding box center [709, 554] width 67 height 14
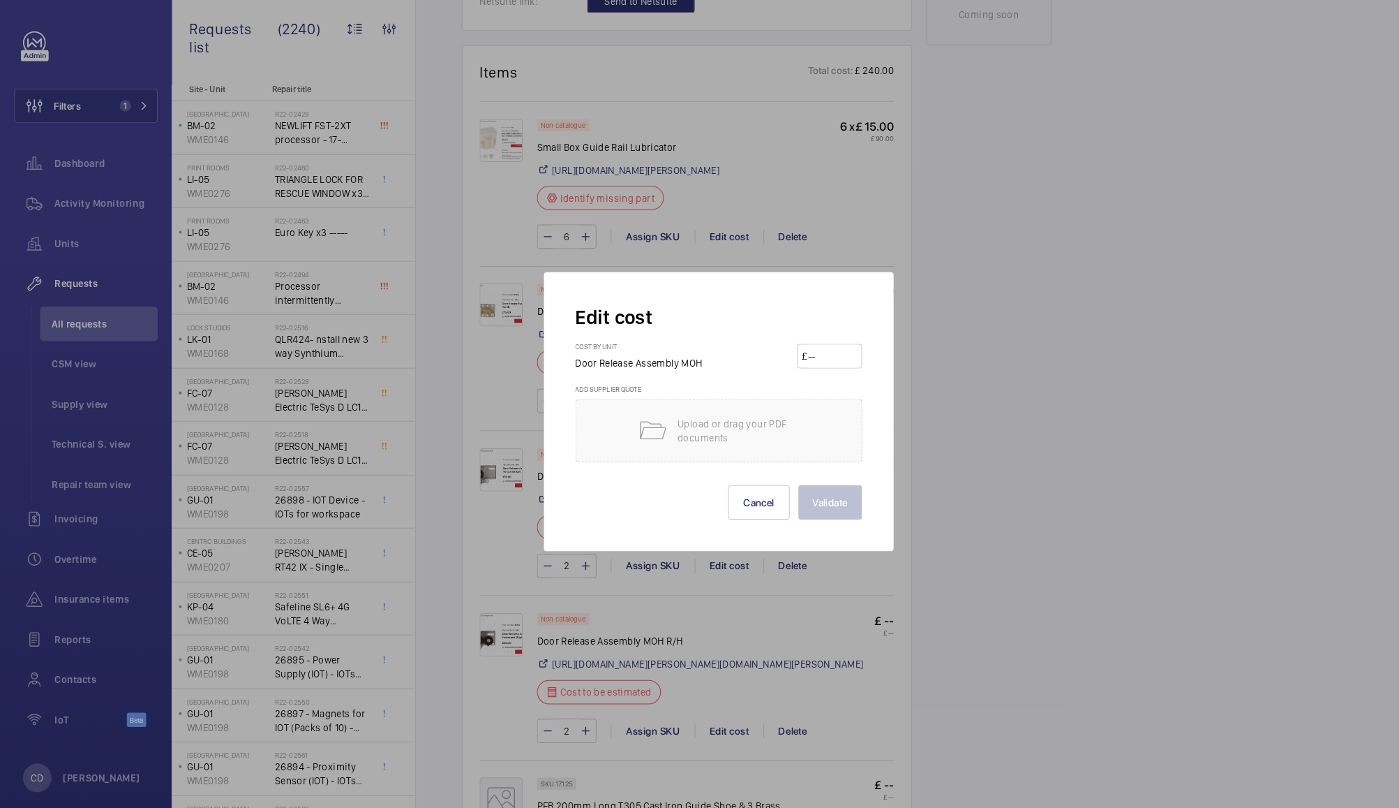
click at [805, 355] on input "number" at bounding box center [810, 350] width 49 height 22
type input "32"
click at [803, 486] on button "Validate" at bounding box center [809, 492] width 62 height 34
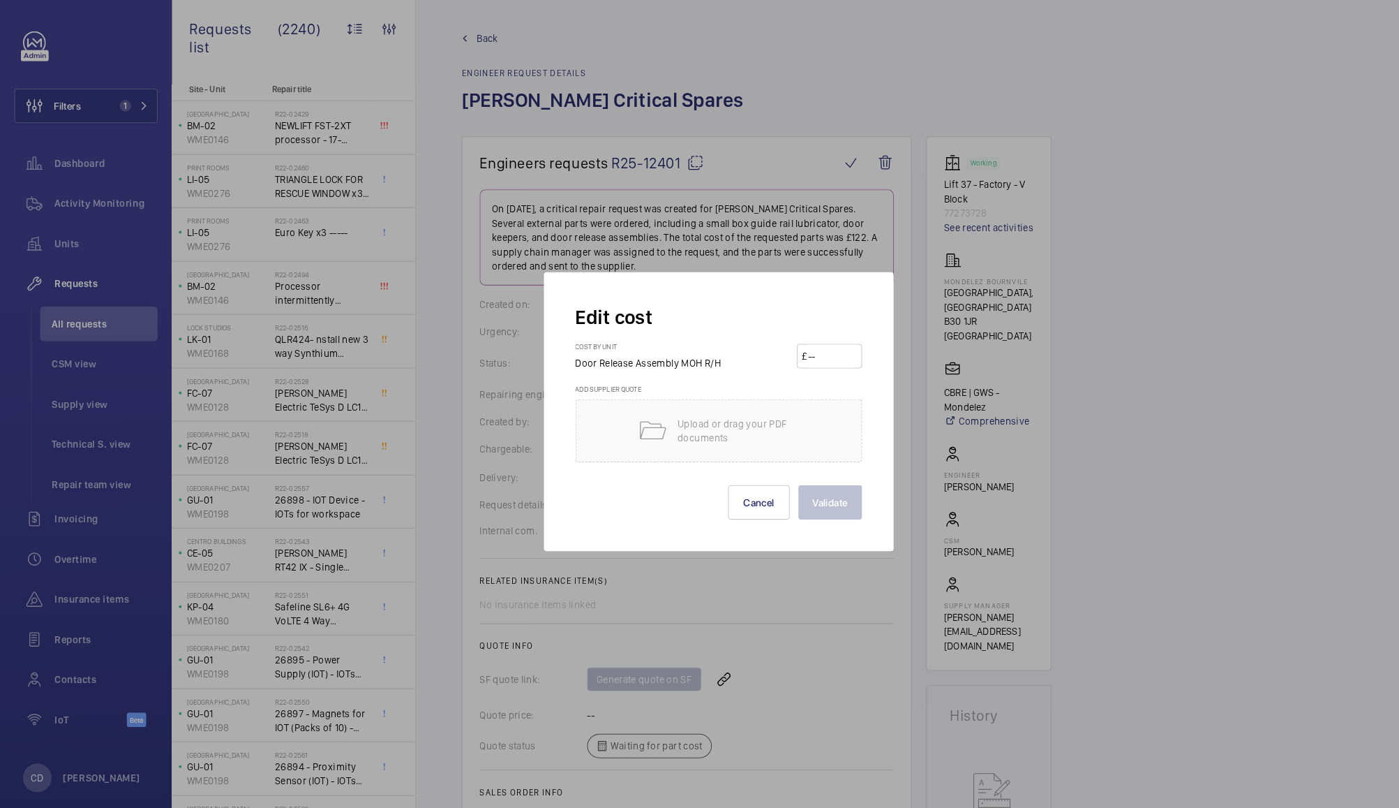
scroll to position [998, 0]
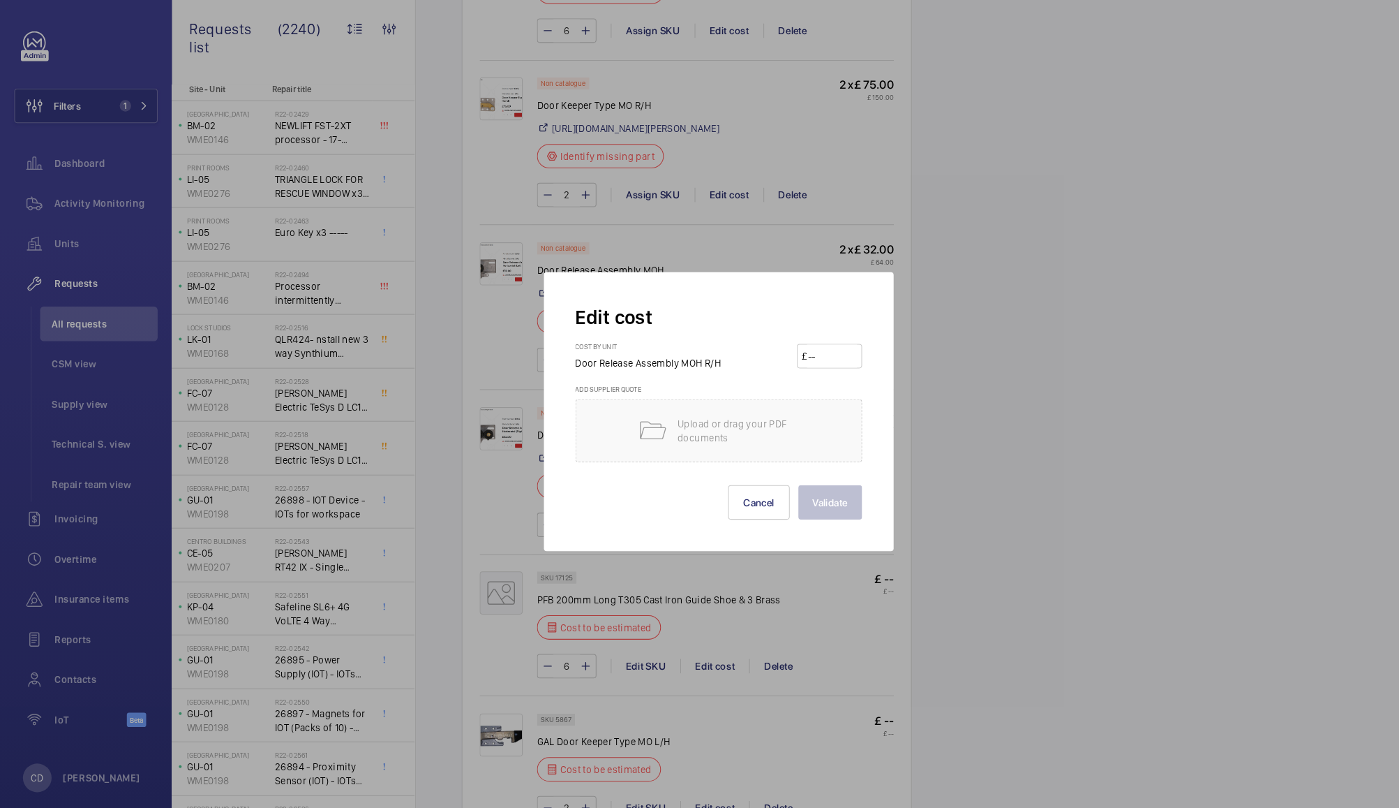
click at [821, 349] on input "number" at bounding box center [810, 350] width 49 height 22
type input "32"
click at [810, 491] on button "Validate" at bounding box center [809, 492] width 62 height 34
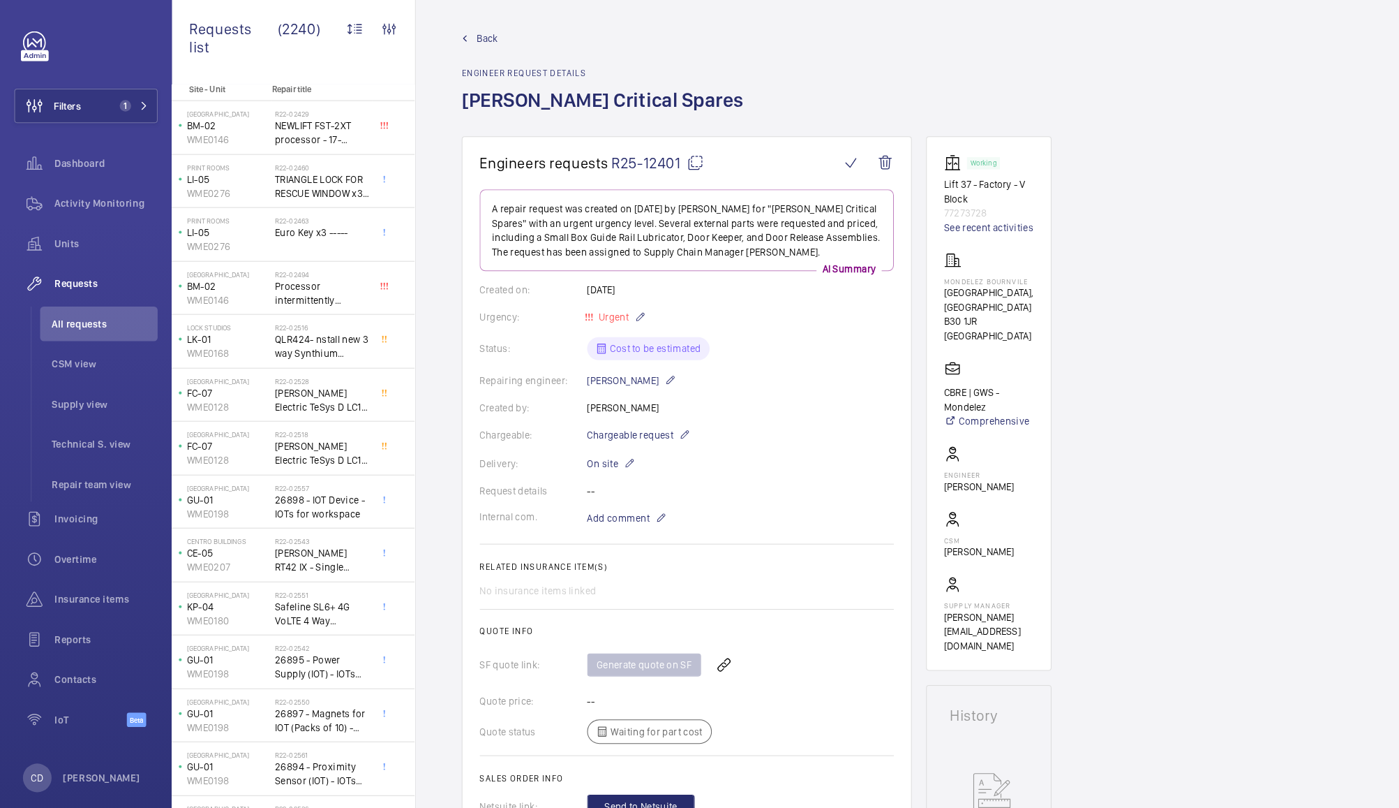
scroll to position [878, 0]
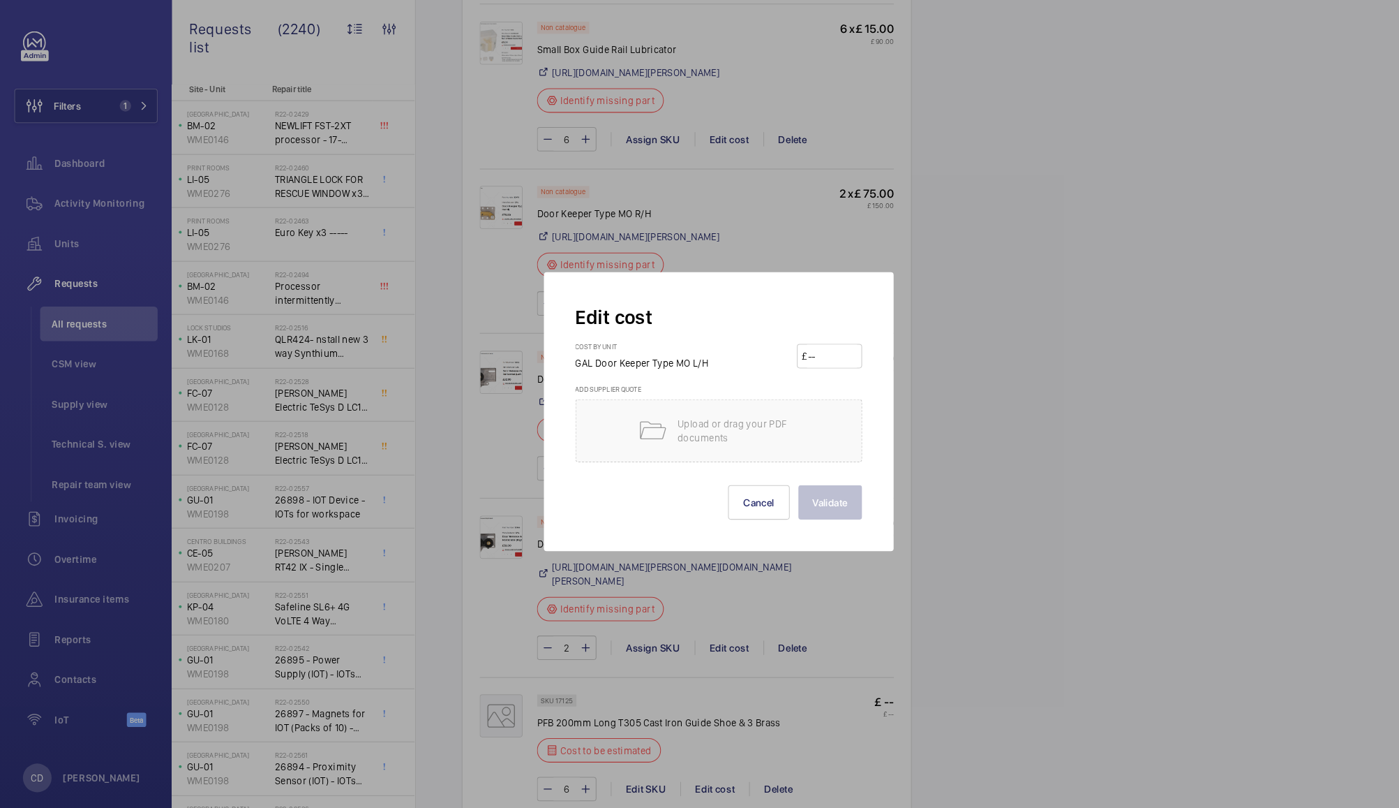
scroll to position [1192, 0]
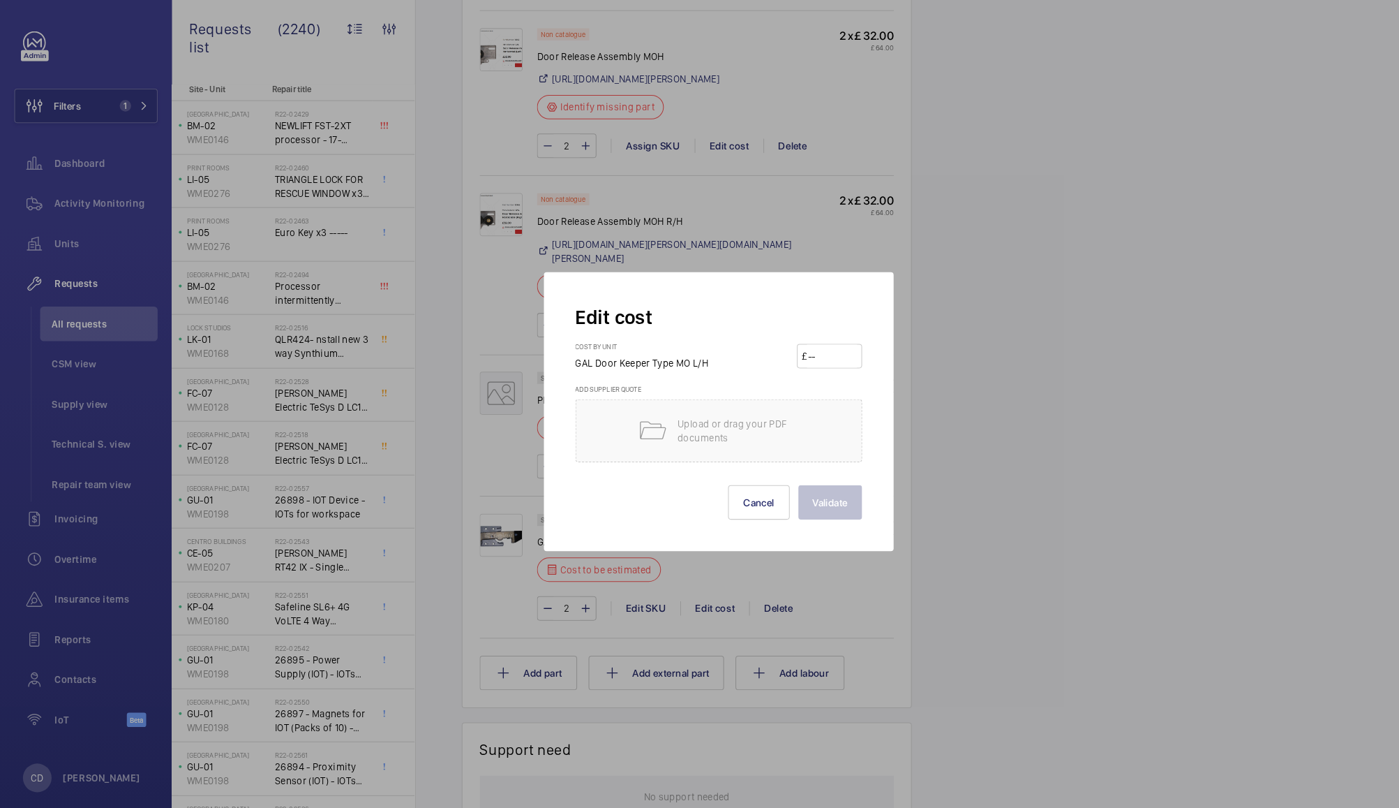
click at [810, 348] on input "number" at bounding box center [810, 350] width 49 height 22
type input "75"
click at [815, 496] on button "Validate" at bounding box center [809, 492] width 62 height 34
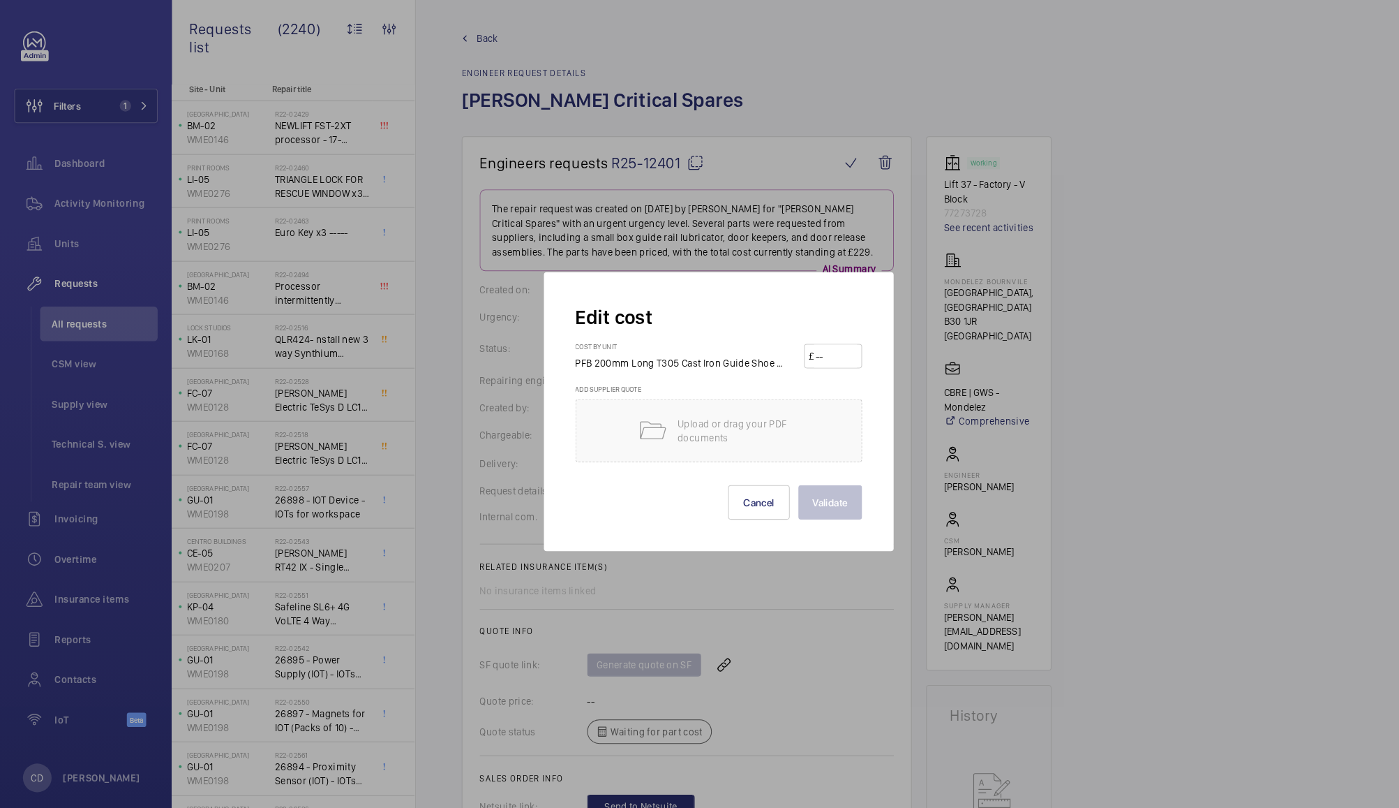
scroll to position [1178, 0]
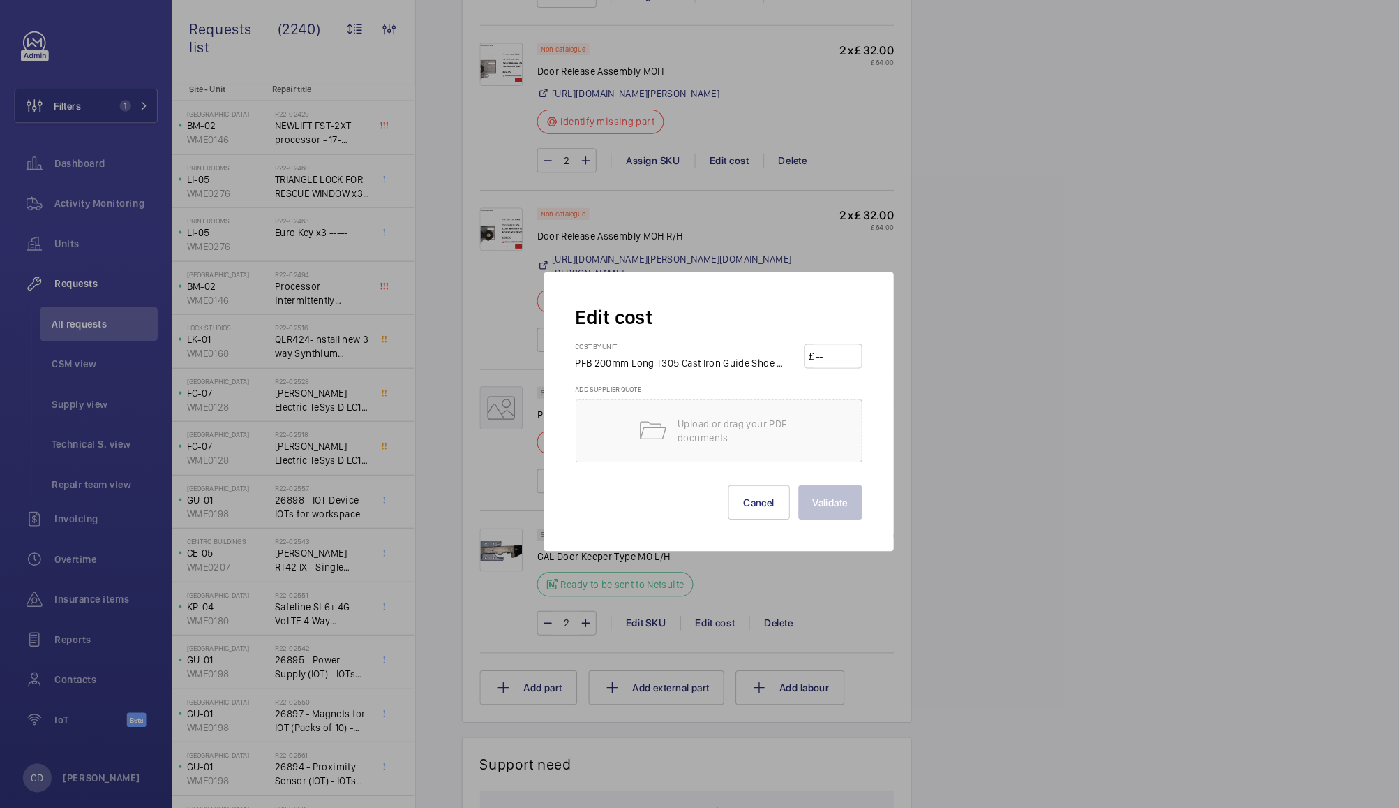
click at [817, 350] on input "number" at bounding box center [814, 350] width 42 height 22
type input "250"
click at [798, 487] on button "Validate" at bounding box center [809, 492] width 62 height 34
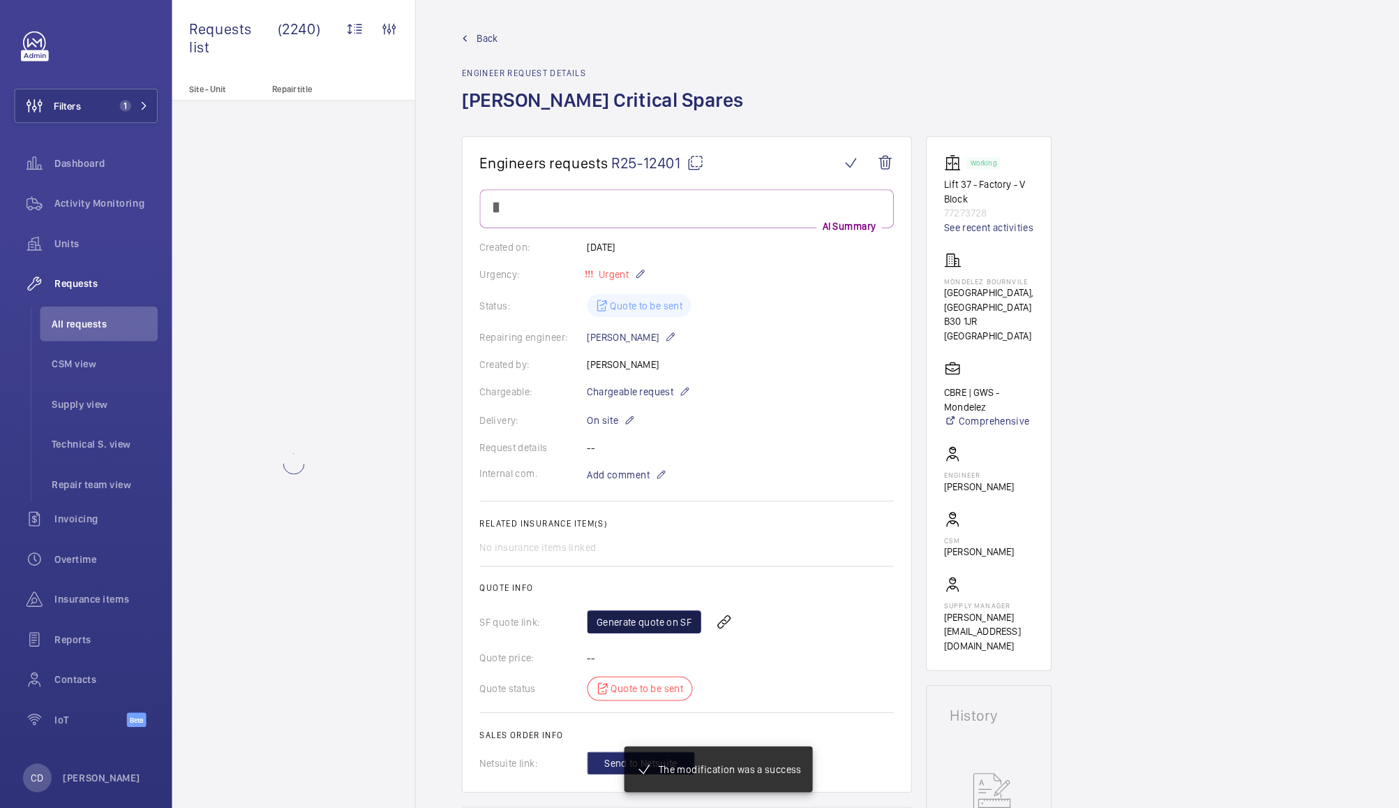
click at [631, 620] on link "Generate quote on SF" at bounding box center [627, 608] width 111 height 22
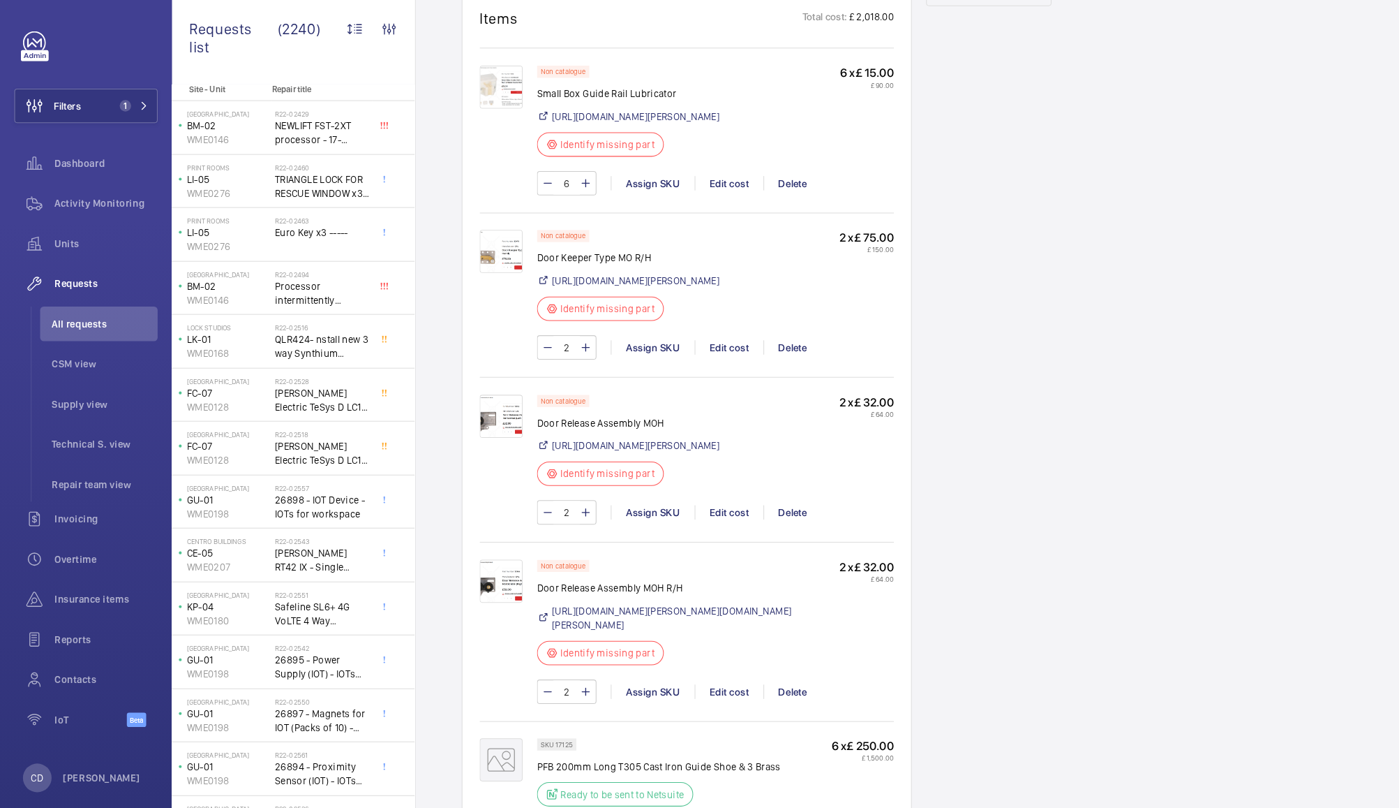
scroll to position [1225, 0]
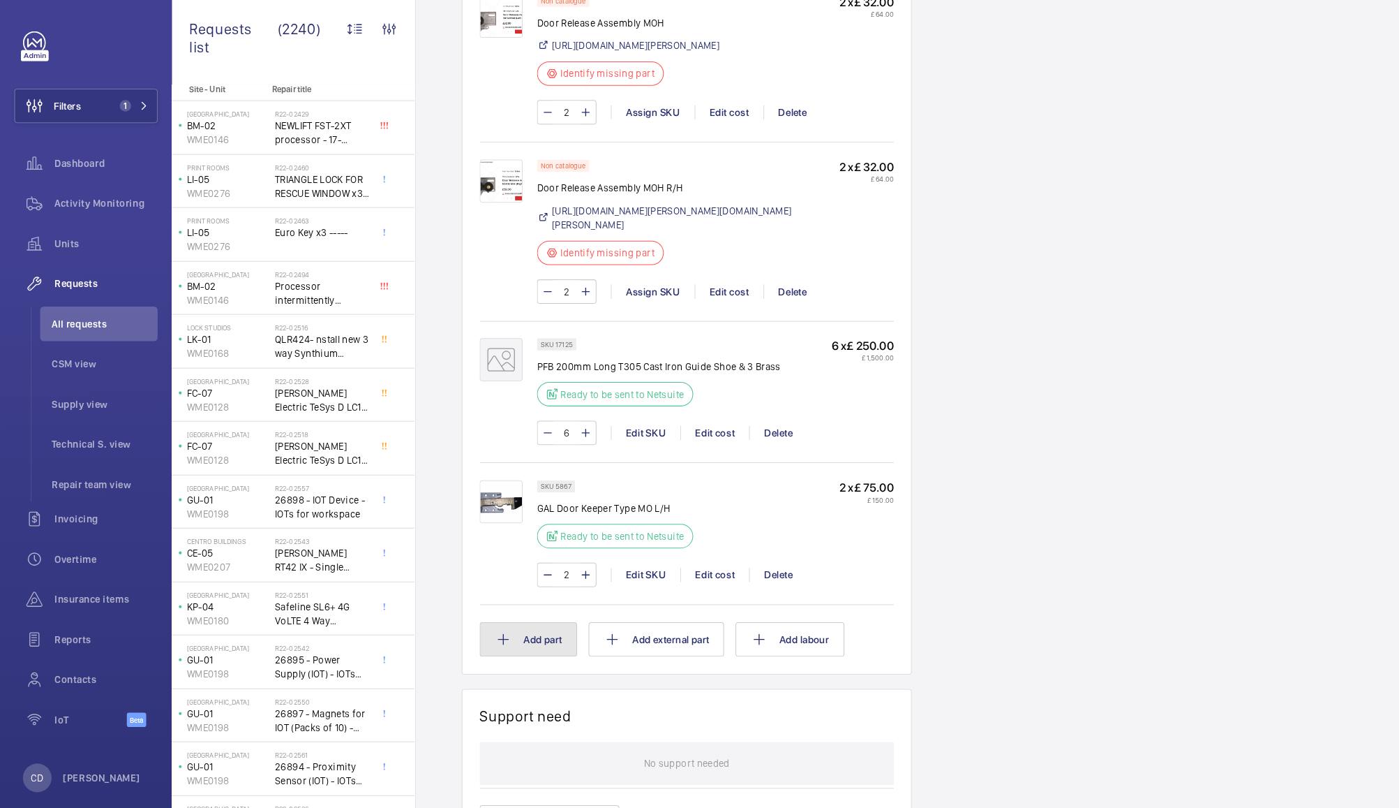
click at [508, 642] on button "Add part" at bounding box center [514, 626] width 95 height 34
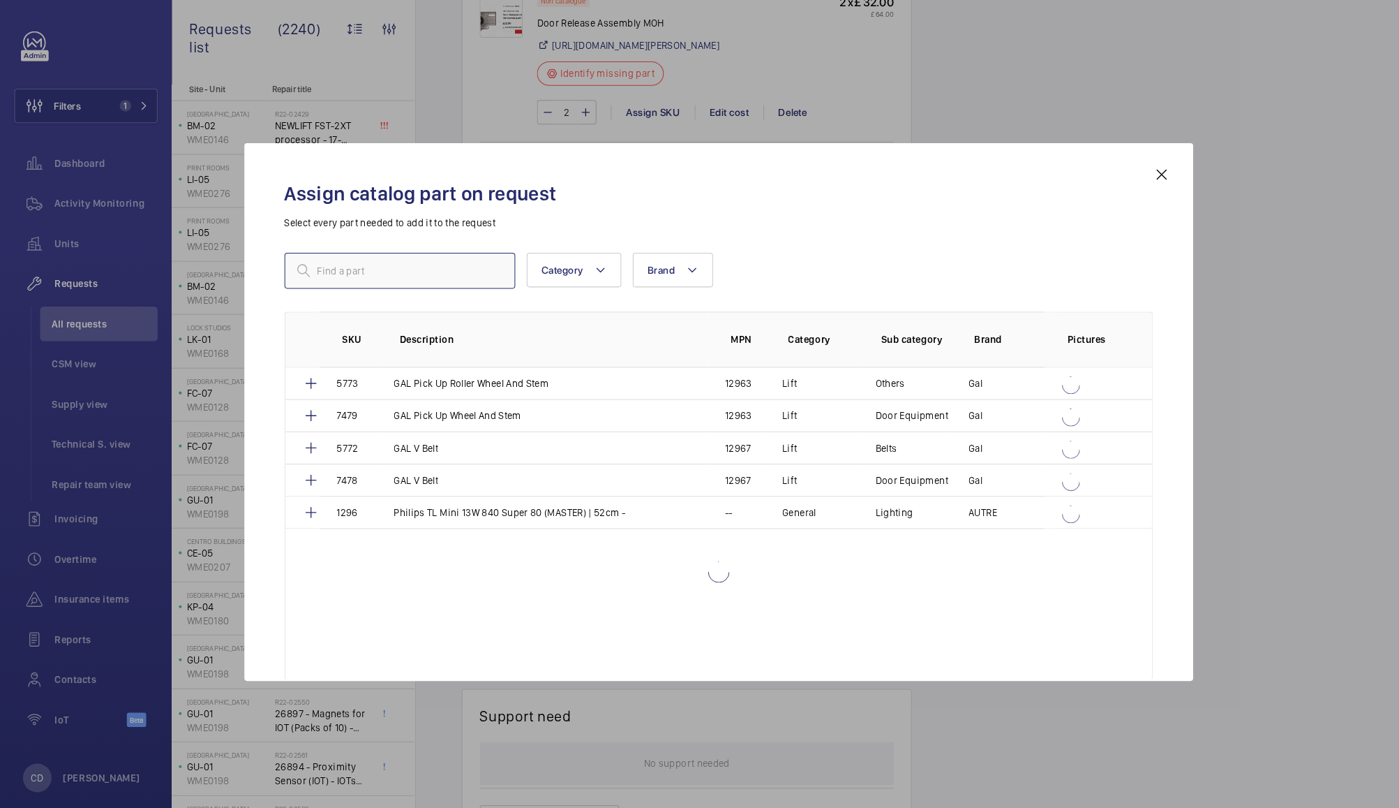
click at [364, 276] on input "text" at bounding box center [389, 266] width 225 height 35
click at [345, 265] on input "text" at bounding box center [389, 266] width 225 height 35
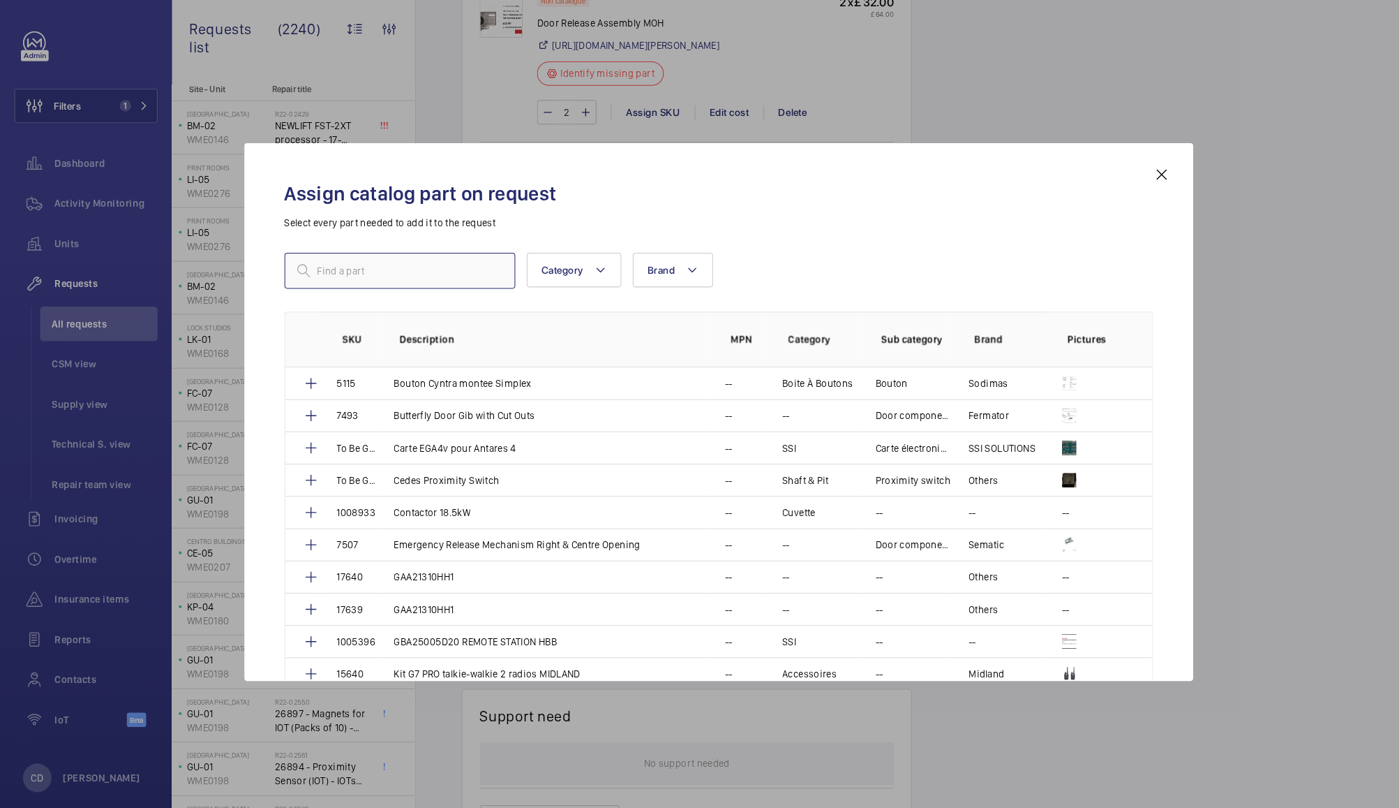
click at [345, 265] on input "text" at bounding box center [389, 266] width 225 height 35
type input "e"
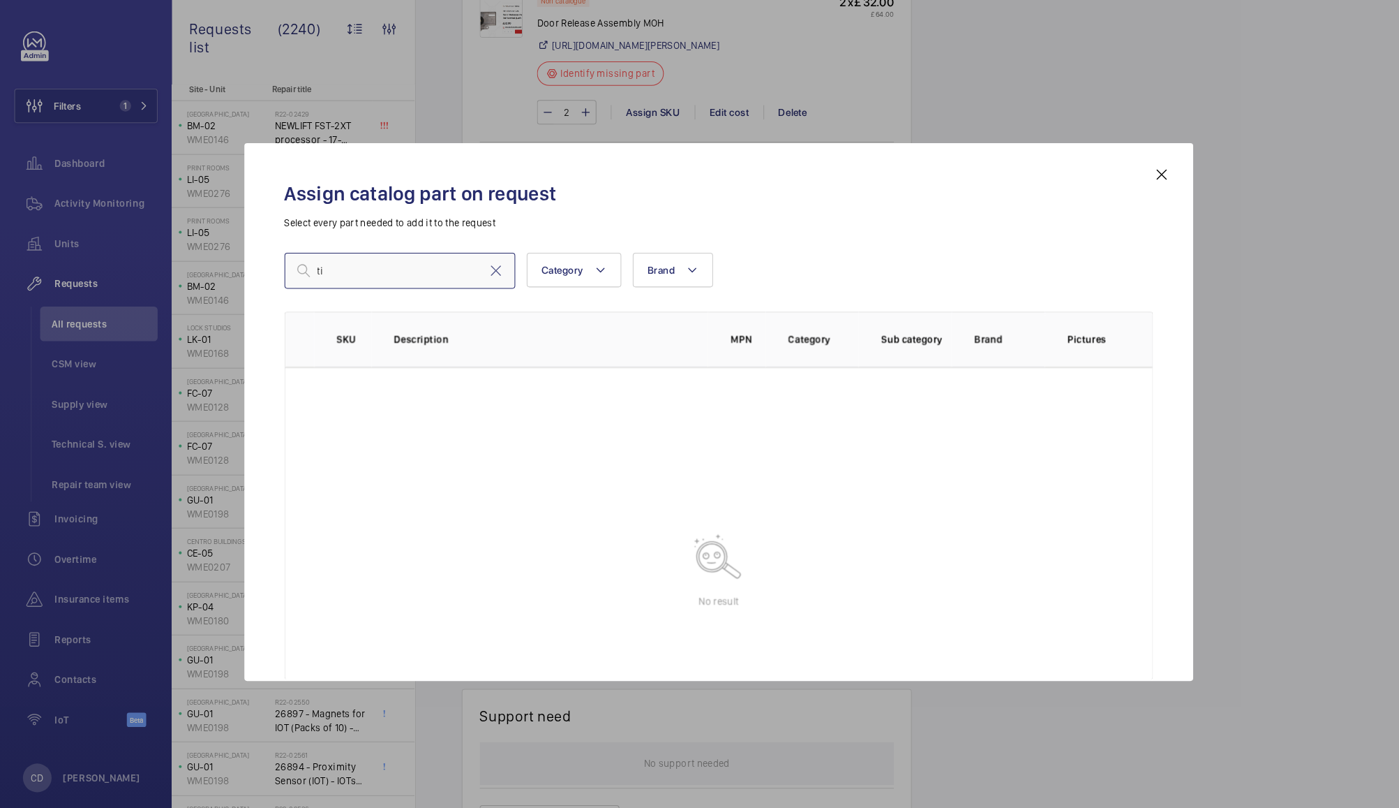
type input "t"
type input "69606"
click at [1131, 172] on mat-icon at bounding box center [1131, 173] width 17 height 17
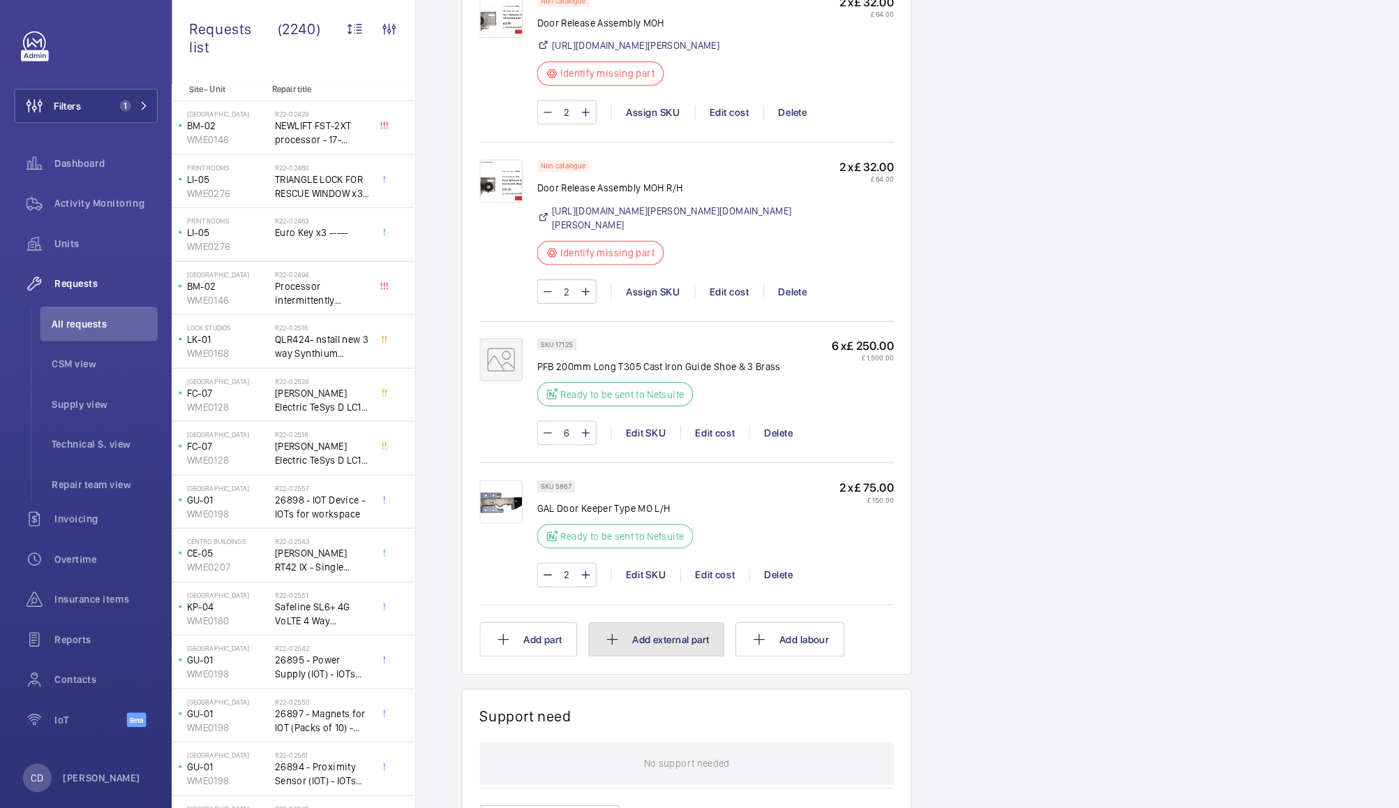
click at [672, 642] on button "Add external part" at bounding box center [639, 626] width 132 height 34
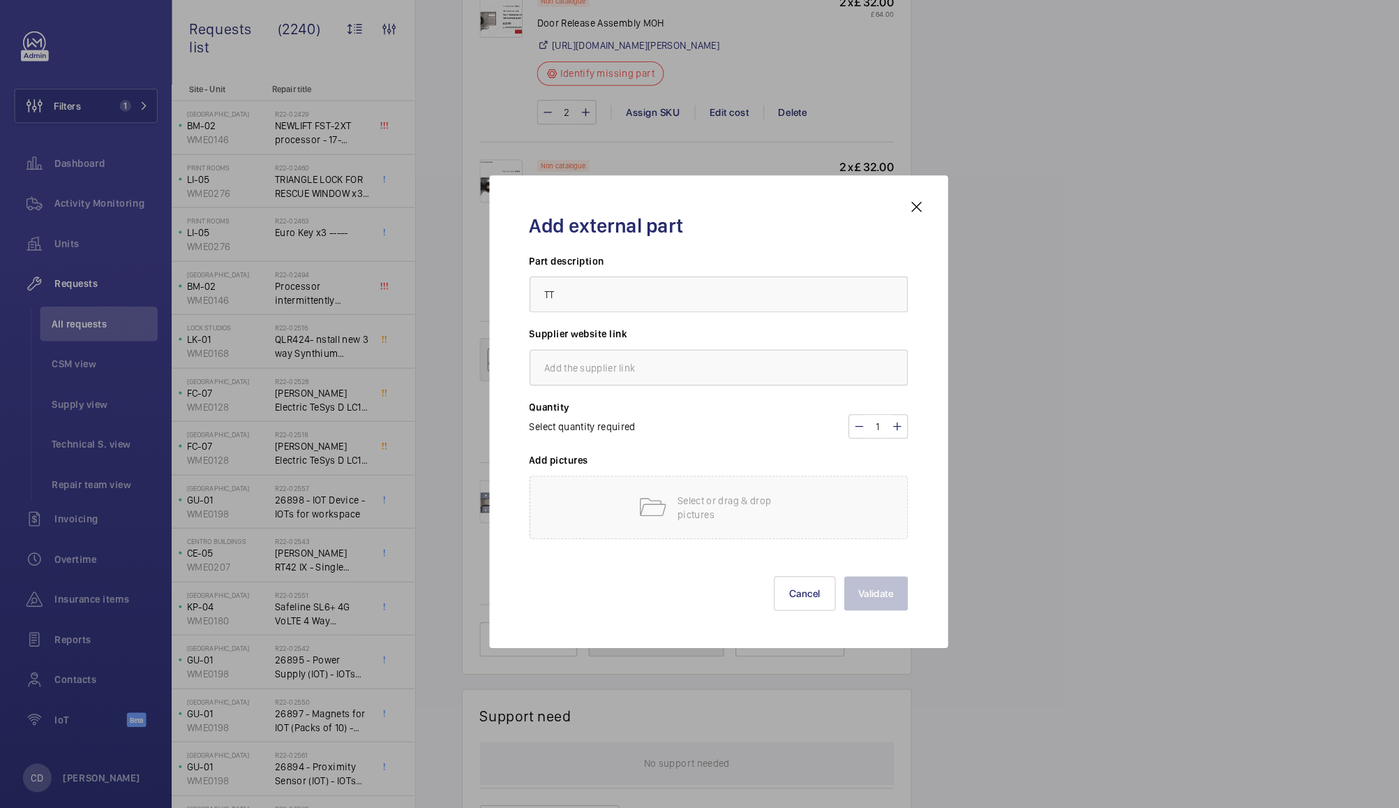
scroll to position [533, 0]
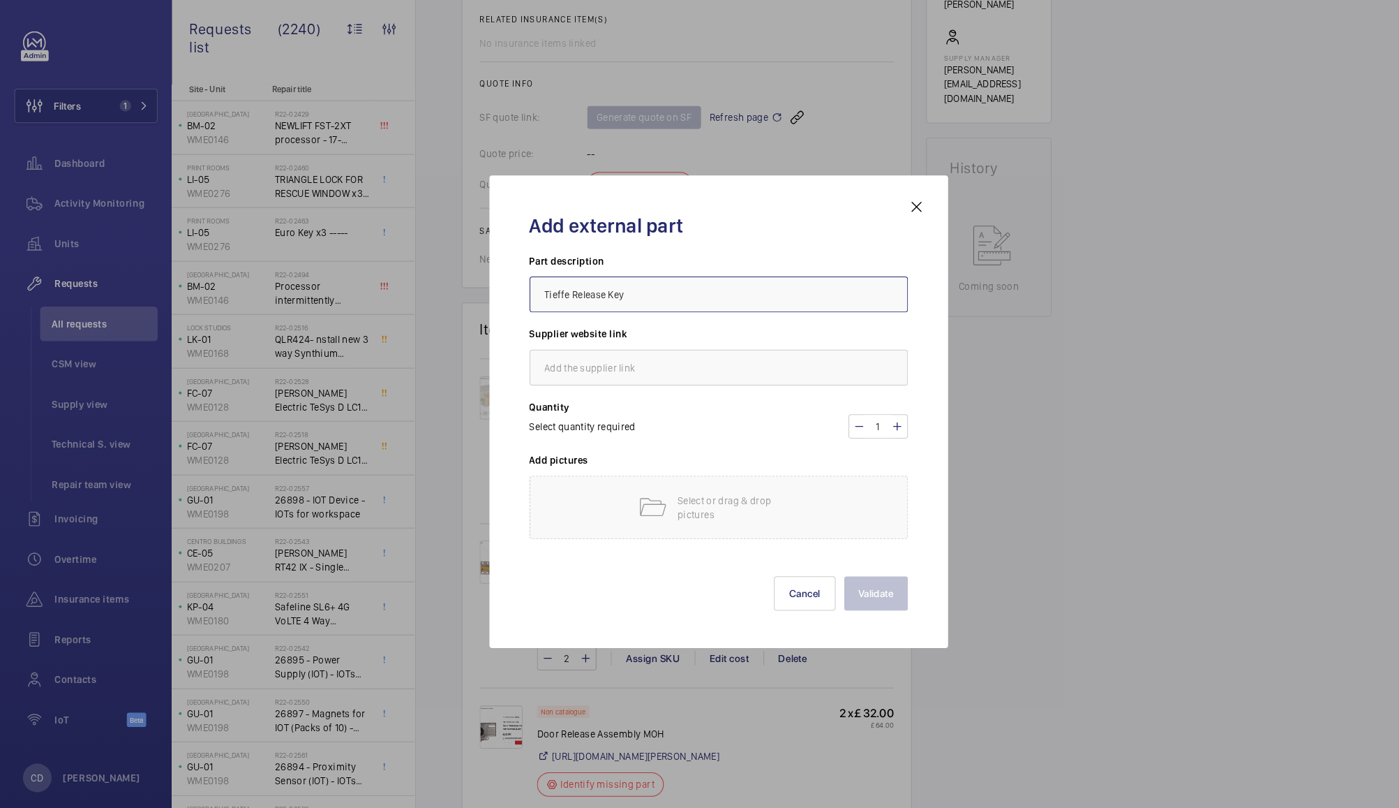
type input "Tieffe Release Key"
click at [873, 423] on mat-icon at bounding box center [873, 418] width 11 height 17
type input "2"
click at [793, 510] on div "Select or drag & drop pictures" at bounding box center [700, 496] width 369 height 61
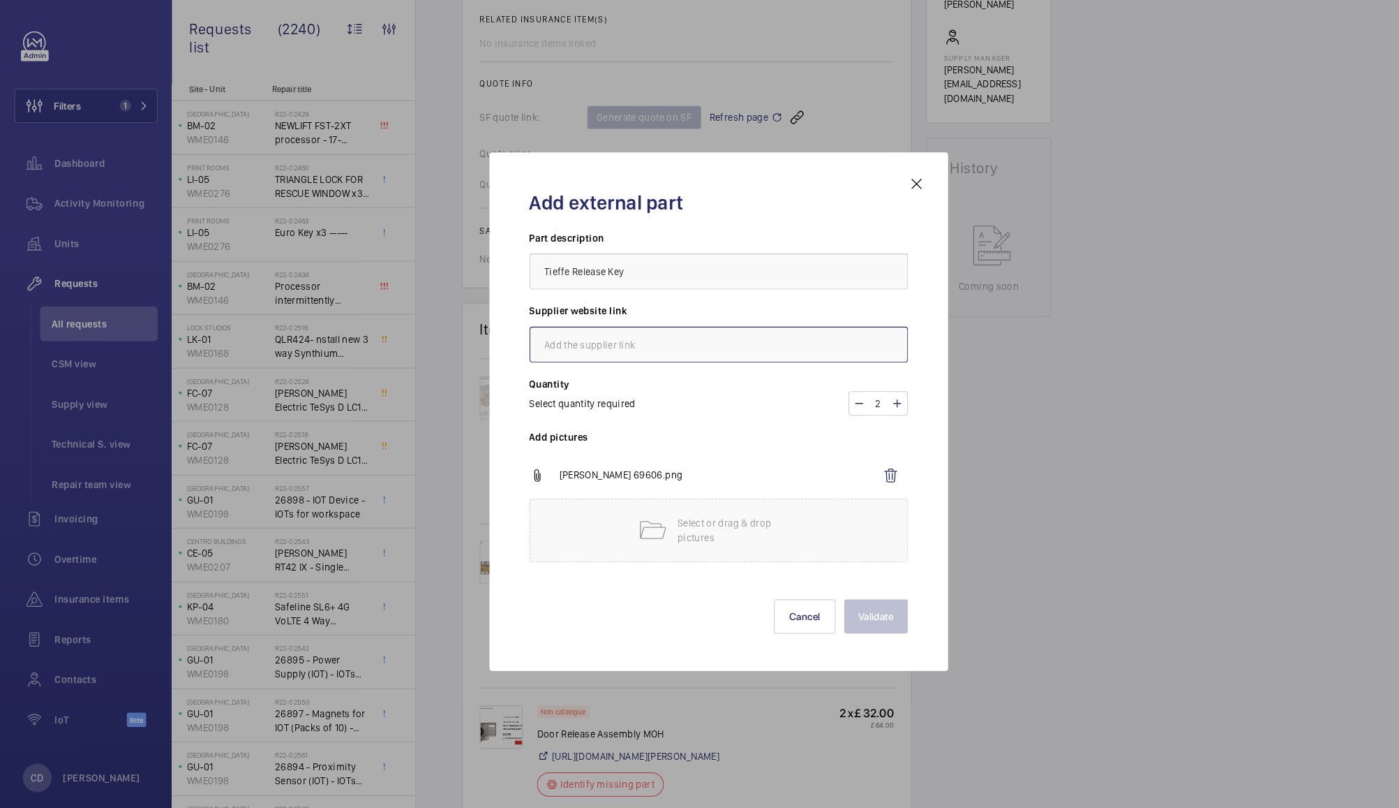
click at [692, 342] on input "text" at bounding box center [700, 338] width 369 height 35
paste input "https://www.reeley.co.uk/products/release-key?keyword=69606"
type input "https://www.reeley.co.uk/products/release-key?keyword=69606"
click at [855, 601] on button "Validate" at bounding box center [853, 603] width 62 height 34
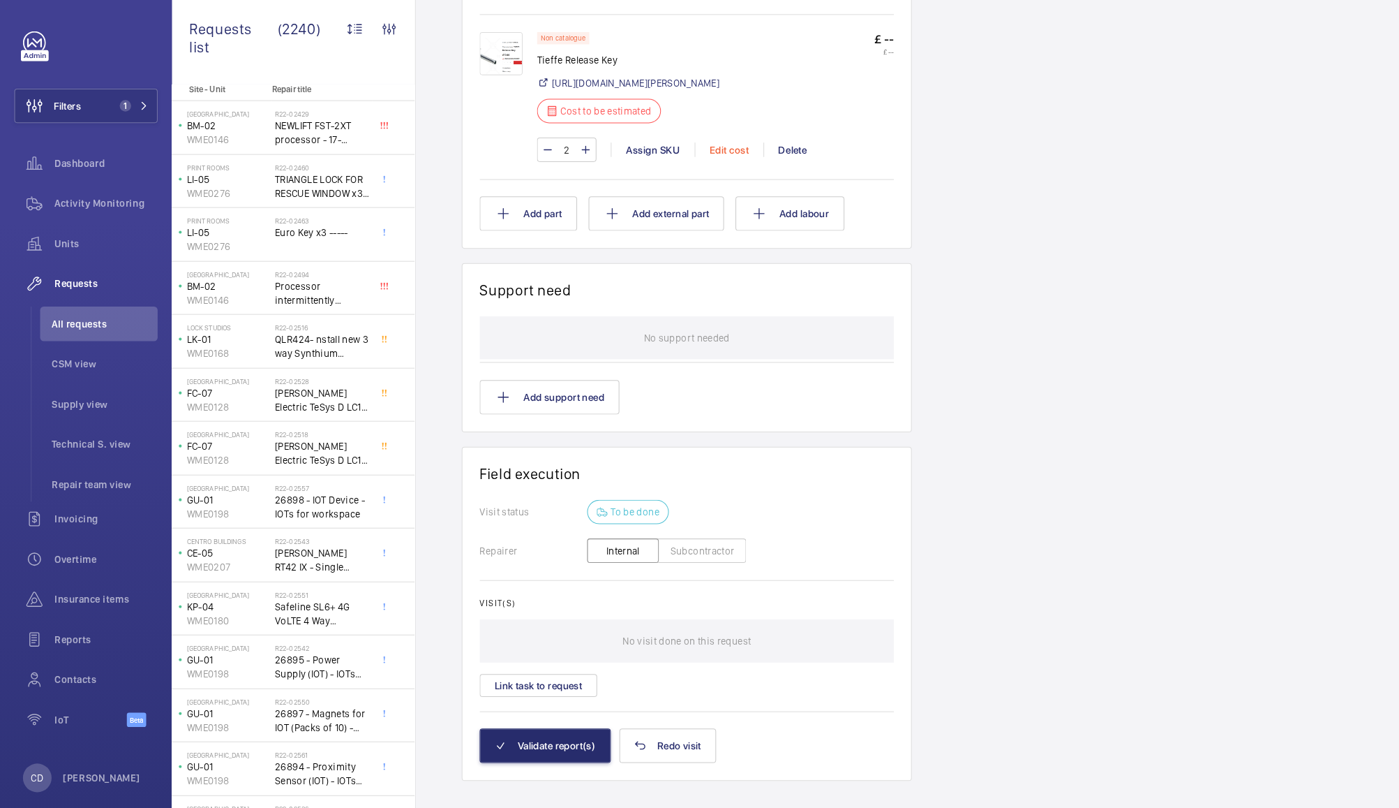
click at [715, 156] on div "Edit cost" at bounding box center [709, 149] width 67 height 14
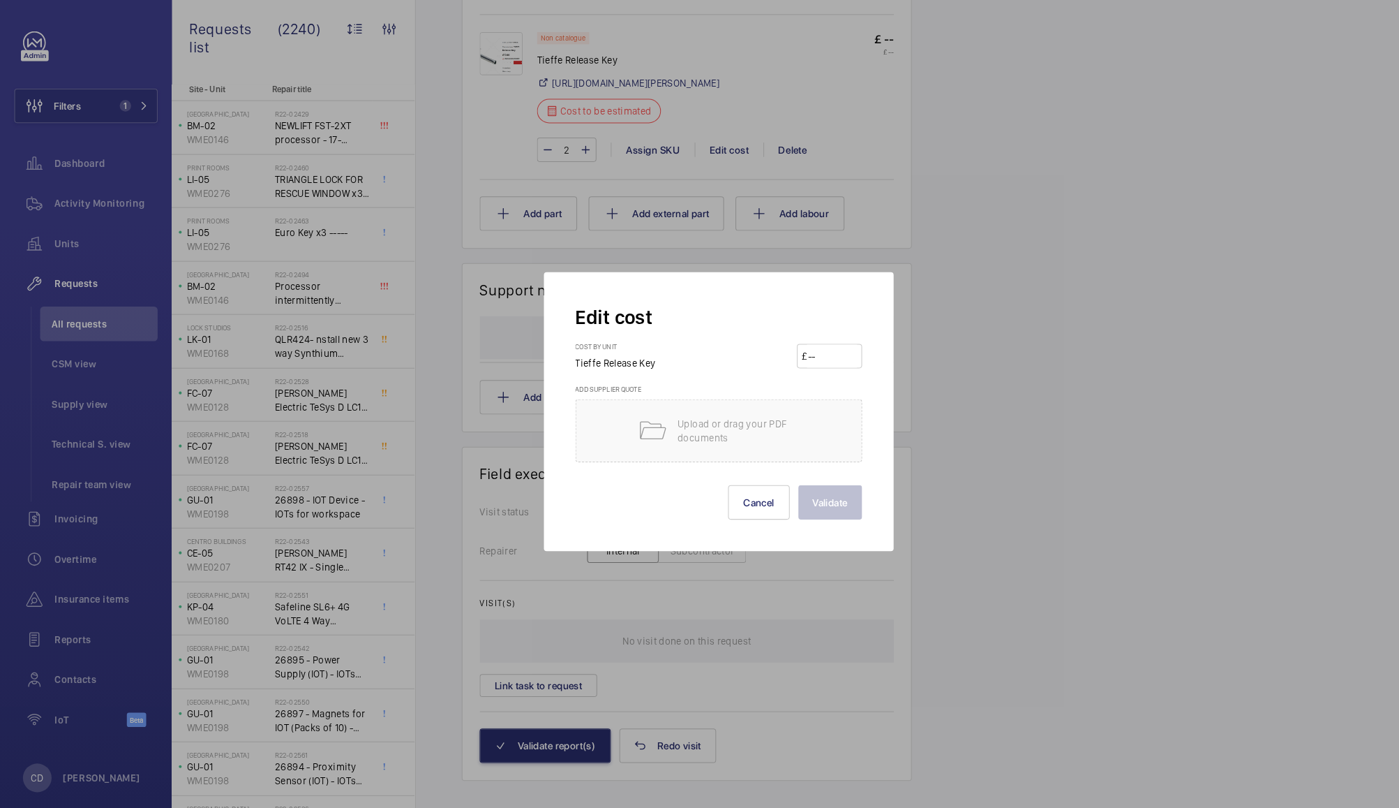
click at [805, 353] on input "number" at bounding box center [810, 350] width 49 height 22
type input "17"
click at [816, 475] on button "Validate" at bounding box center [809, 492] width 62 height 34
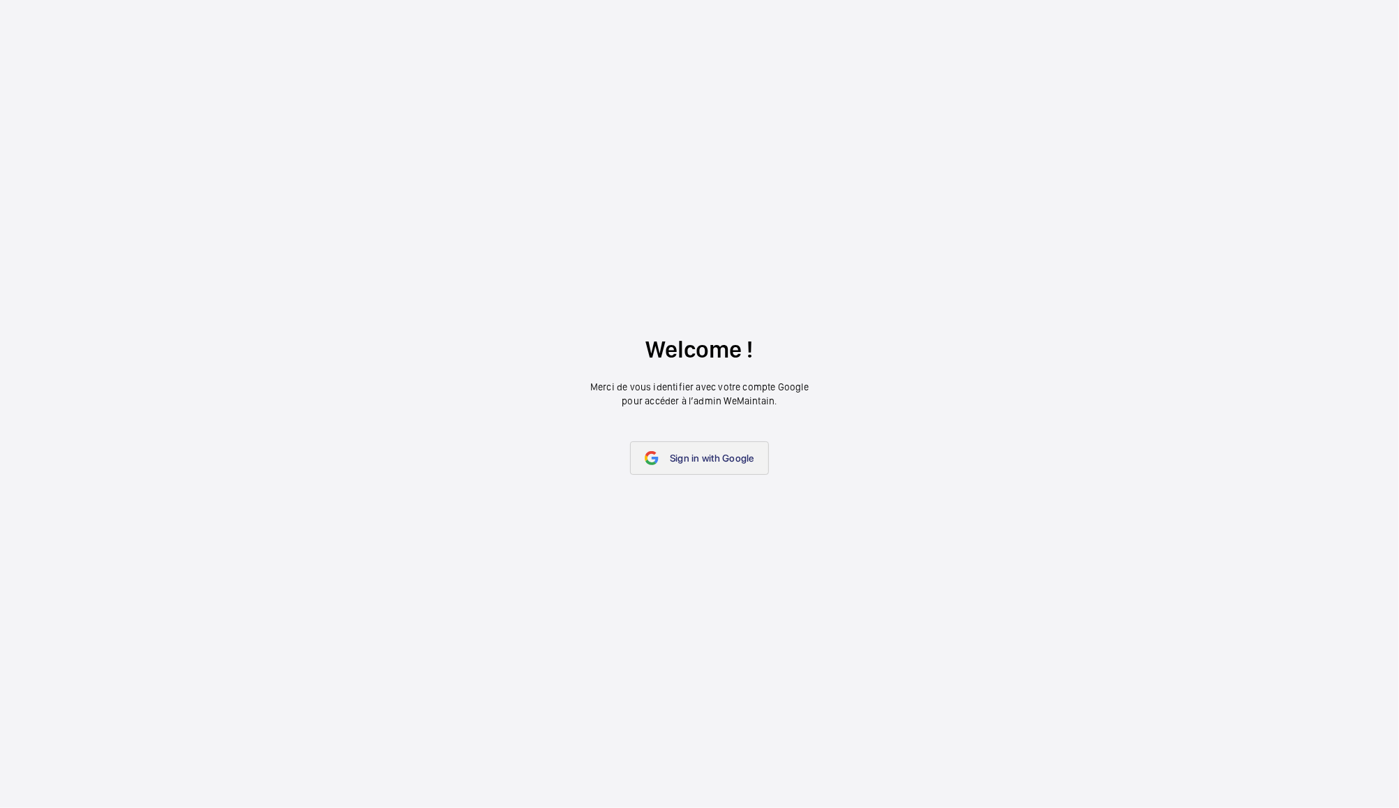
click at [697, 472] on link "Sign in with Google" at bounding box center [699, 458] width 139 height 34
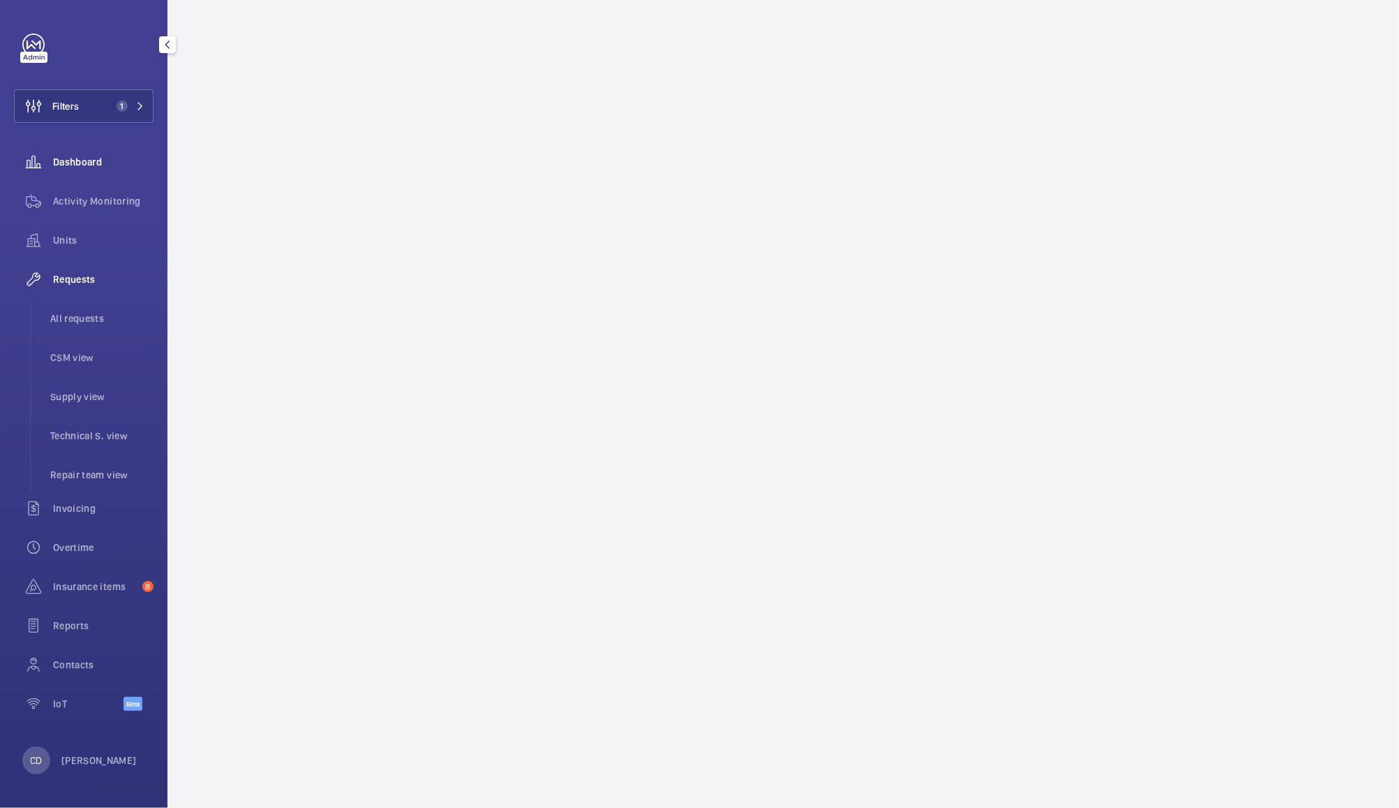
click at [93, 161] on span "Dashboard" at bounding box center [103, 162] width 101 height 14
